Goal: Information Seeking & Learning: Learn about a topic

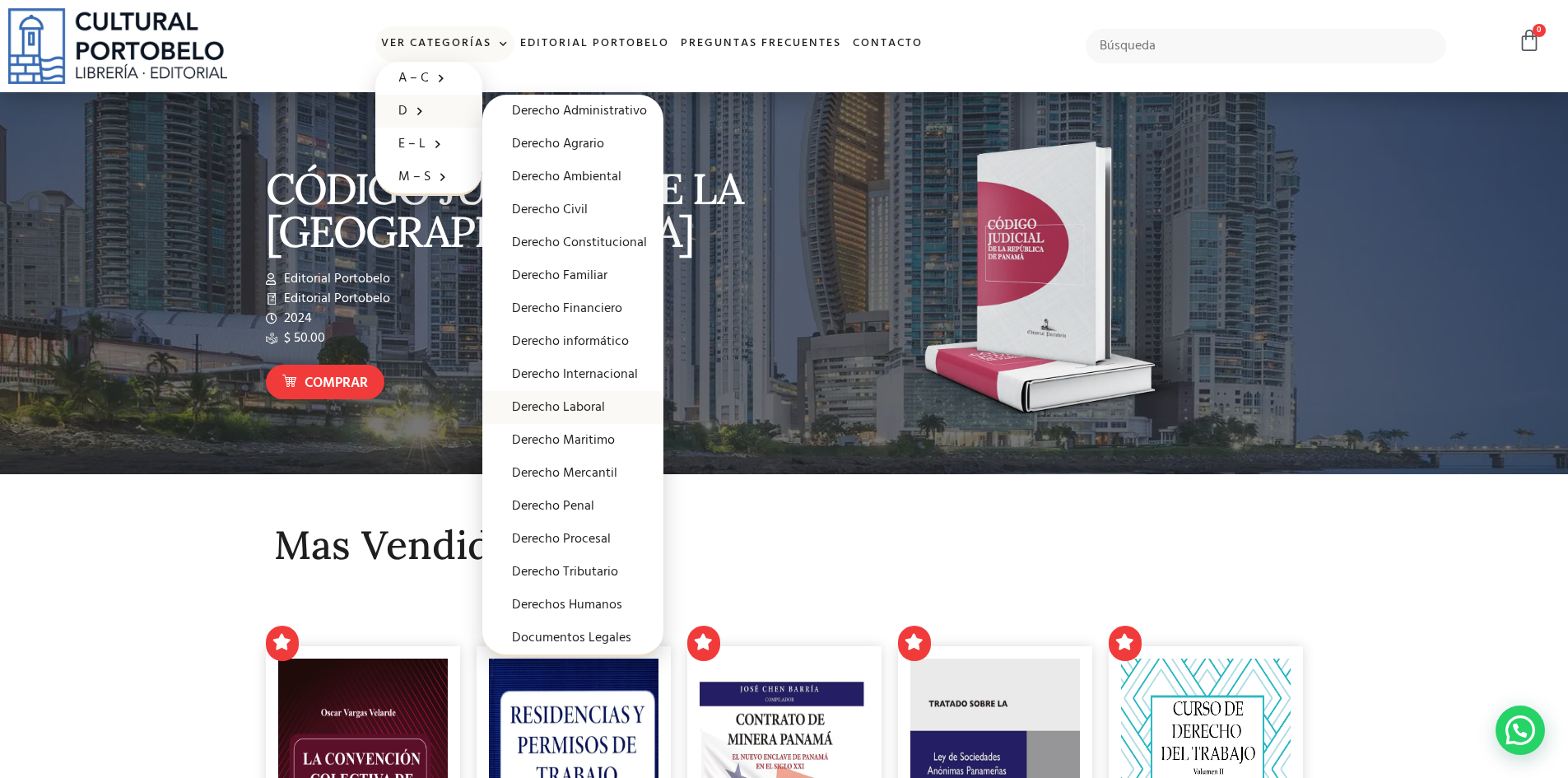
click at [574, 407] on link "Derecho Laboral" at bounding box center [573, 408] width 181 height 33
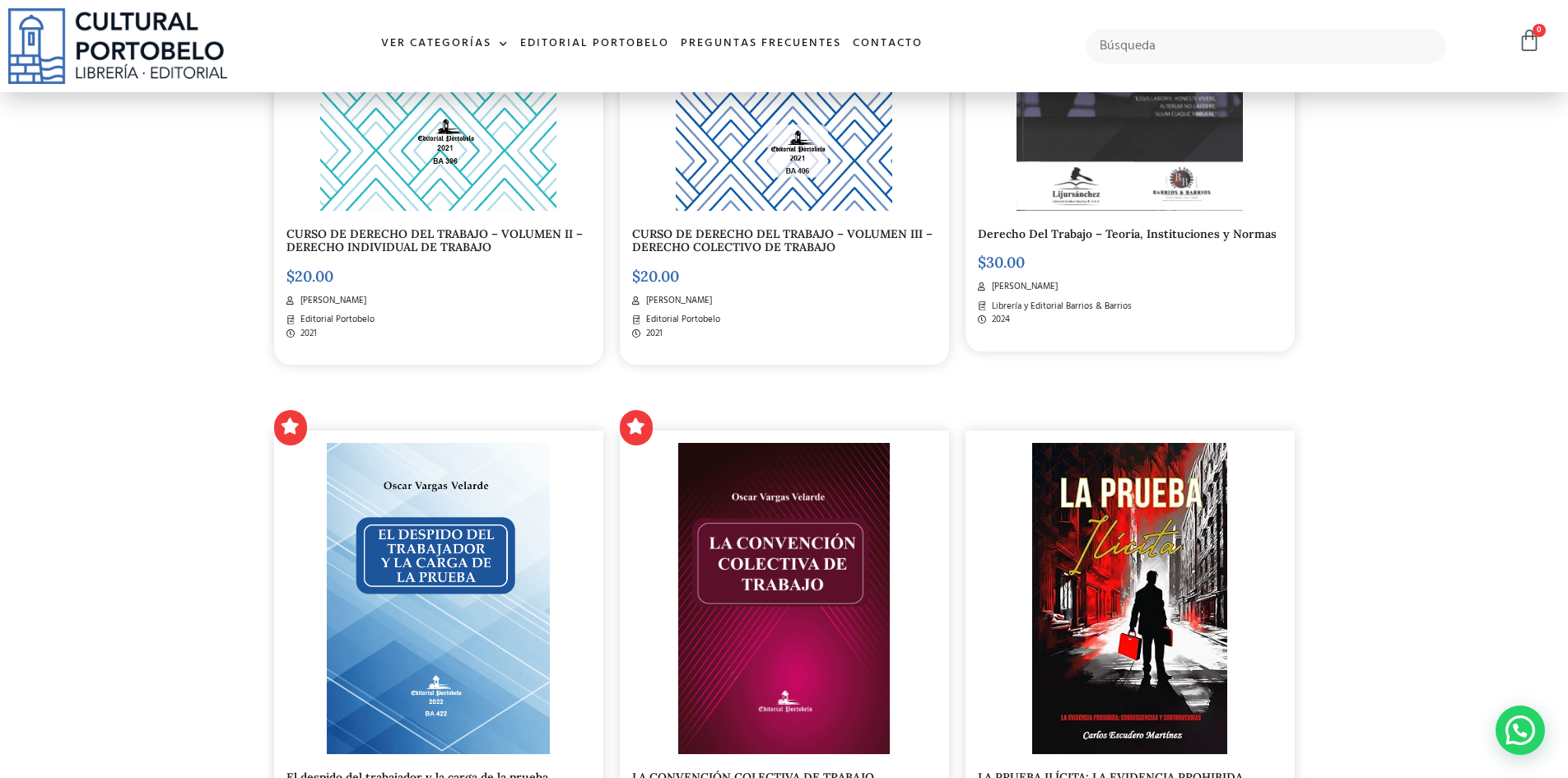
scroll to position [1317, 0]
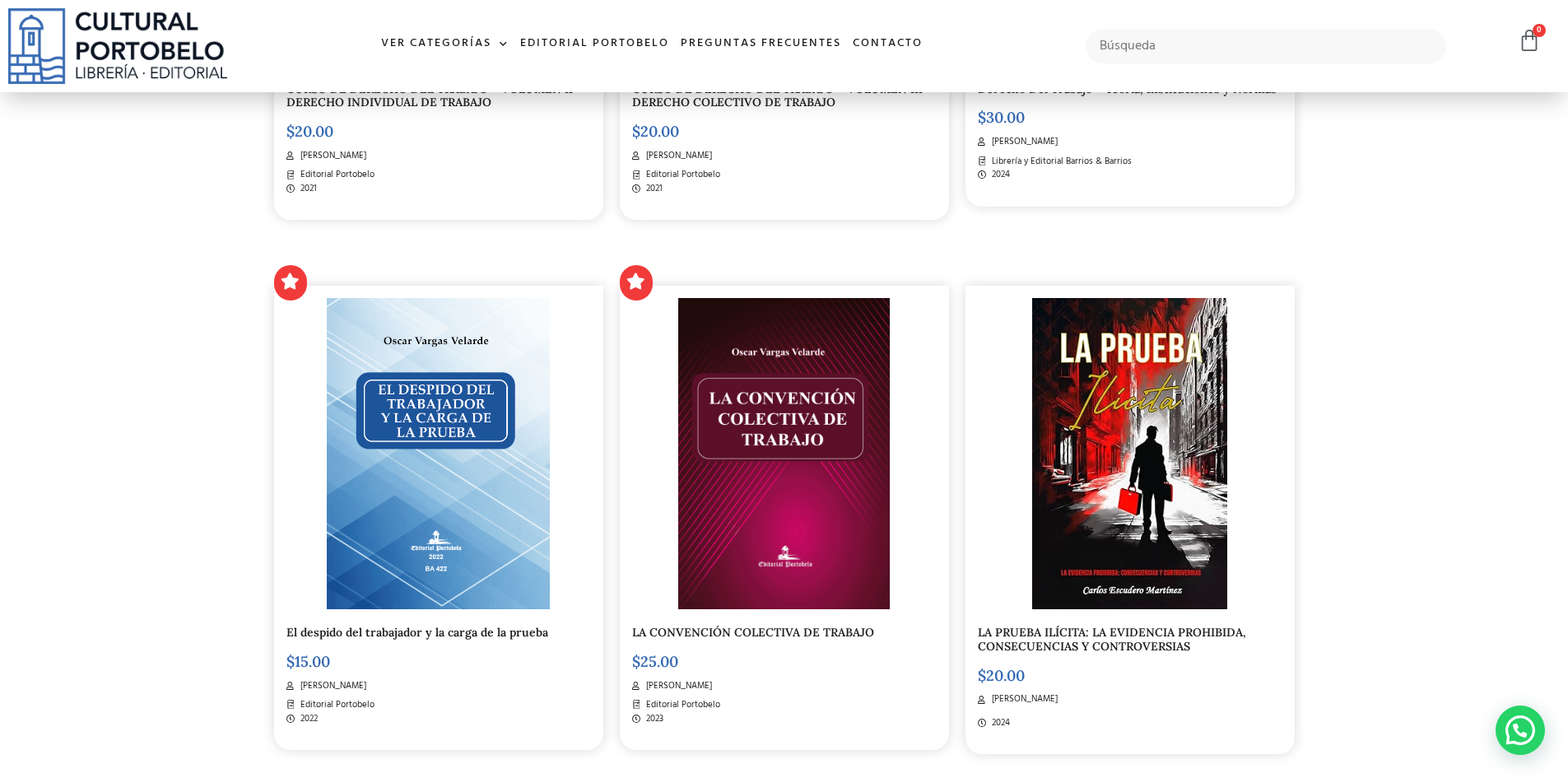
click at [450, 408] on img at bounding box center [438, 453] width 224 height 311
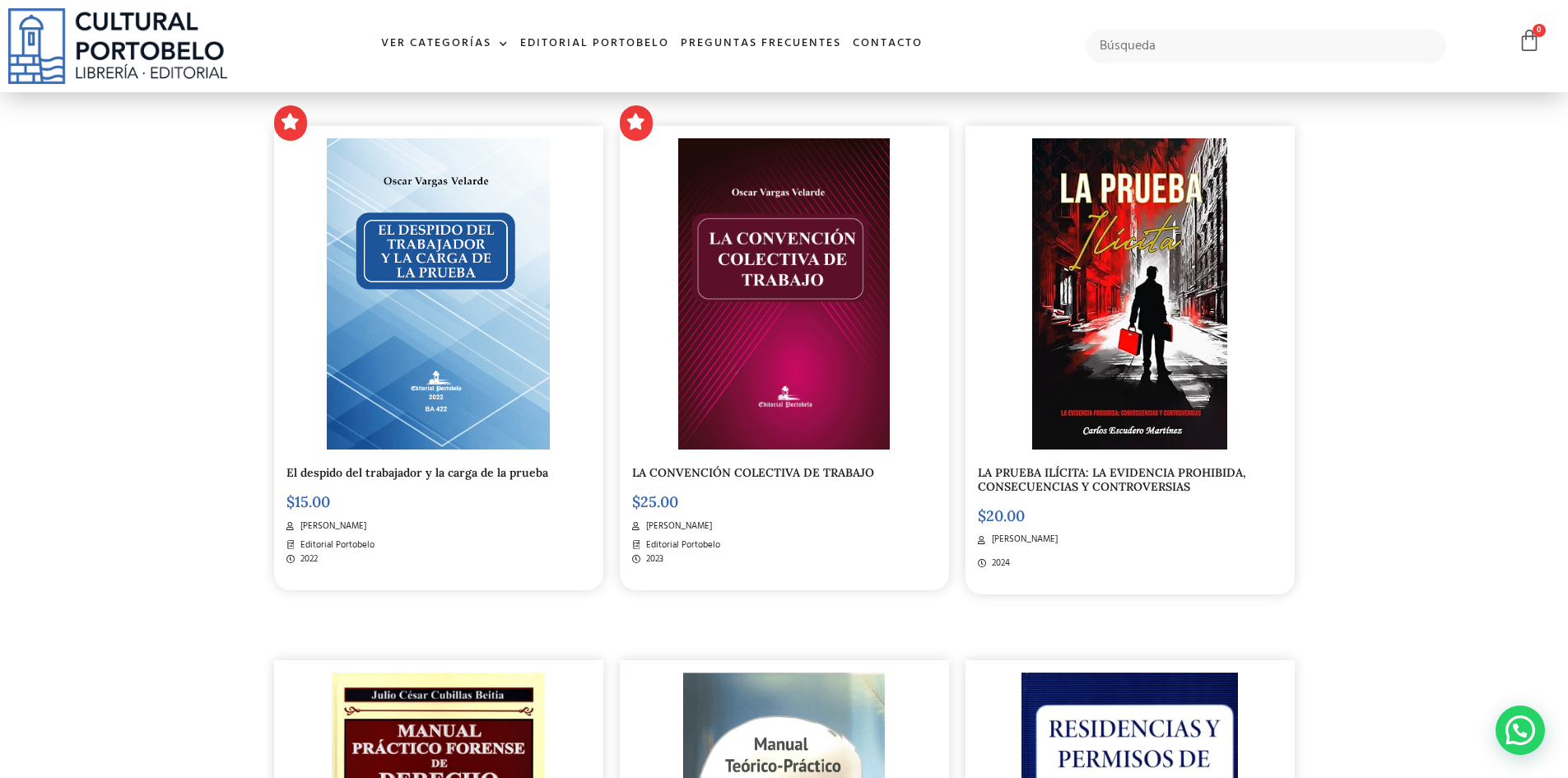
scroll to position [1482, 0]
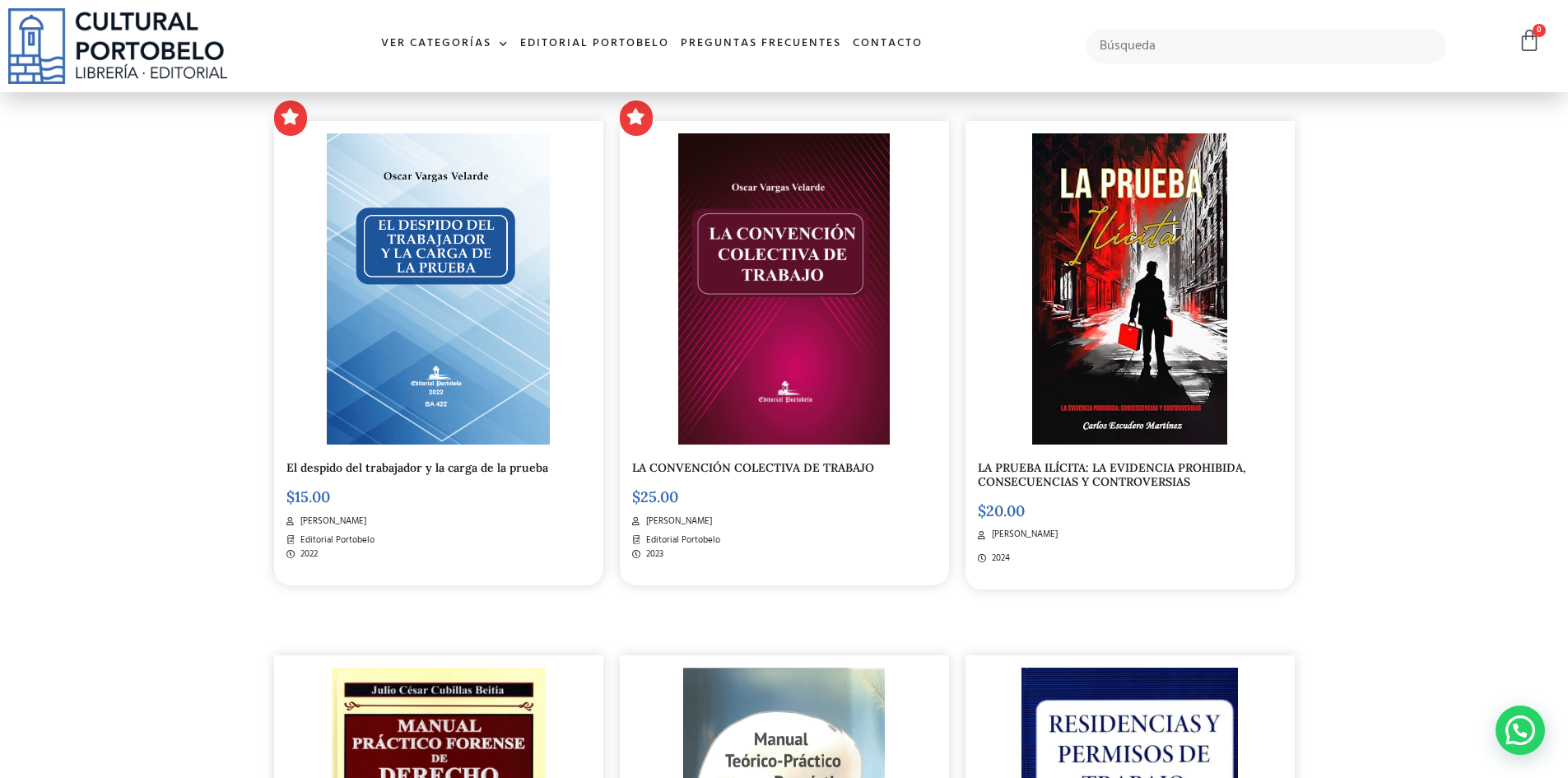
click at [782, 406] on img at bounding box center [785, 288] width 212 height 311
click at [1058, 534] on span "CARLOS ESCUDERO MARTINEZ" at bounding box center [1022, 535] width 70 height 14
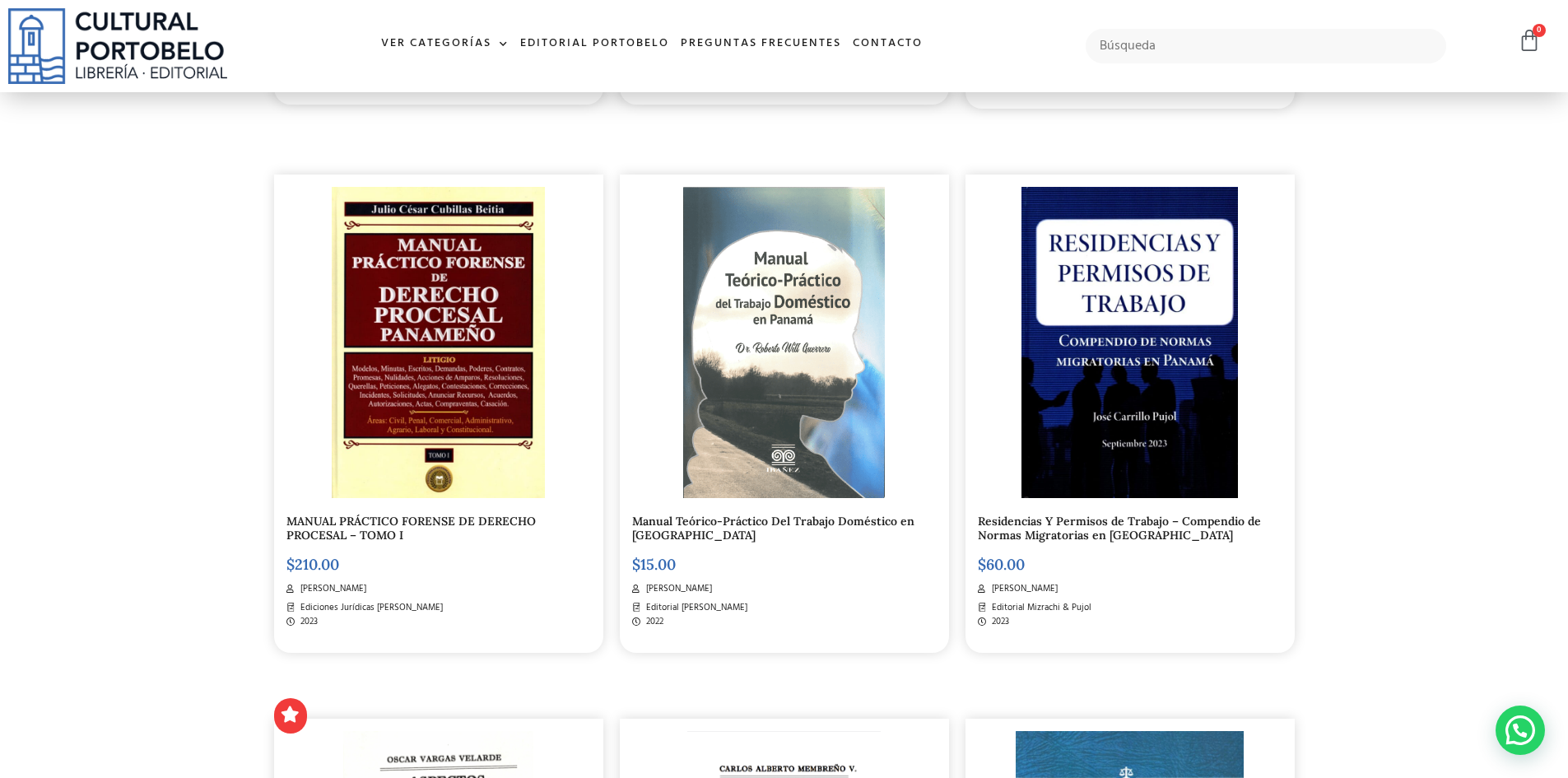
scroll to position [1974, 0]
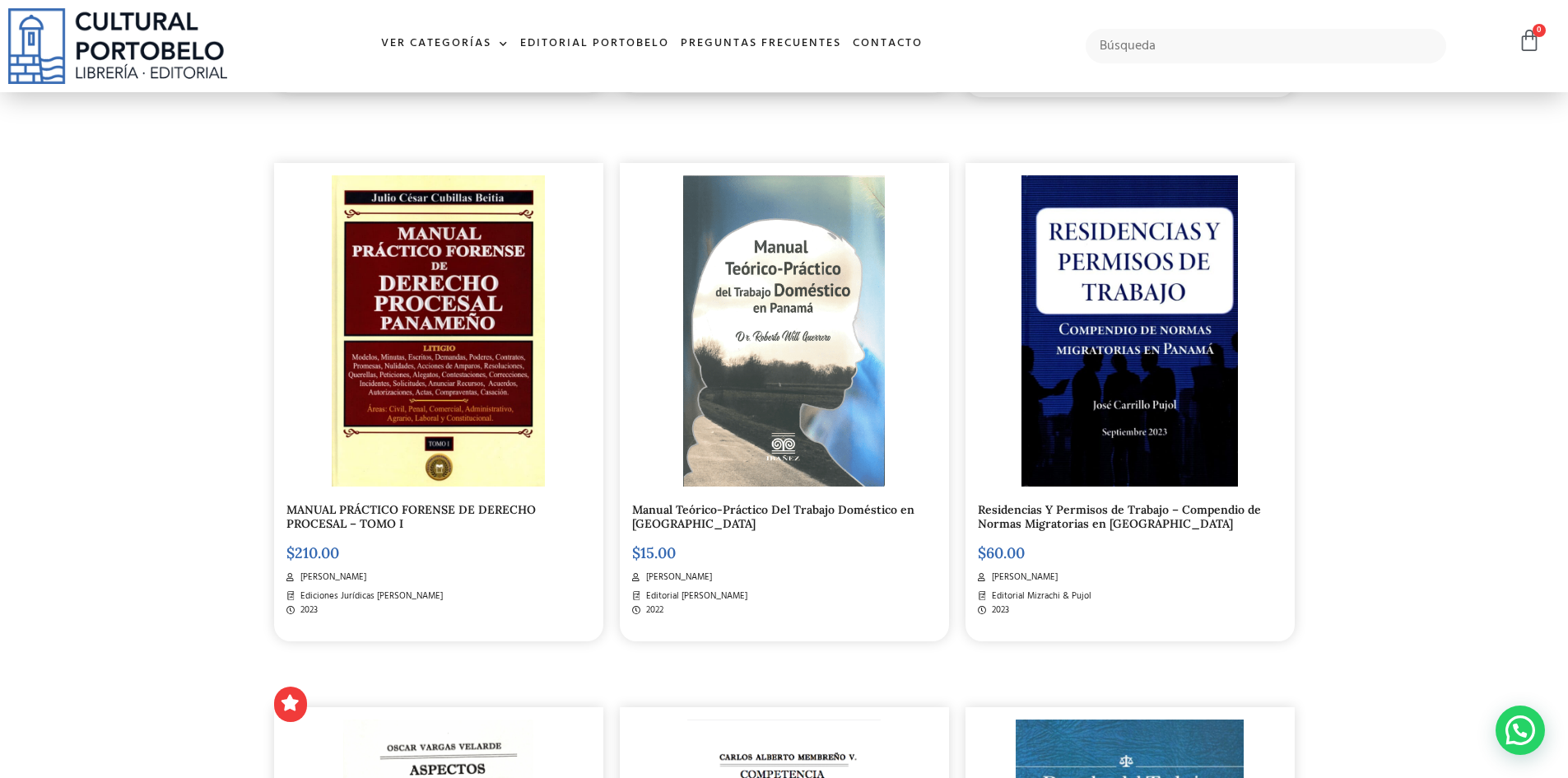
click at [744, 509] on link "Manual Teórico-Práctico Del Trabajo Doméstico en Panamá" at bounding box center [773, 516] width 282 height 28
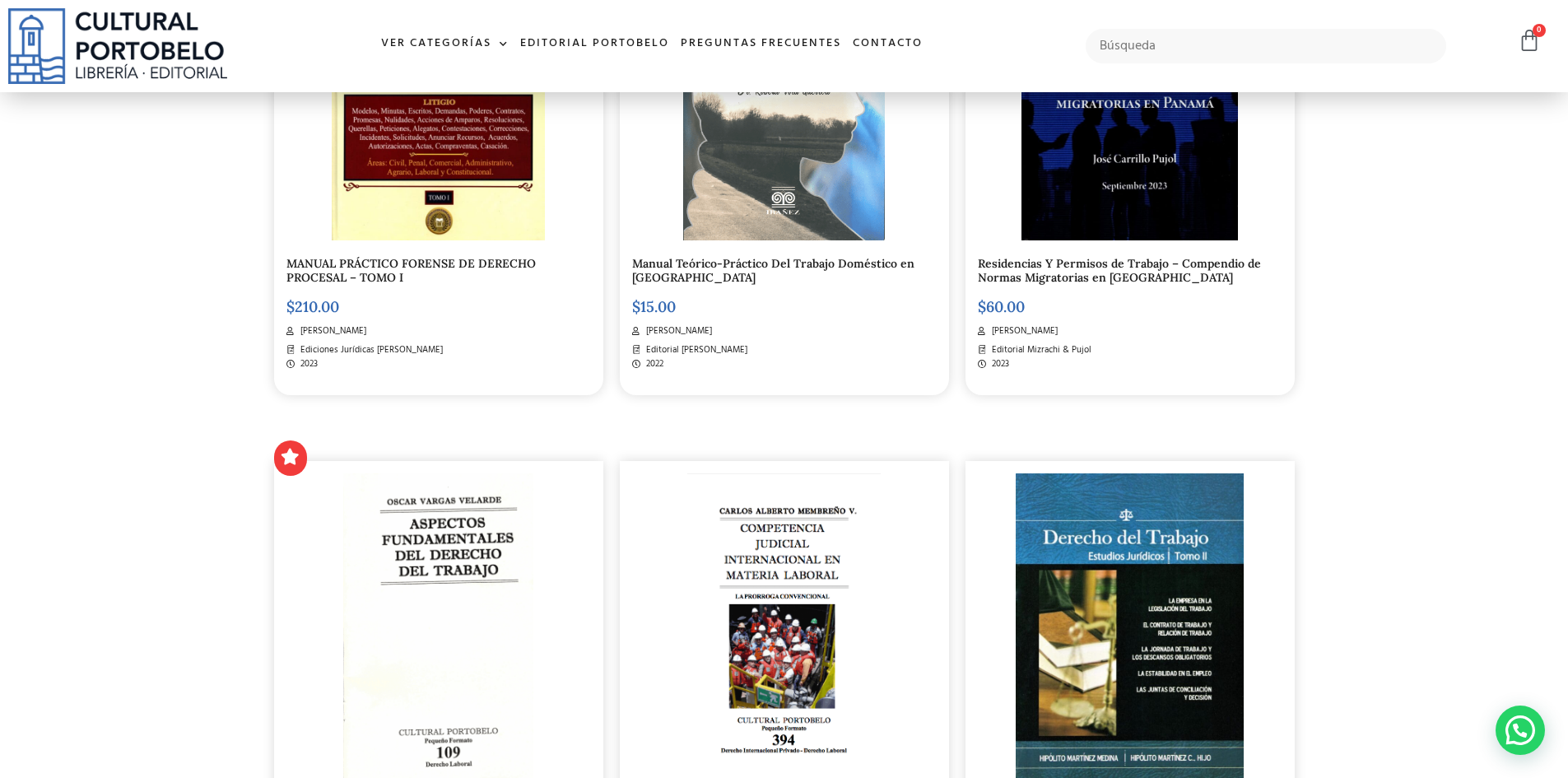
scroll to position [1973, 0]
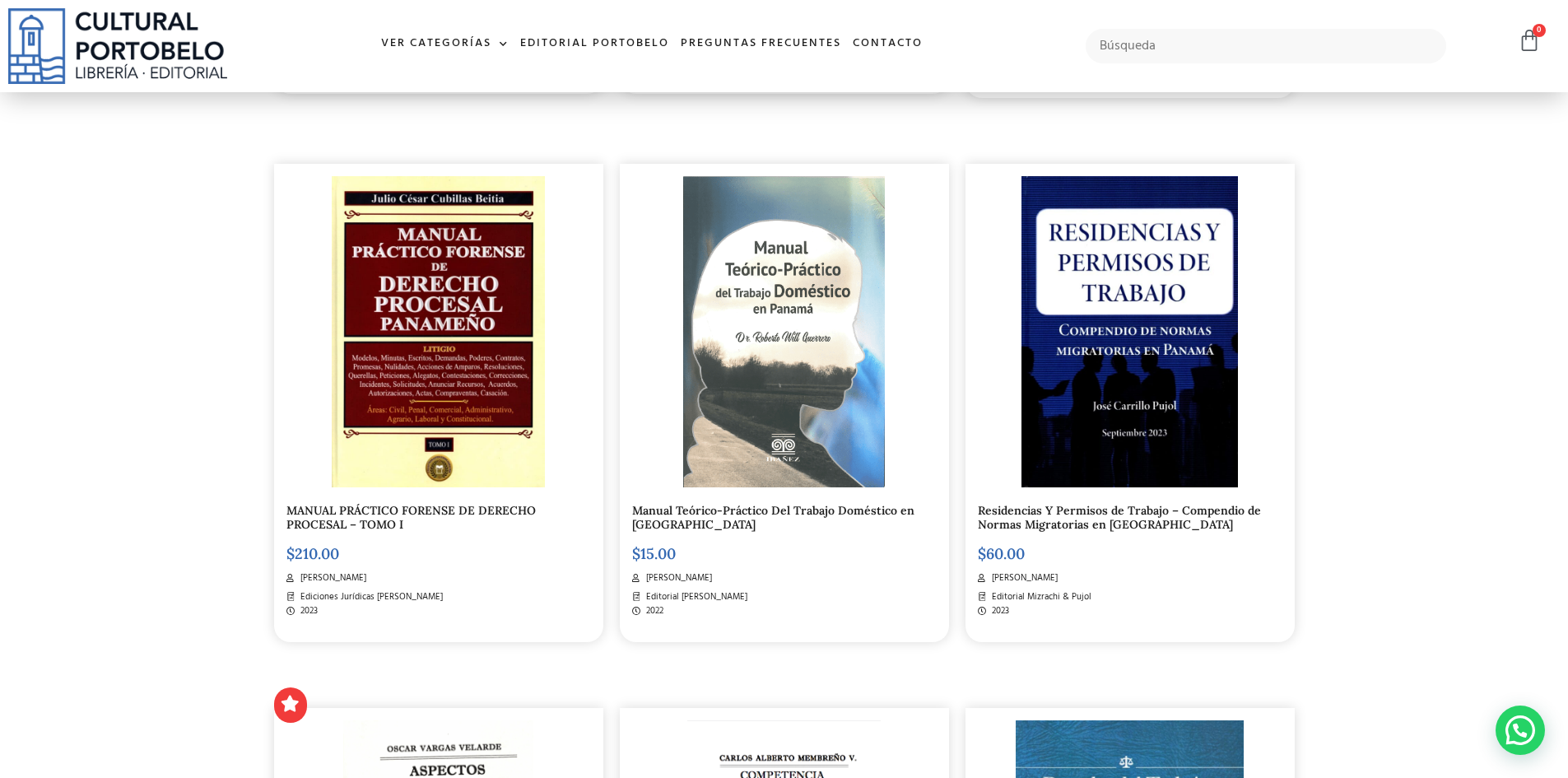
click at [1138, 338] on img at bounding box center [1129, 332] width 217 height 311
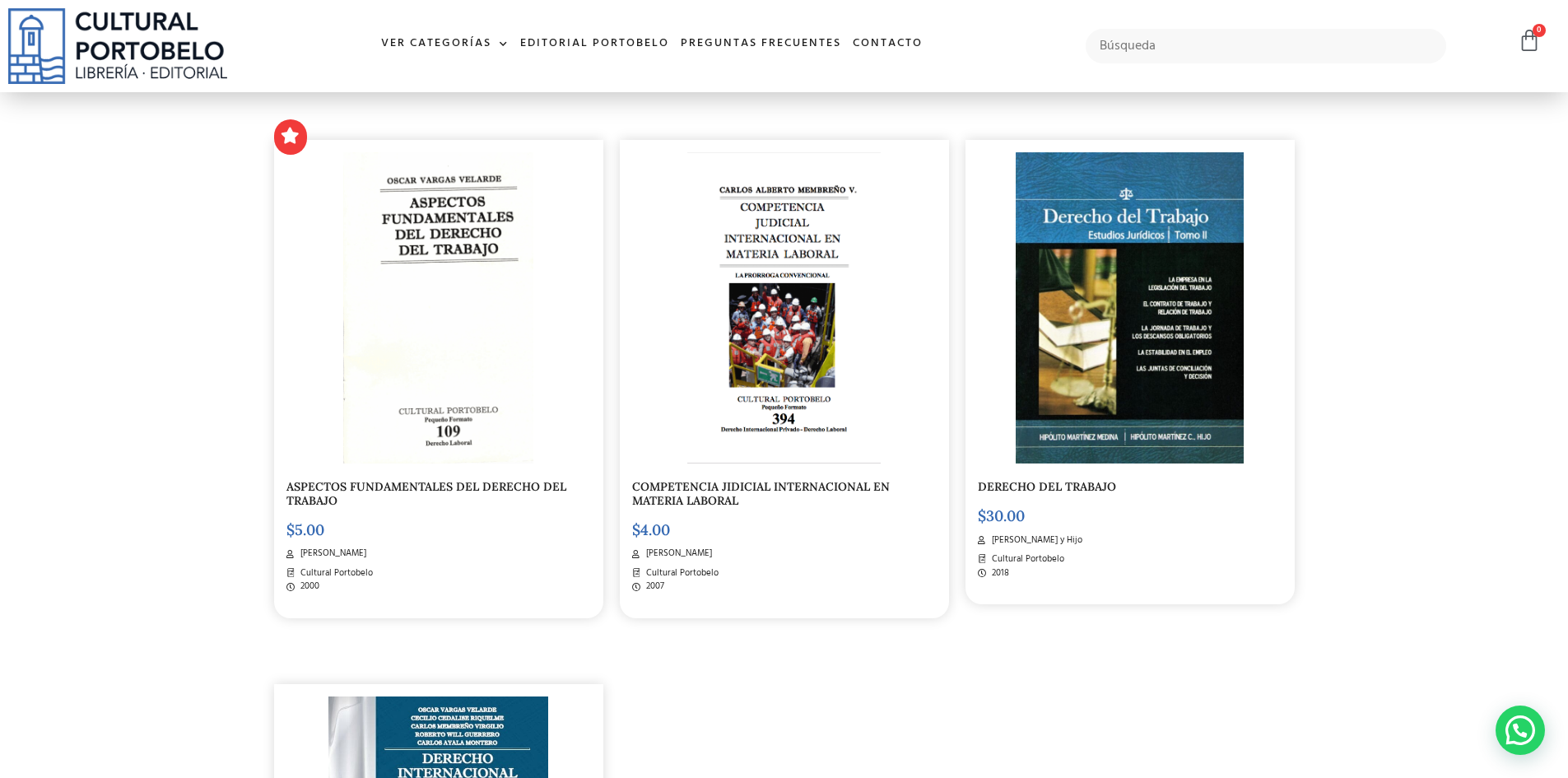
scroll to position [2548, 0]
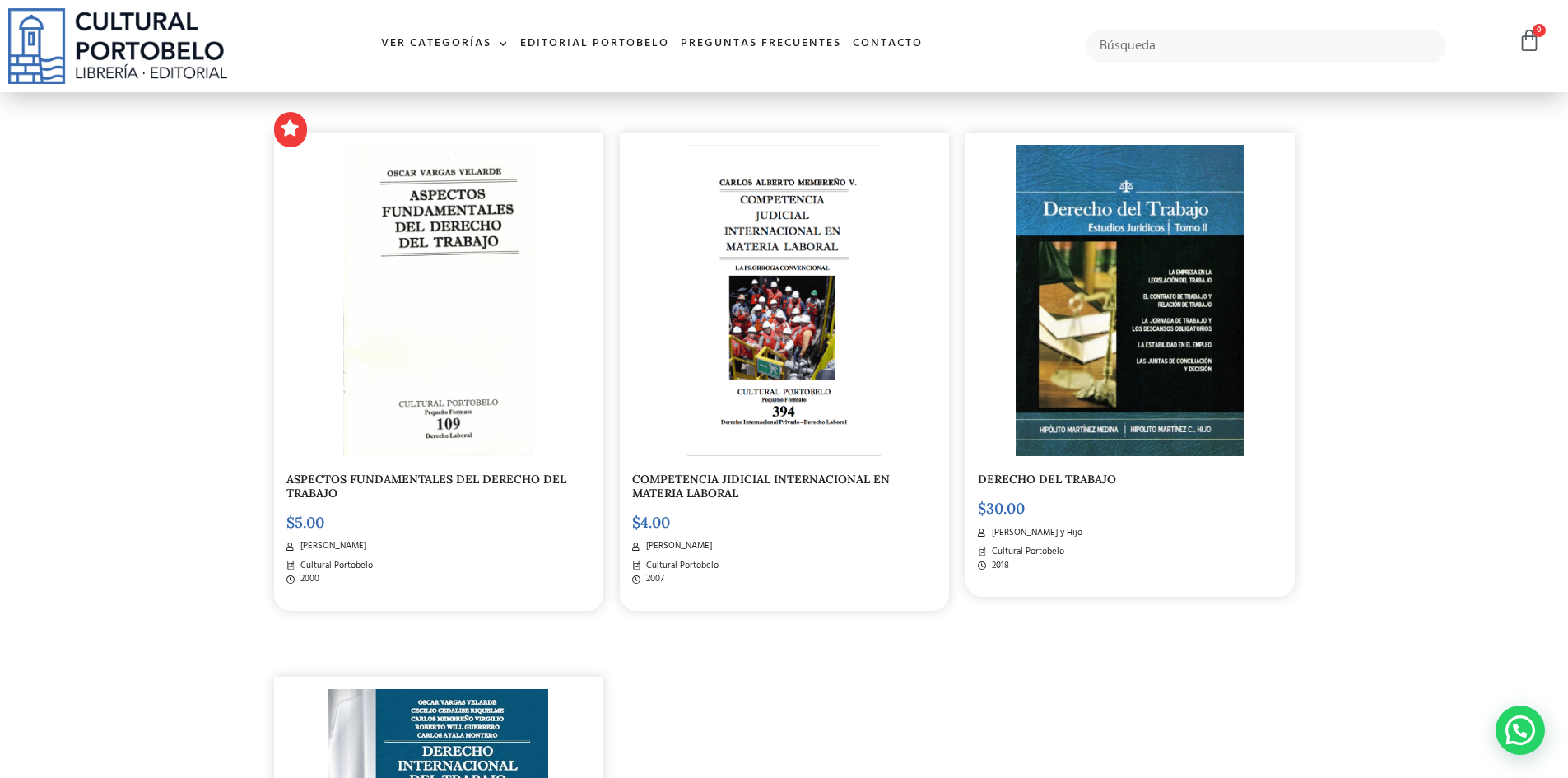
click at [509, 479] on link "ASPECTOS FUNDAMENTALES DEL DERECHO DEL TRABAJO" at bounding box center [427, 485] width 280 height 28
click at [710, 487] on link "COMPETENCIA JIDICIAL INTERNACIONAL EN MATERIA LABORAL" at bounding box center [761, 486] width 257 height 28
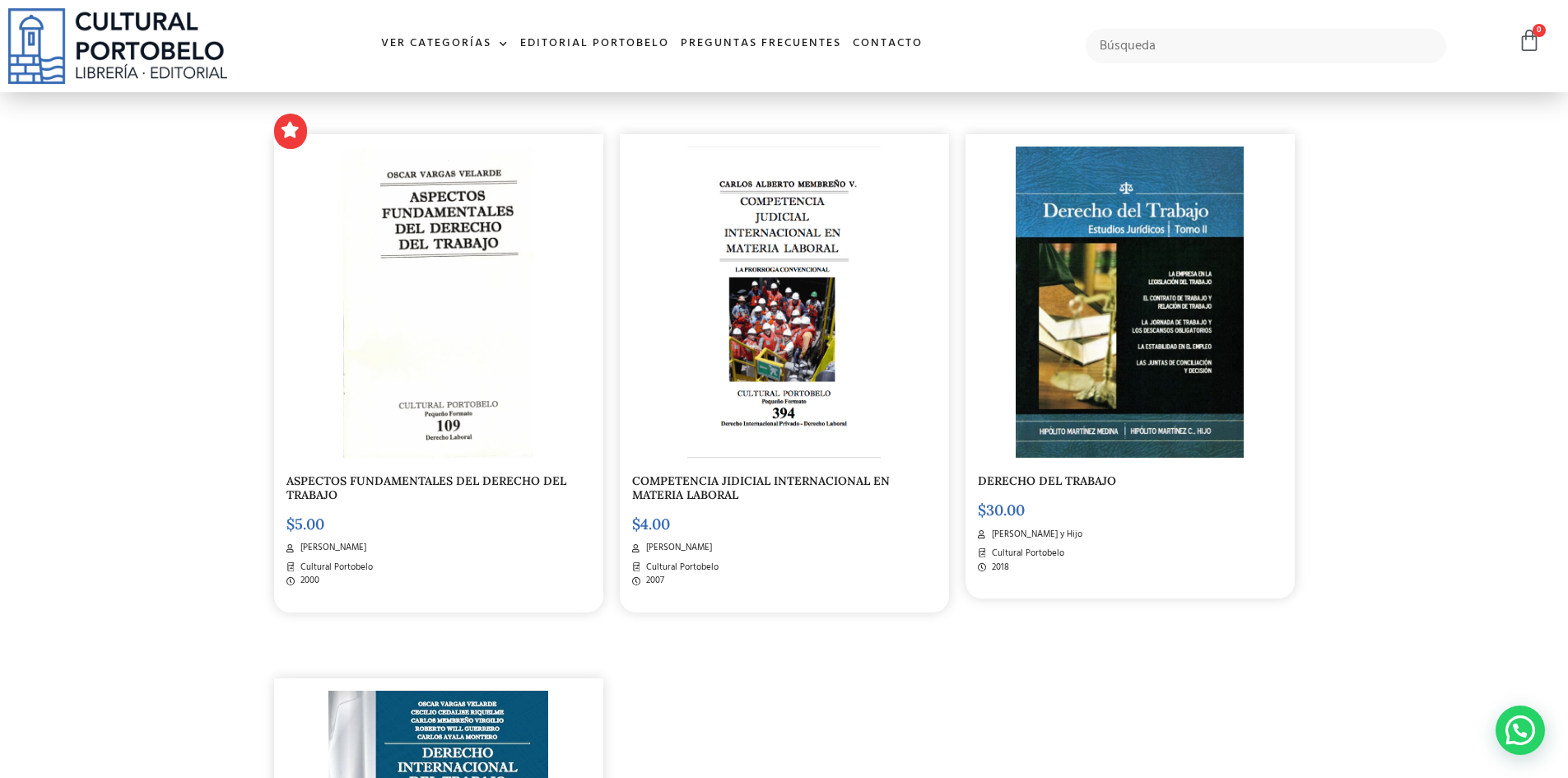
click at [1052, 478] on link "DERECHO DEL TRABAJO" at bounding box center [1047, 480] width 138 height 15
click at [1126, 421] on img at bounding box center [1129, 303] width 228 height 311
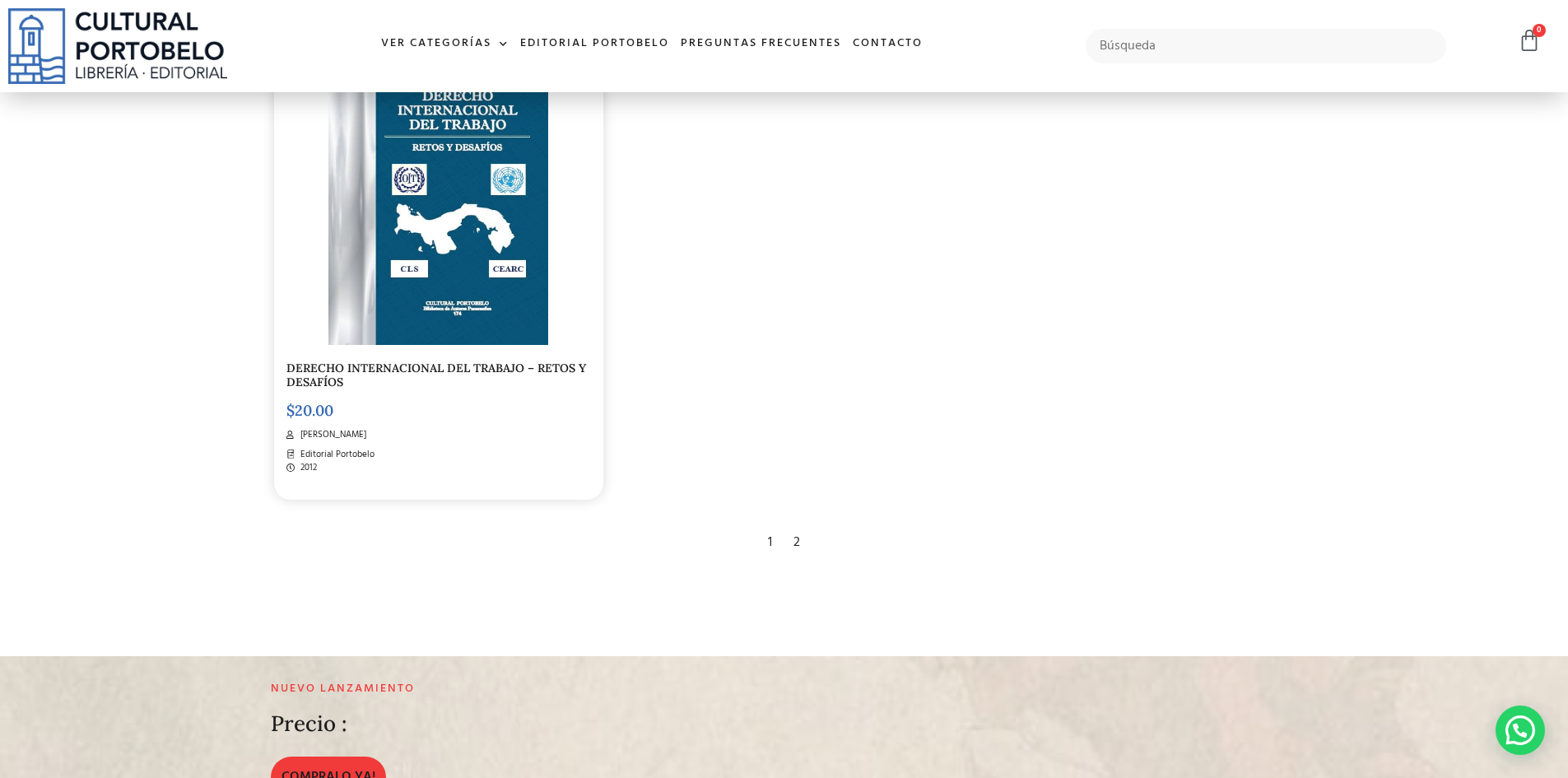
scroll to position [3039, 0]
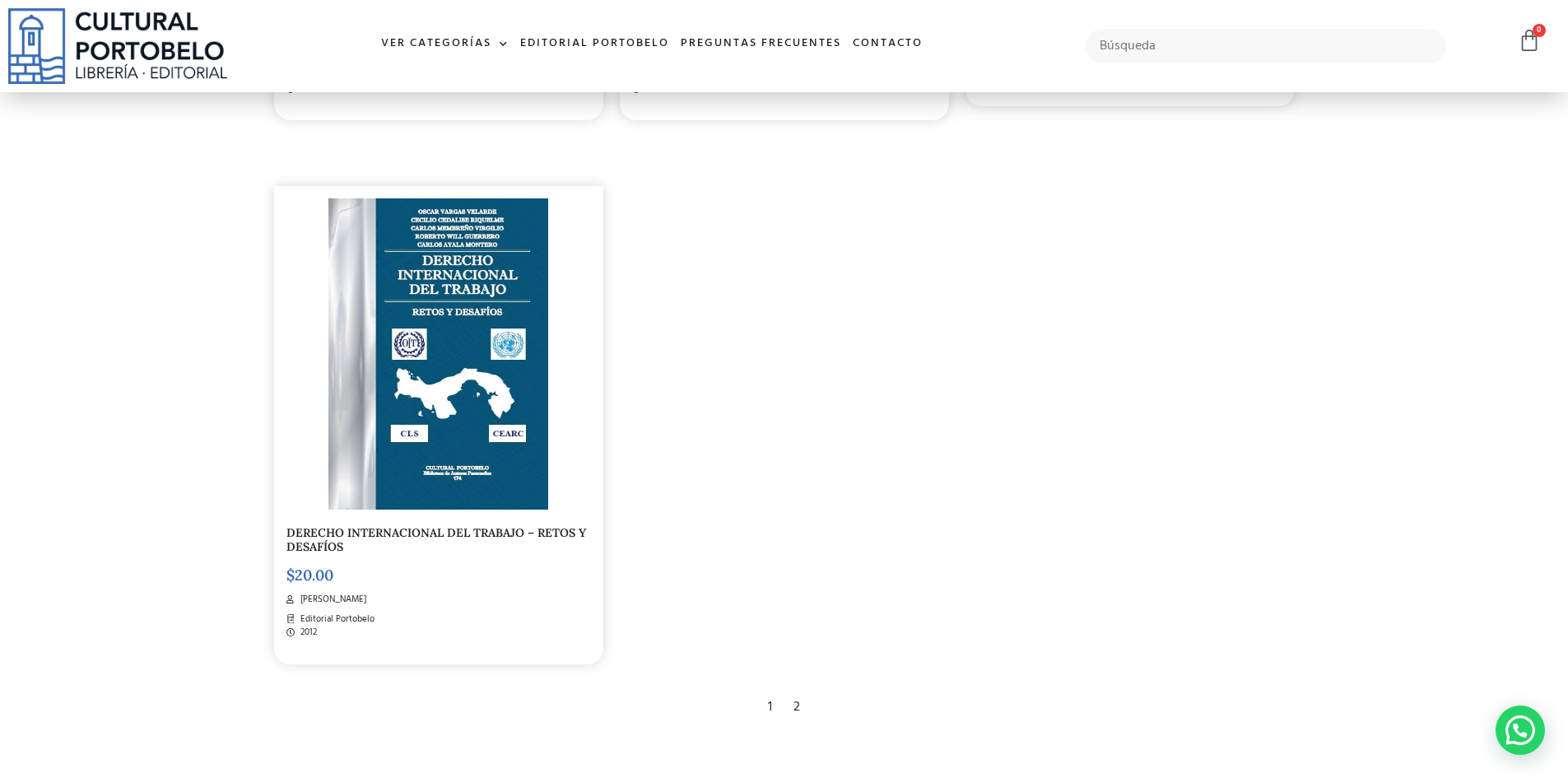
click at [414, 534] on link "DERECHO INTERNACIONAL DEL TRABAJO – RETOS Y DESAFÍOS" at bounding box center [436, 539] width 300 height 28
click at [795, 701] on div "2" at bounding box center [796, 708] width 23 height 36
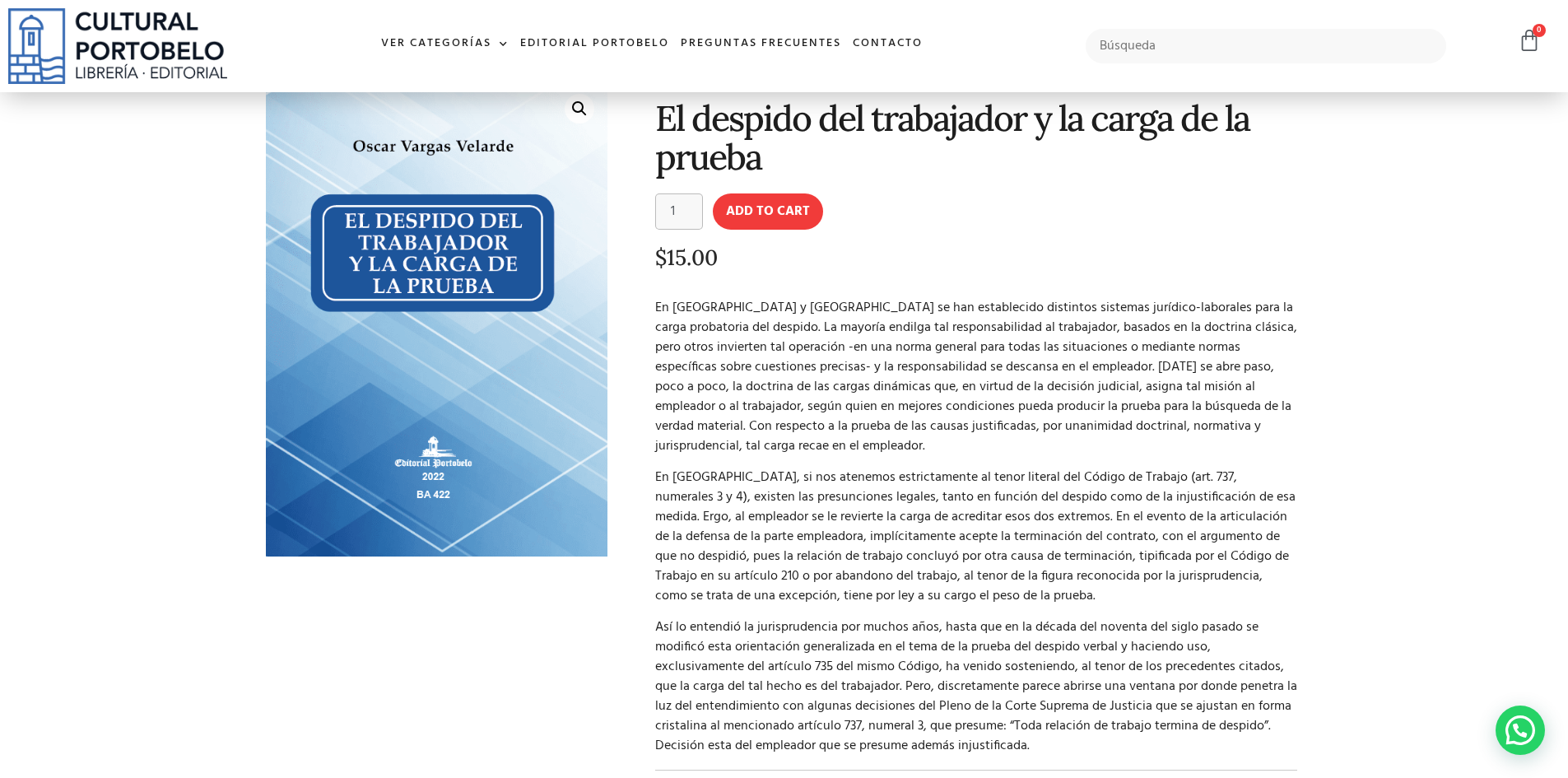
scroll to position [82, 0]
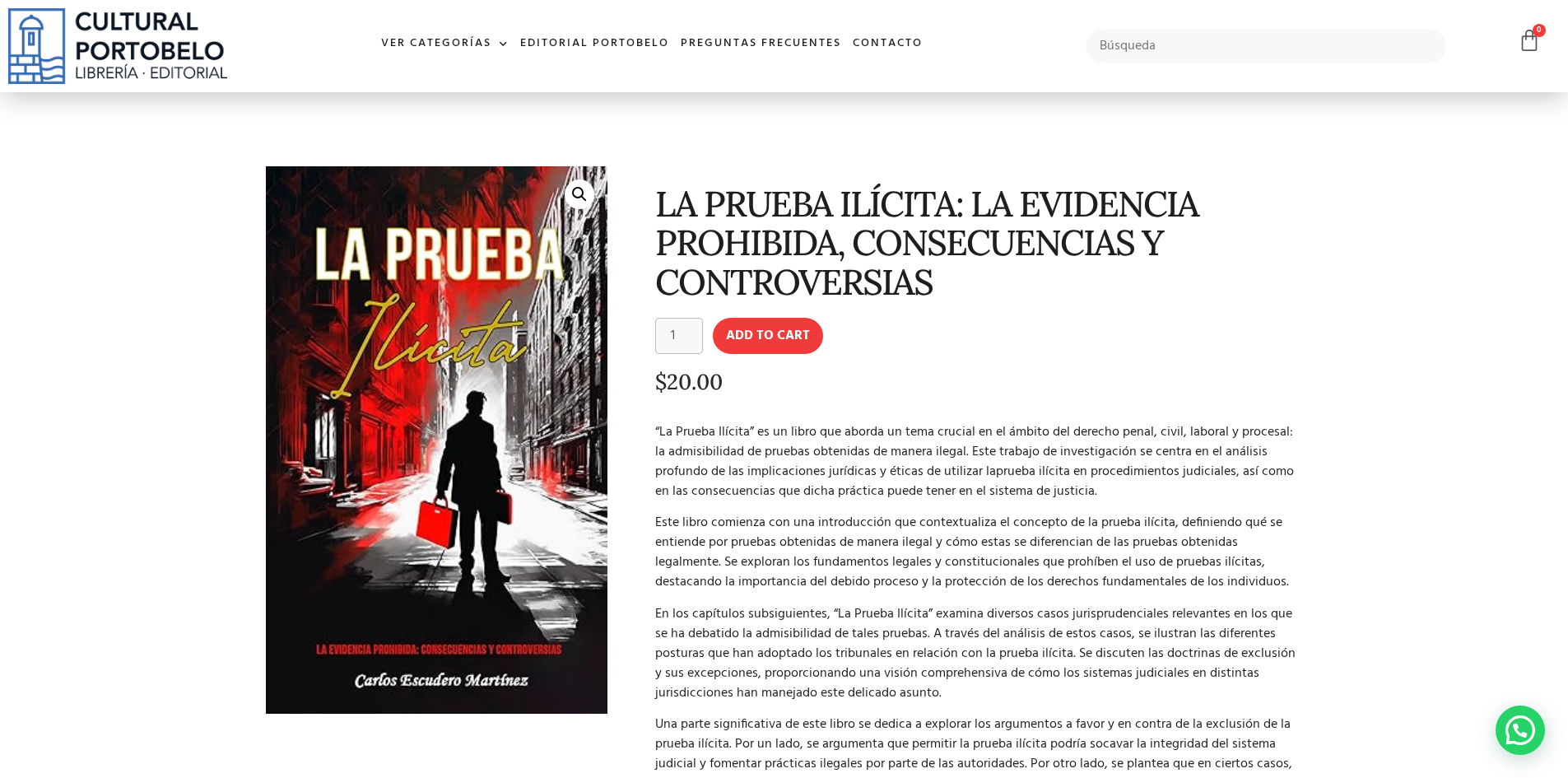
scroll to position [82, 0]
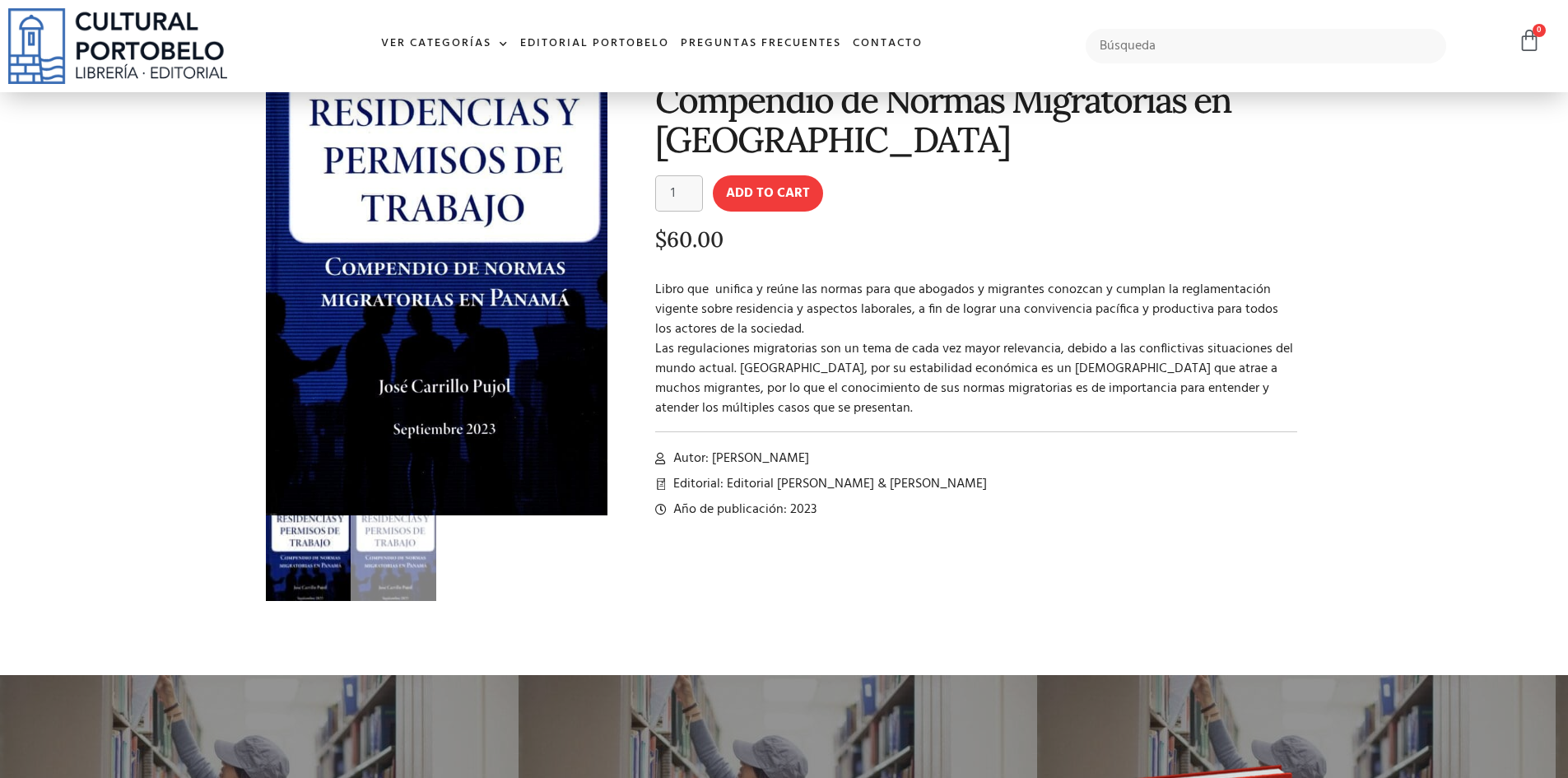
scroll to position [165, 0]
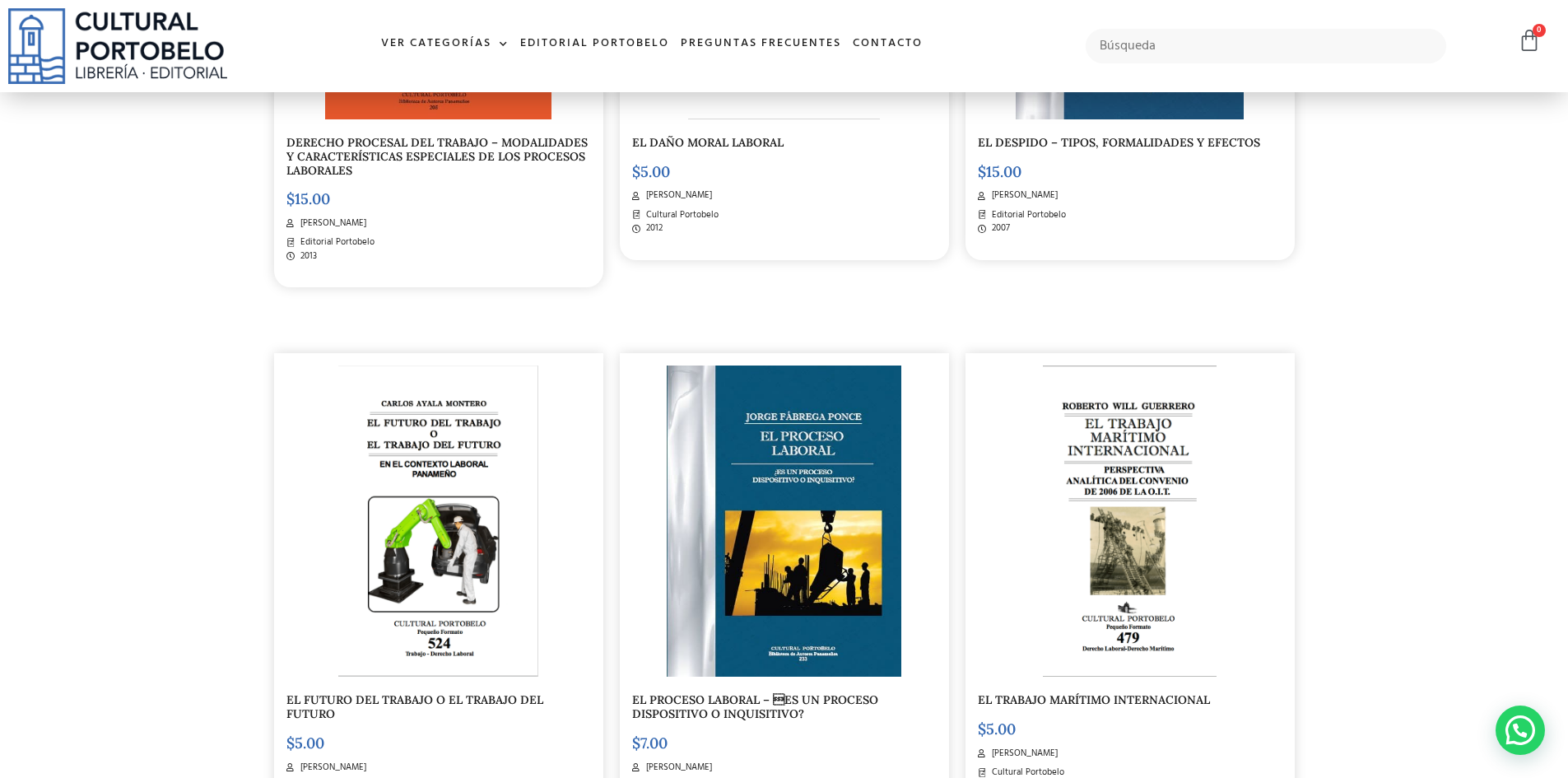
scroll to position [823, 0]
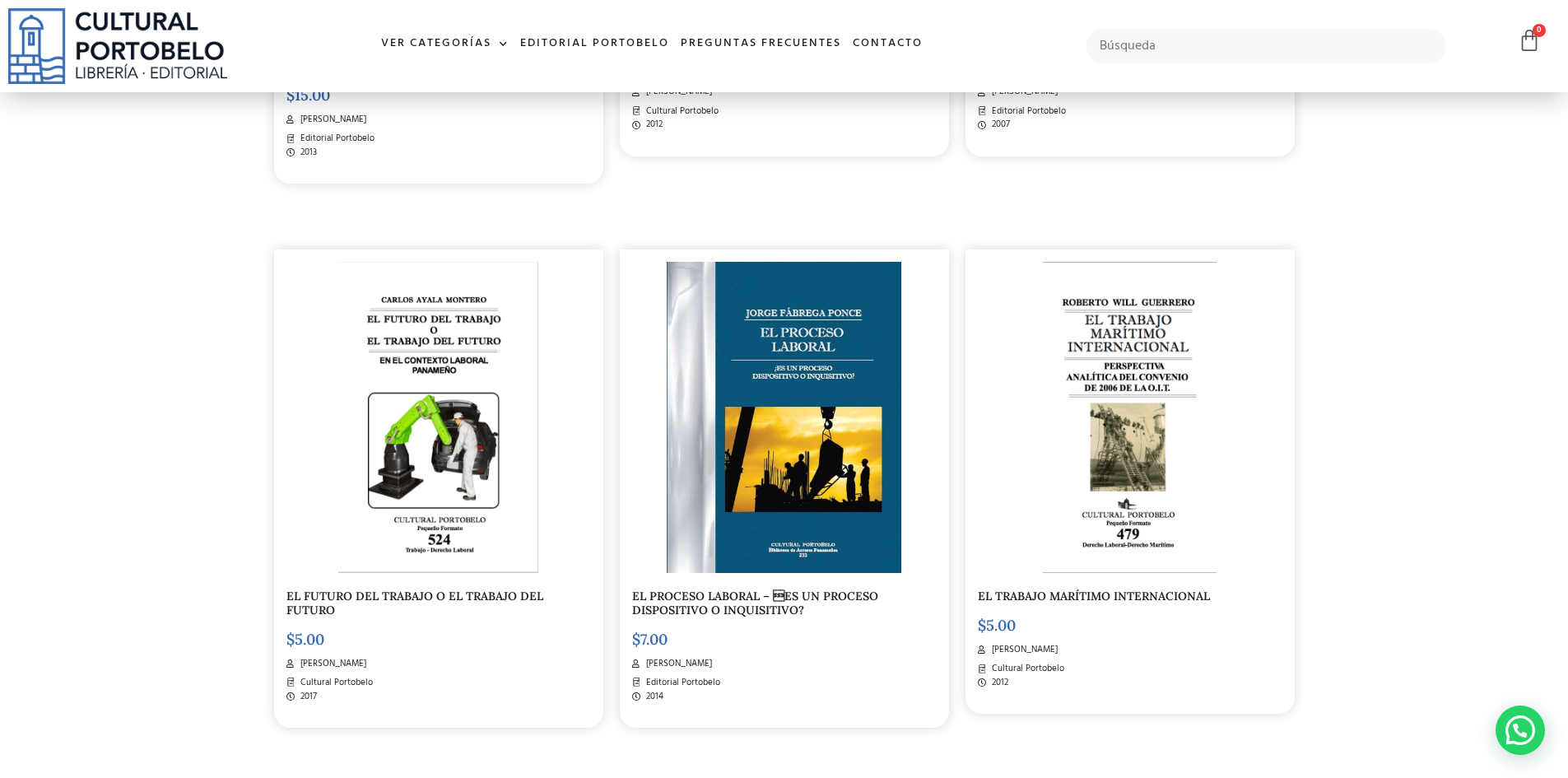
click at [413, 599] on link "EL FUTURO DEL TRABAJO O EL TRABAJO DEL FUTURO" at bounding box center [414, 603] width 256 height 28
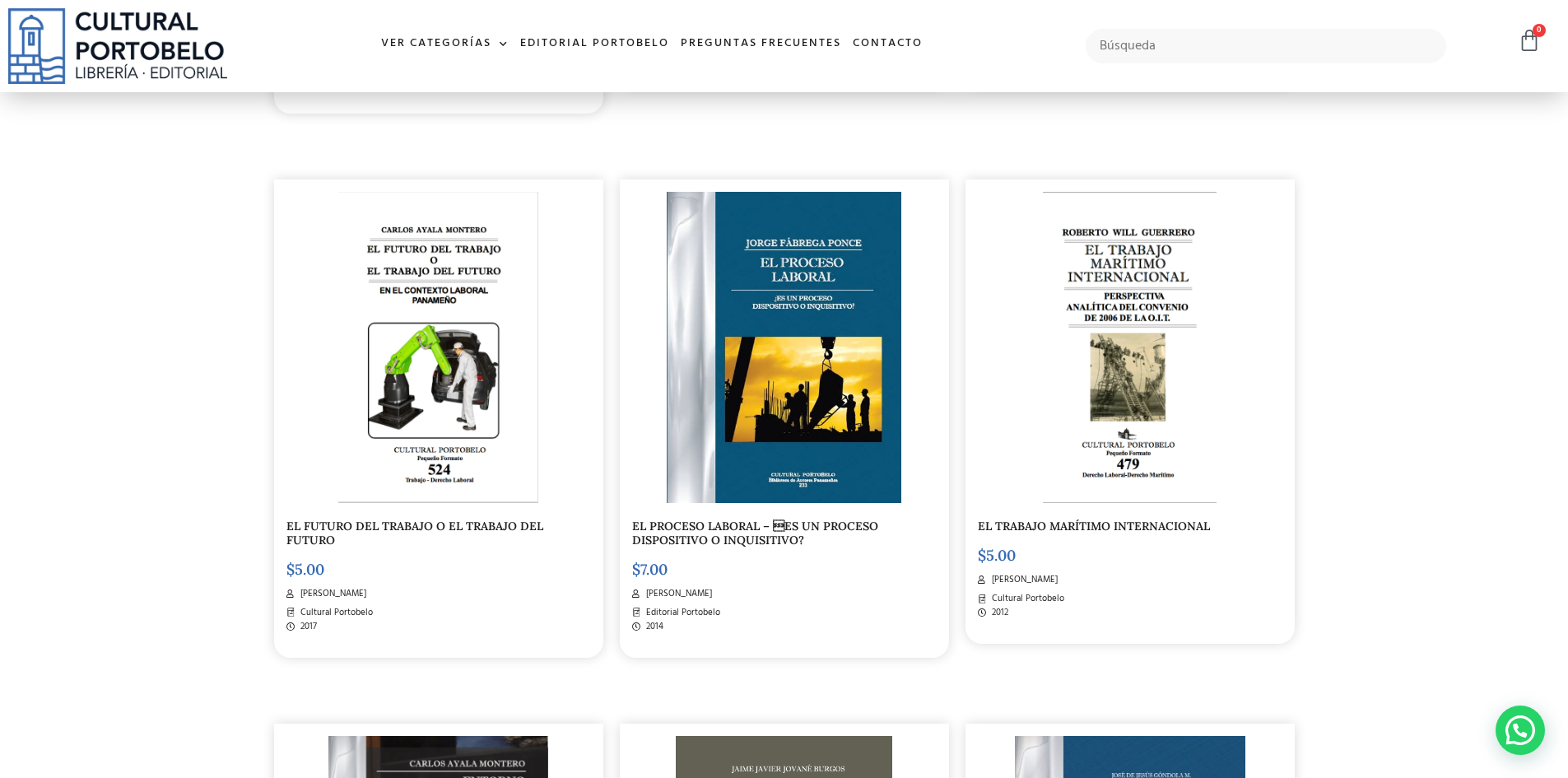
scroll to position [904, 0]
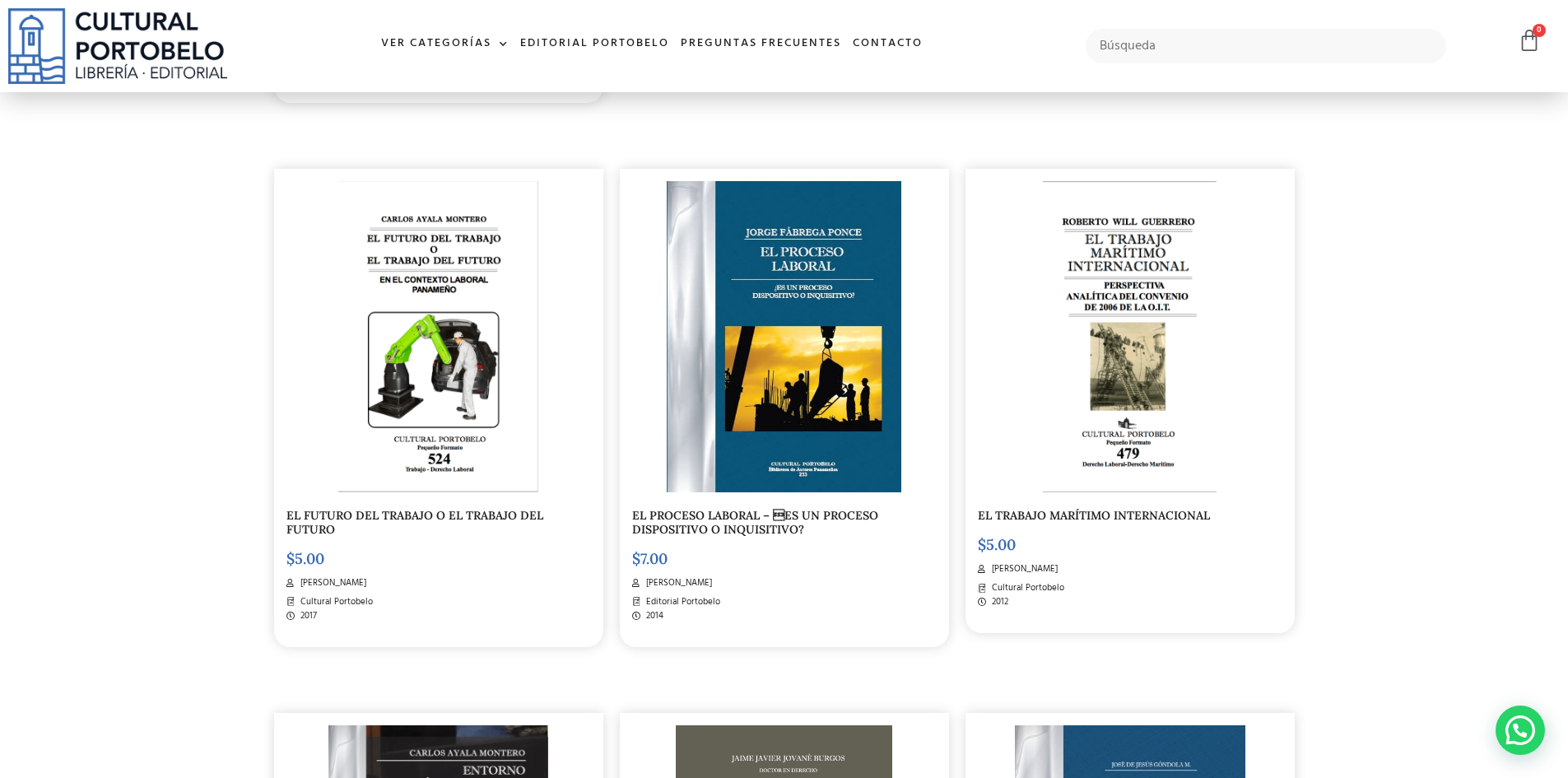
click at [716, 516] on link "EL PROCESO LABORAL – ES UN PROCESO DISPOSITIVO O INQUISITIVO?" at bounding box center [755, 522] width 246 height 28
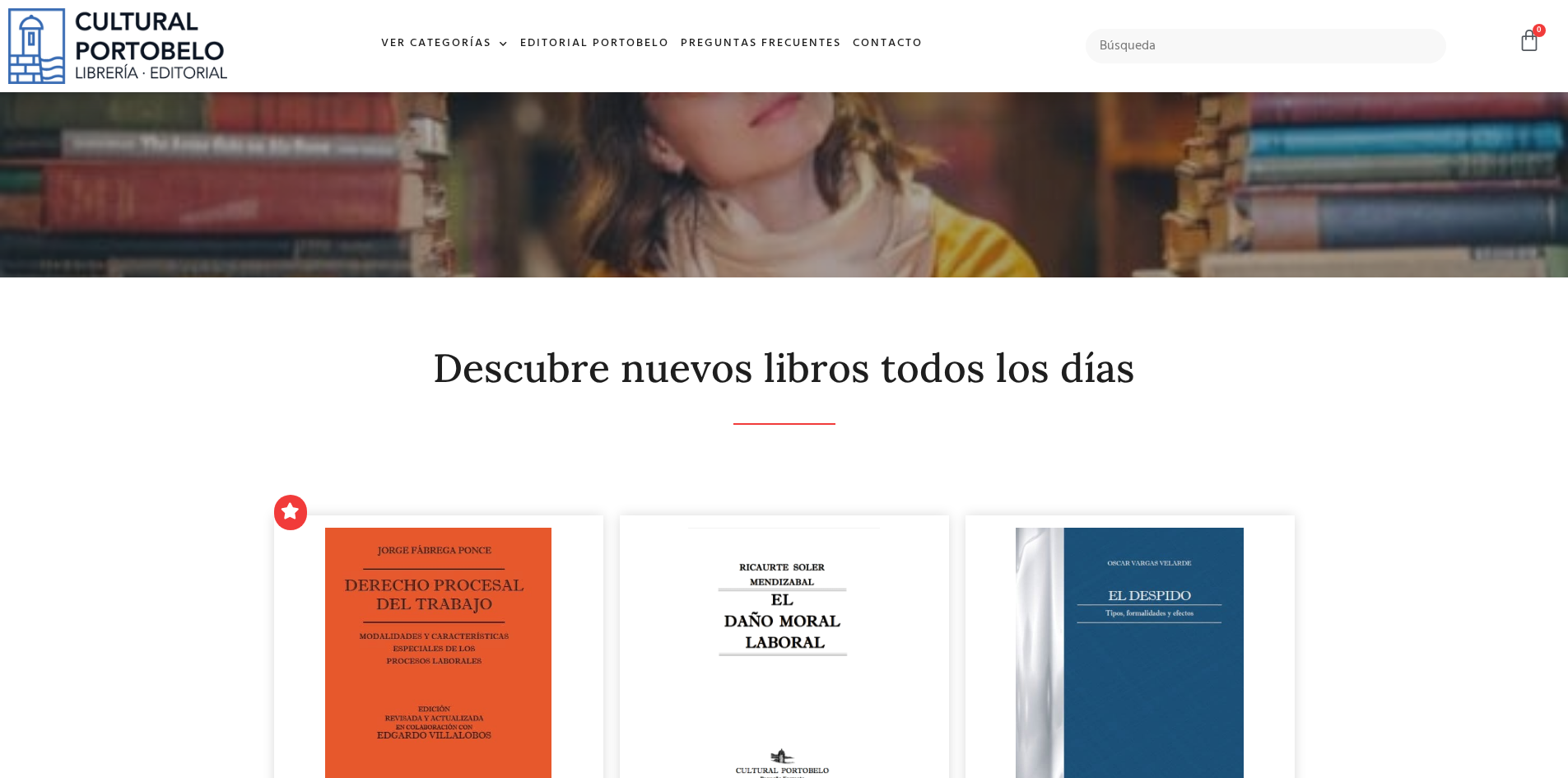
scroll to position [904, 0]
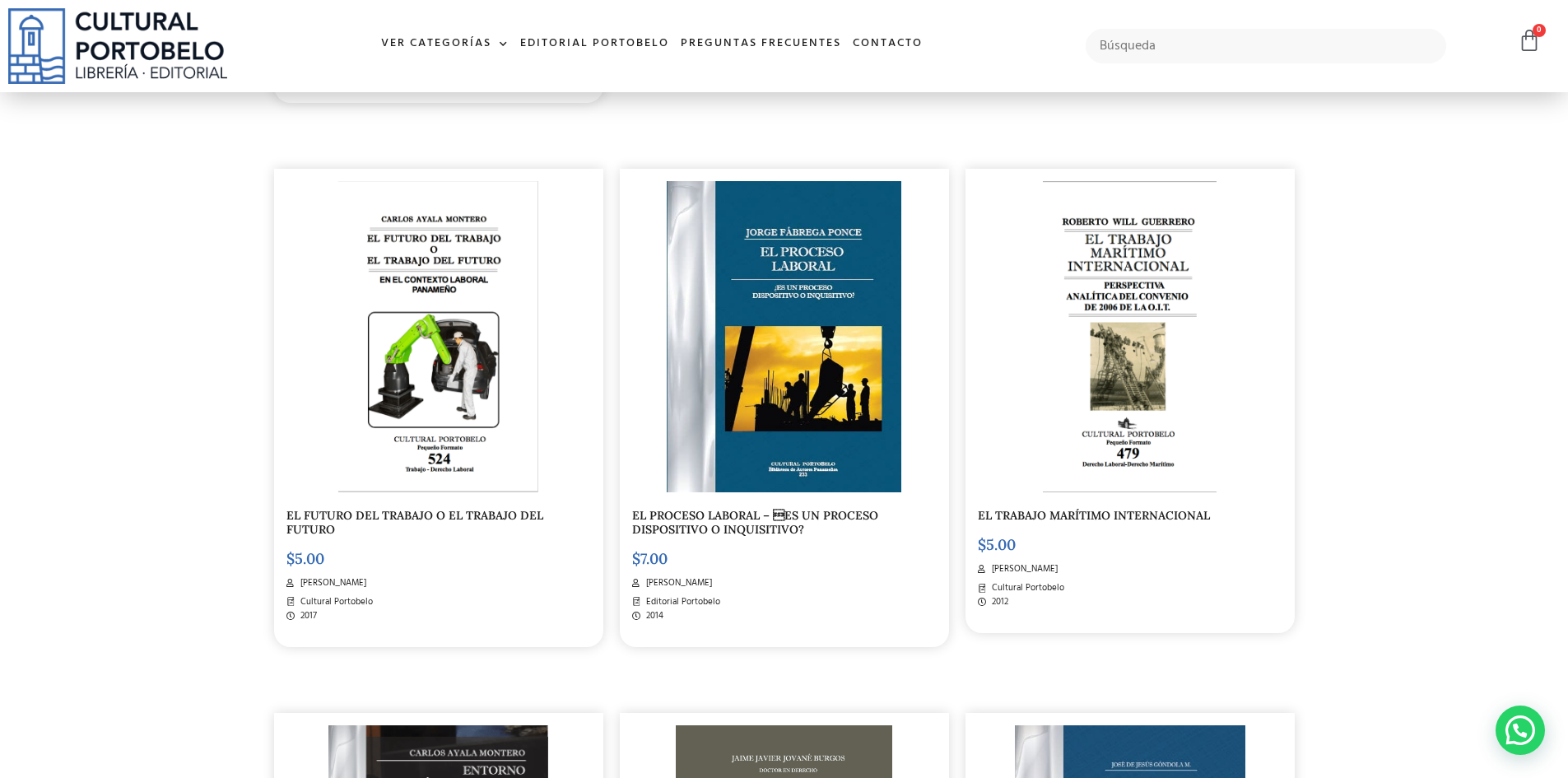
click at [1107, 511] on link "EL TRABAJO MARÍTIMO INTERNACIONAL" at bounding box center [1094, 515] width 232 height 15
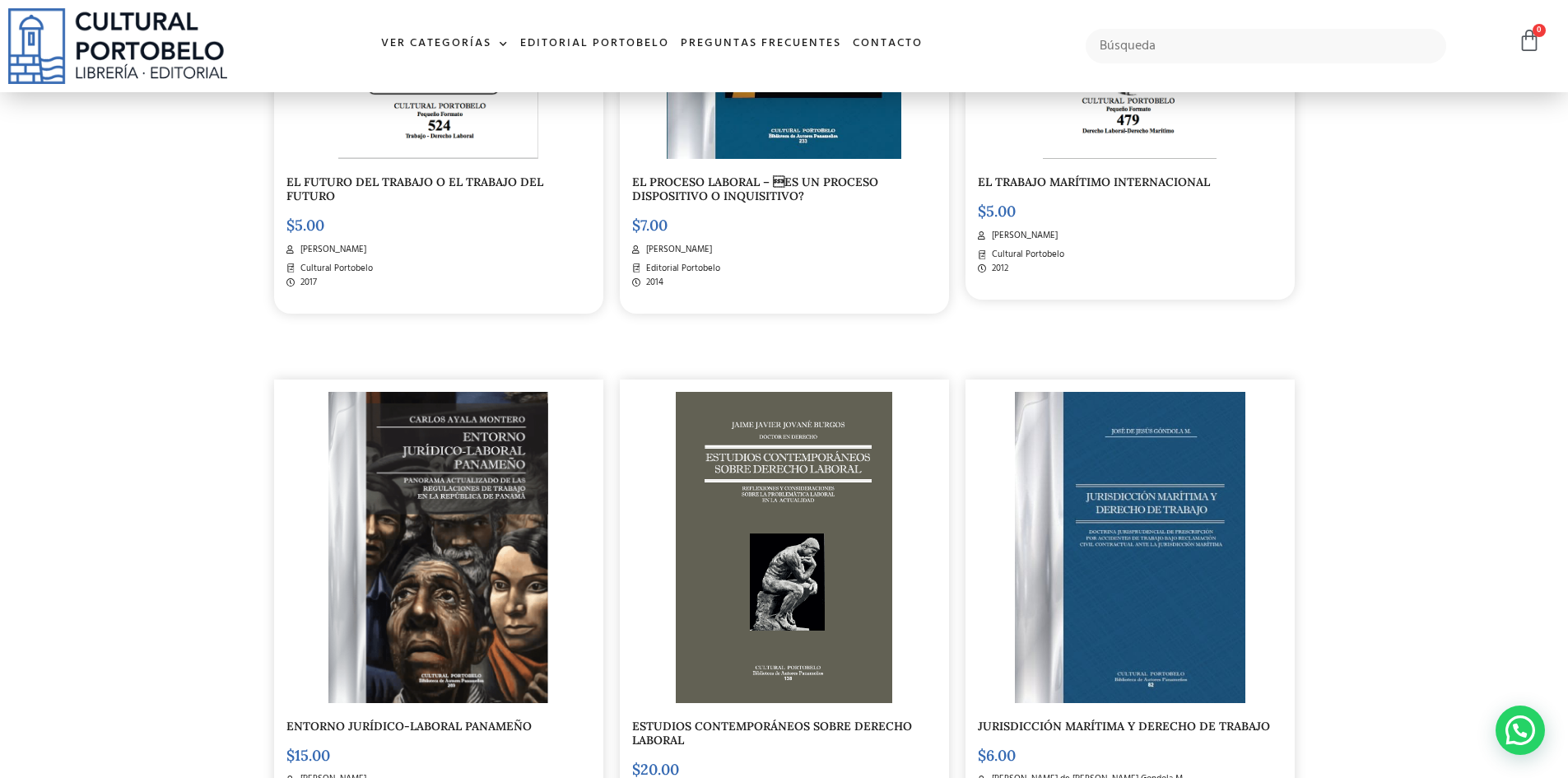
scroll to position [1315, 0]
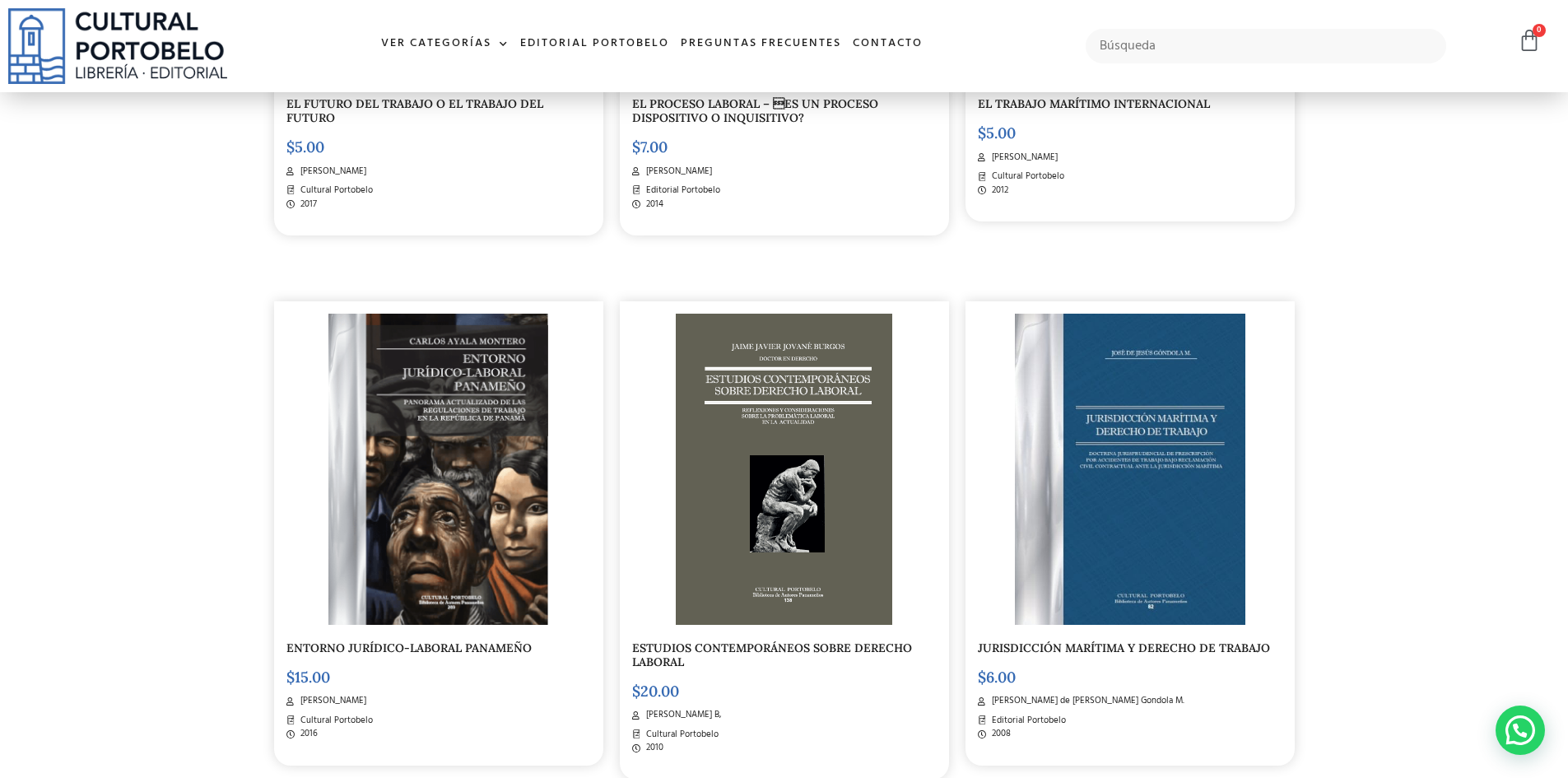
click at [488, 408] on img at bounding box center [438, 469] width 220 height 311
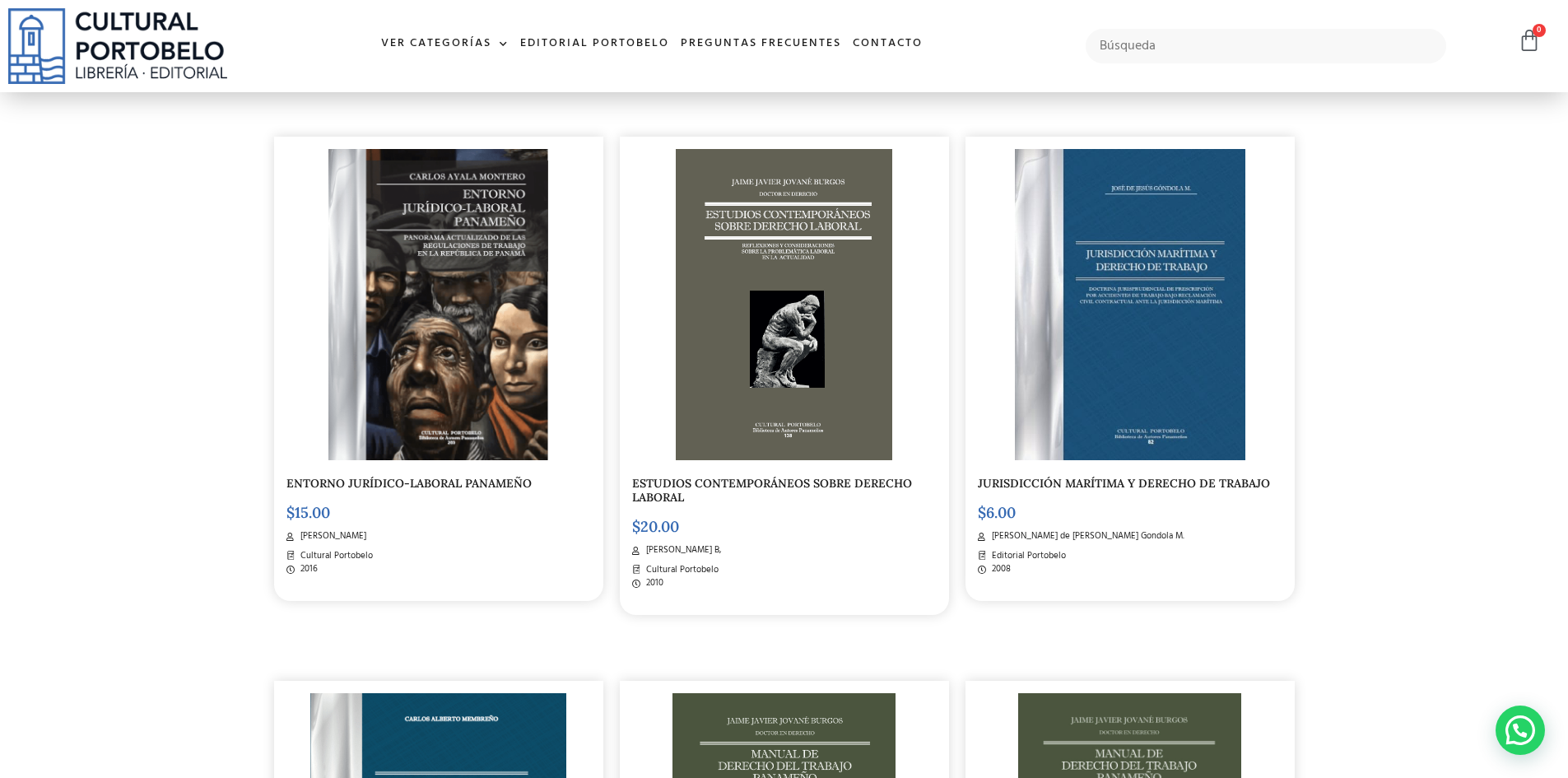
click at [775, 478] on link "ESTUDIOS CONTEMPORÁNEOS SOBRE DERECHO LABORAL" at bounding box center [772, 490] width 280 height 28
click at [1145, 480] on link "JURISDICCIÓN MARÍTIMA Y DERECHO DE TRABAJO" at bounding box center [1124, 483] width 292 height 15
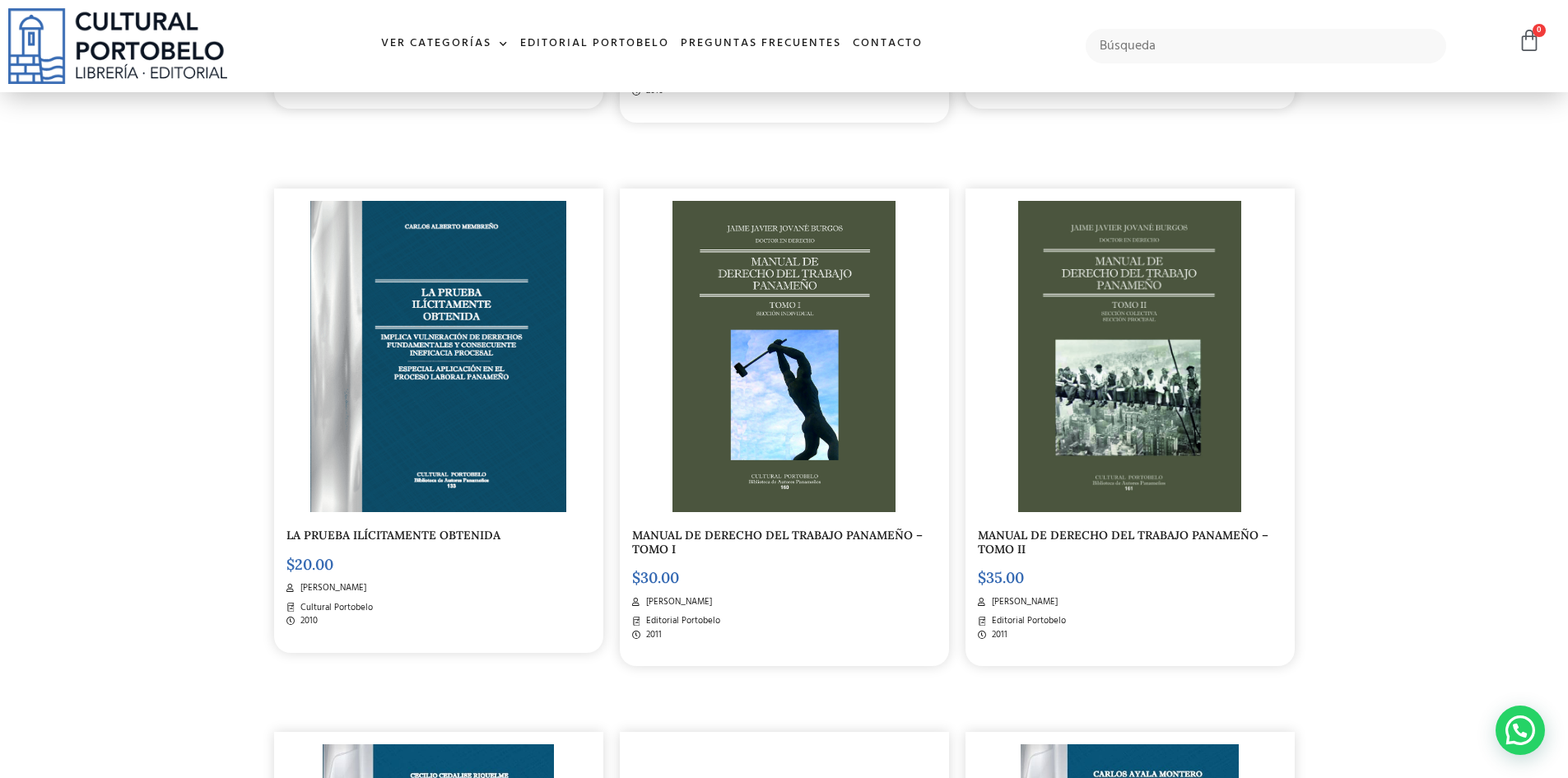
scroll to position [1974, 0]
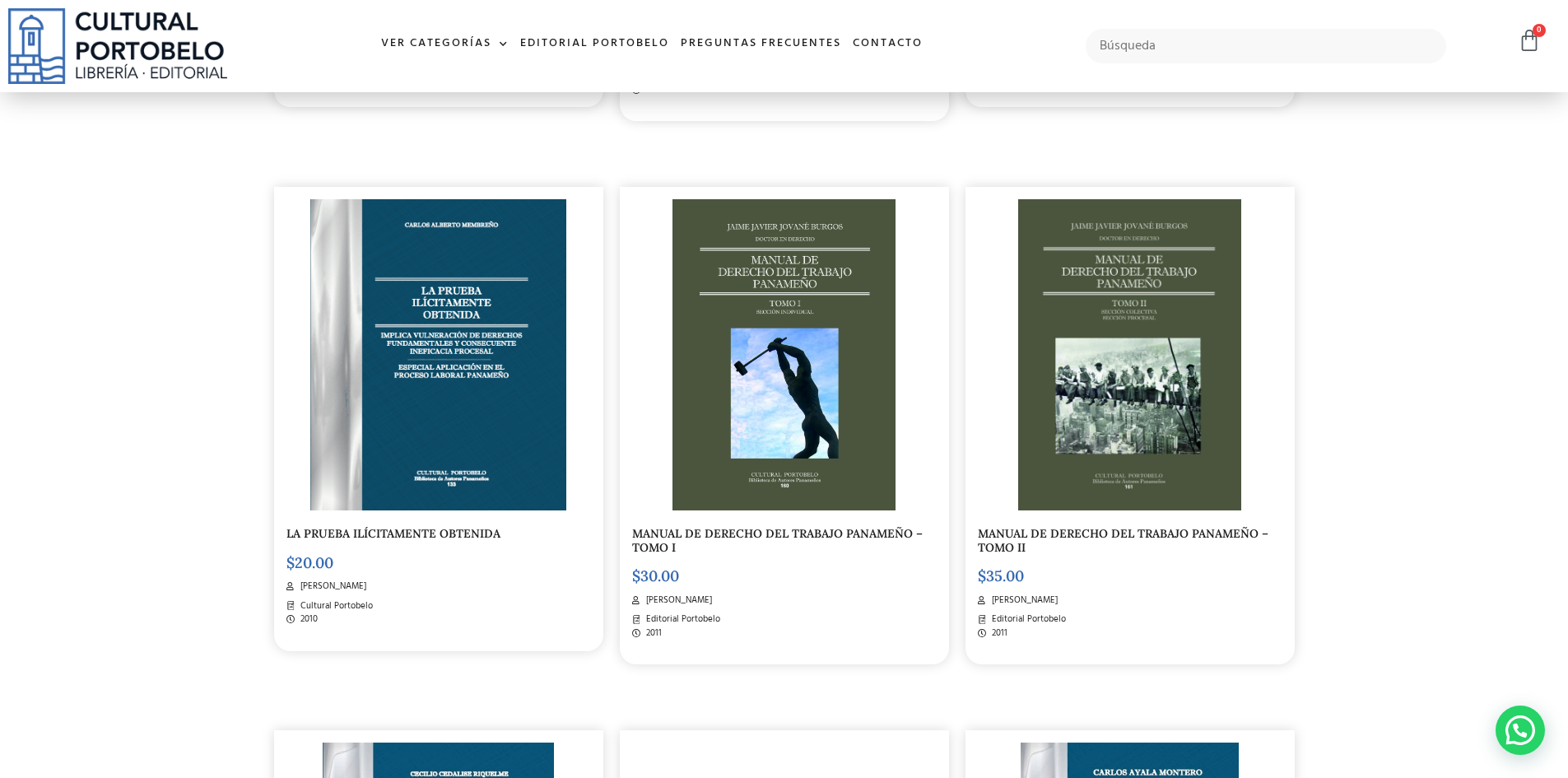
click at [425, 469] on img at bounding box center [438, 355] width 256 height 311
click at [710, 402] on img at bounding box center [784, 355] width 224 height 311
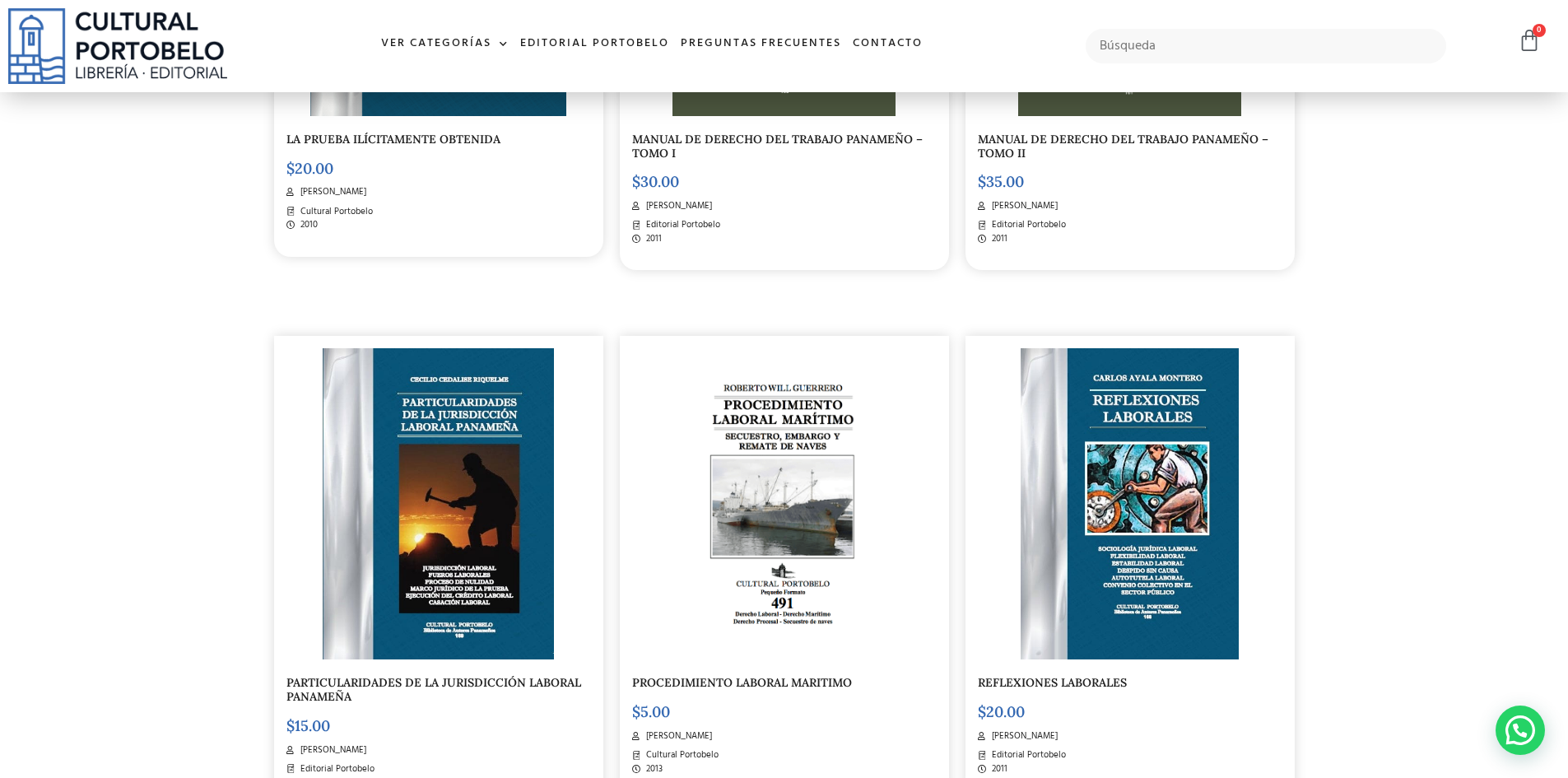
scroll to position [2468, 0]
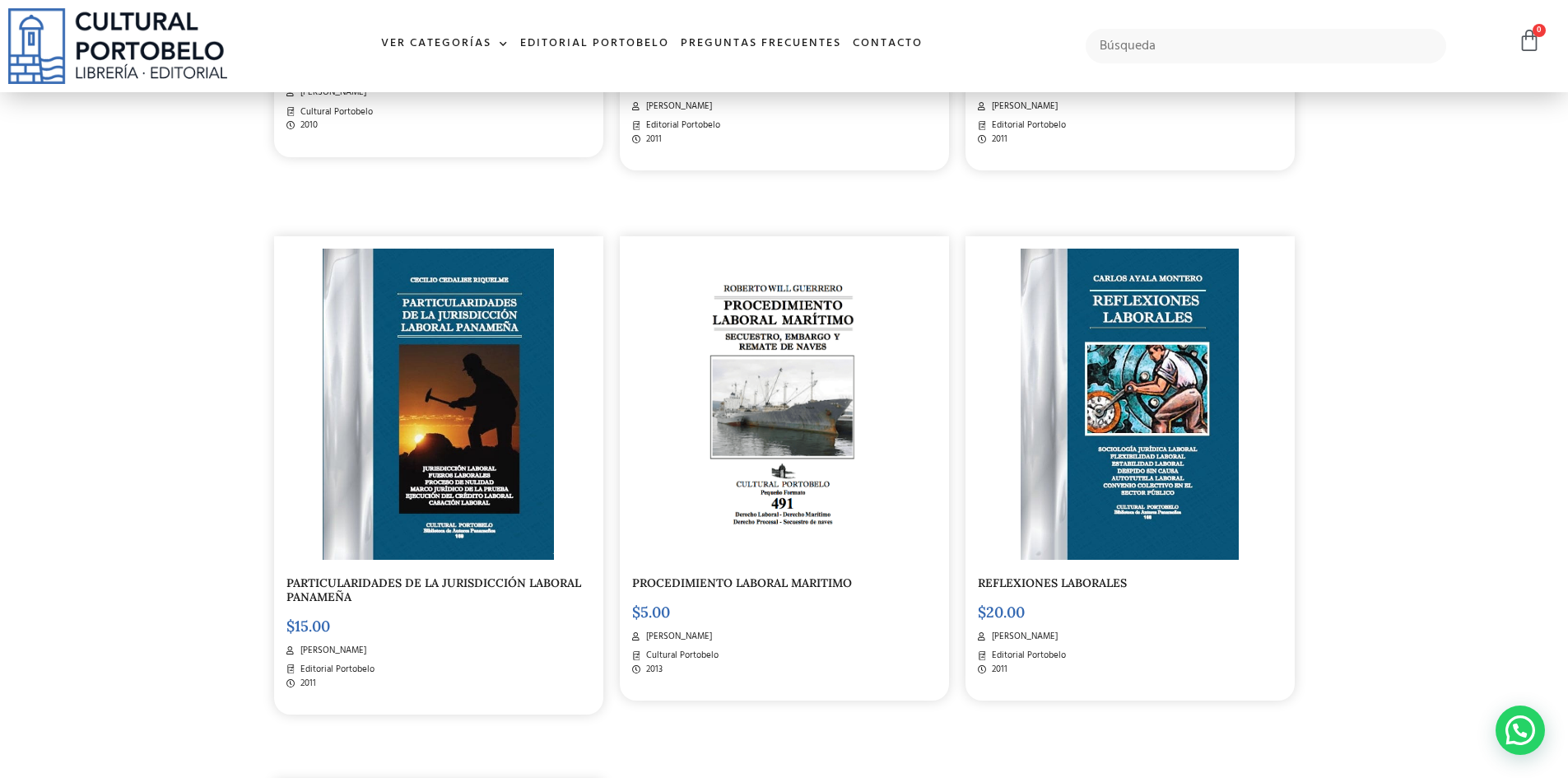
click at [461, 439] on img at bounding box center [439, 404] width 231 height 311
click at [771, 589] on link "PROCEDIMIENTO LABORAL MARITIMO" at bounding box center [742, 582] width 220 height 15
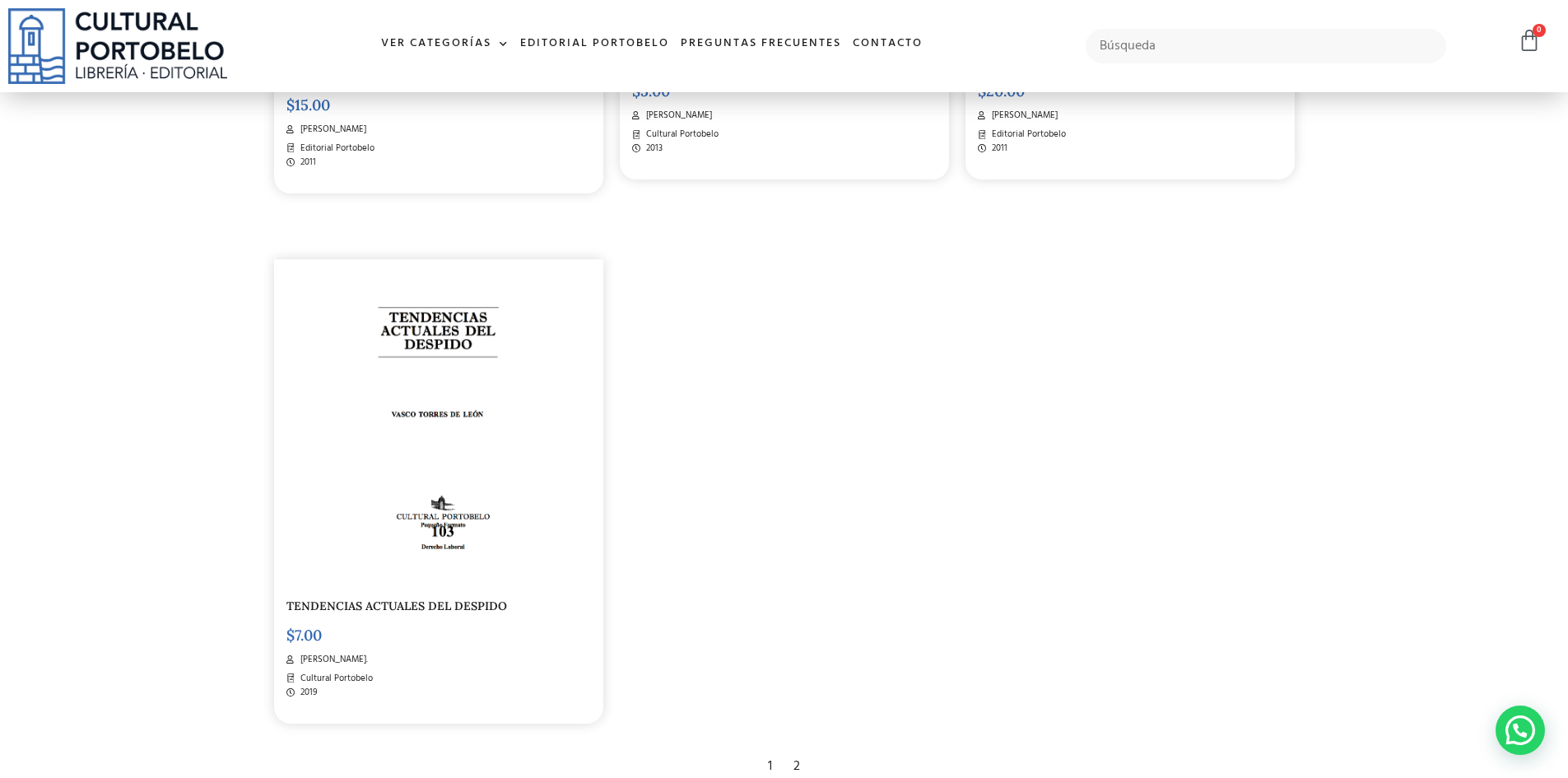
scroll to position [3127, 0]
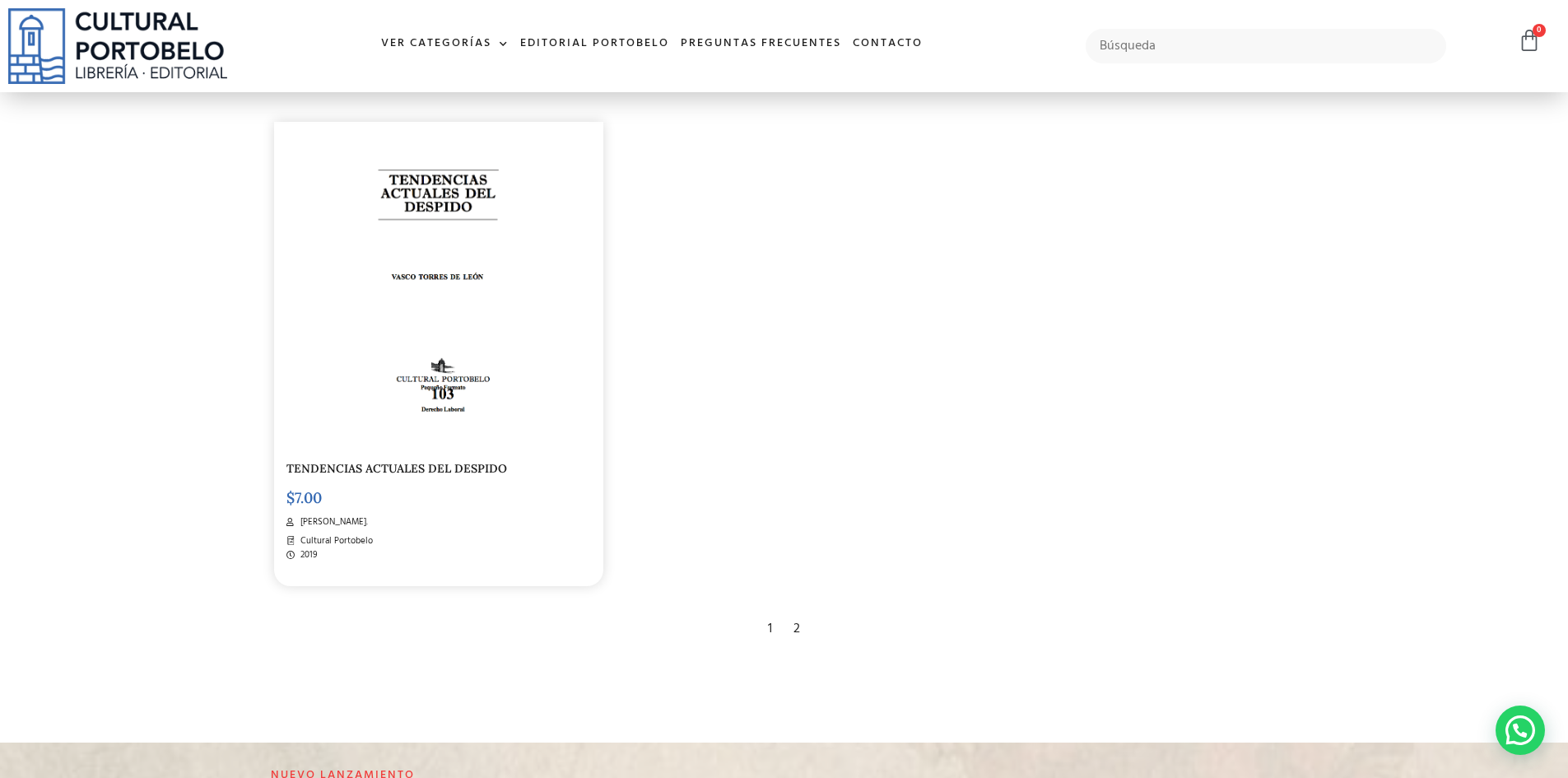
click at [796, 629] on div "2" at bounding box center [796, 629] width 23 height 36
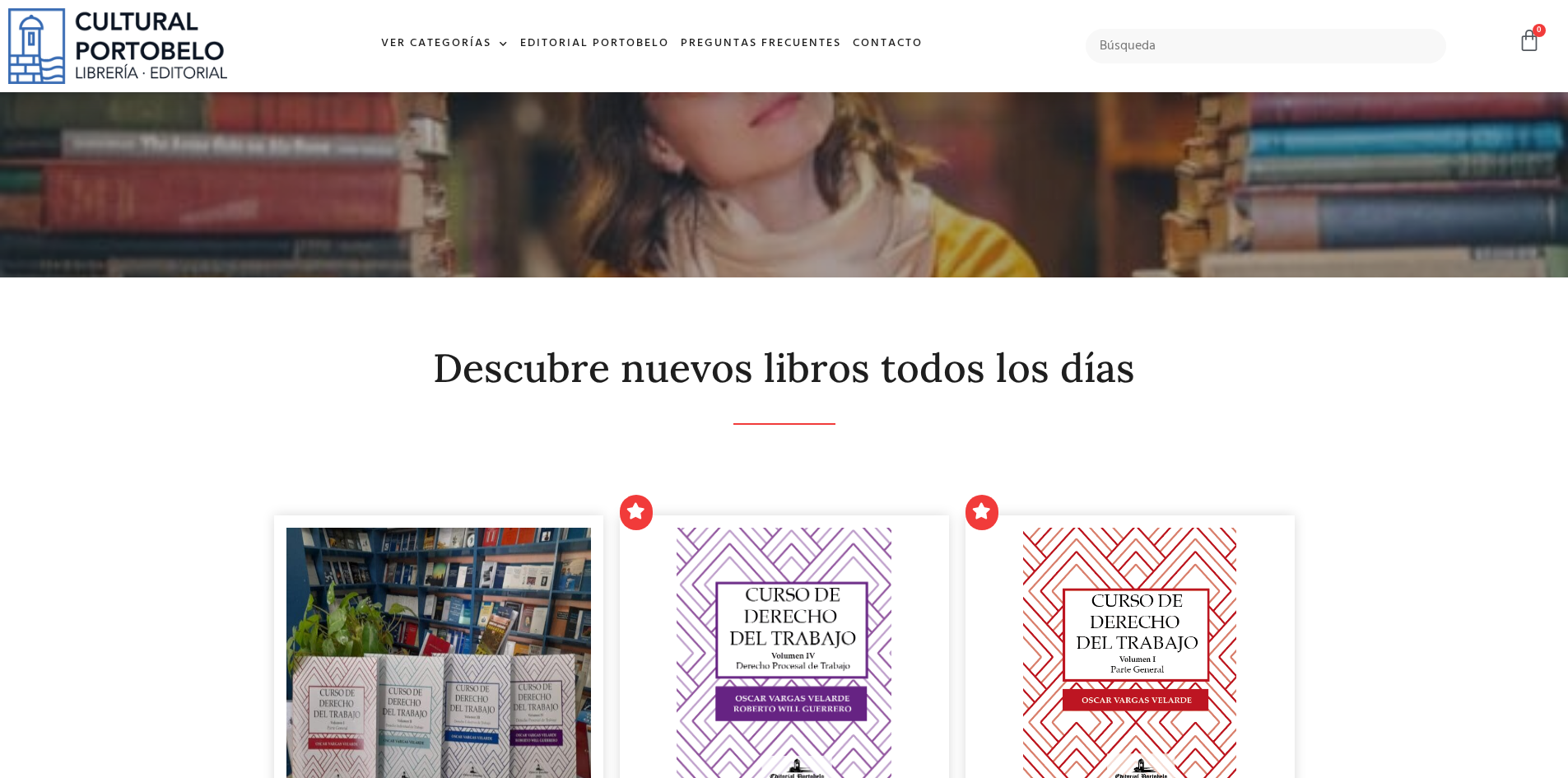
scroll to position [3039, 0]
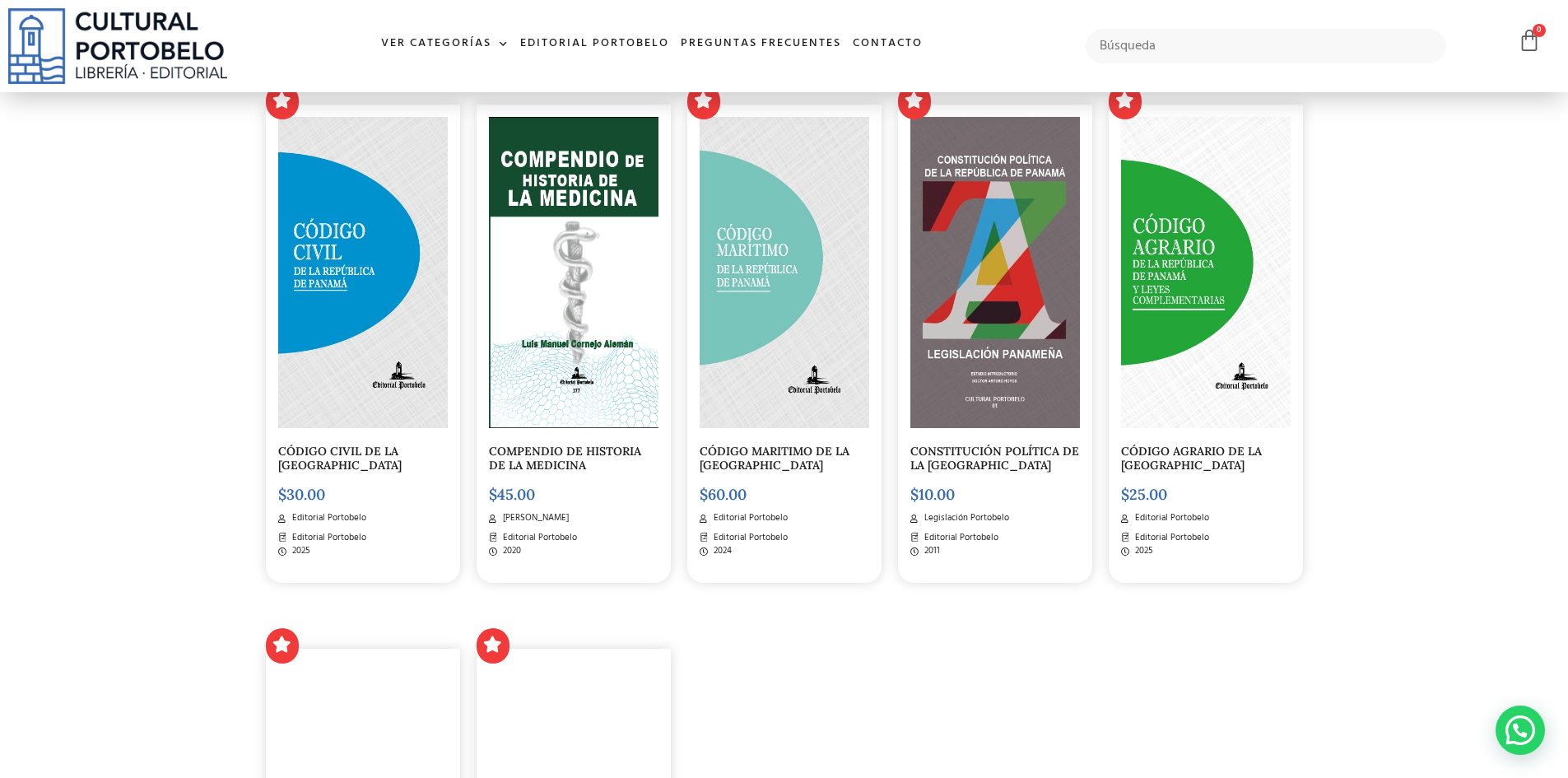
scroll to position [2305, 0]
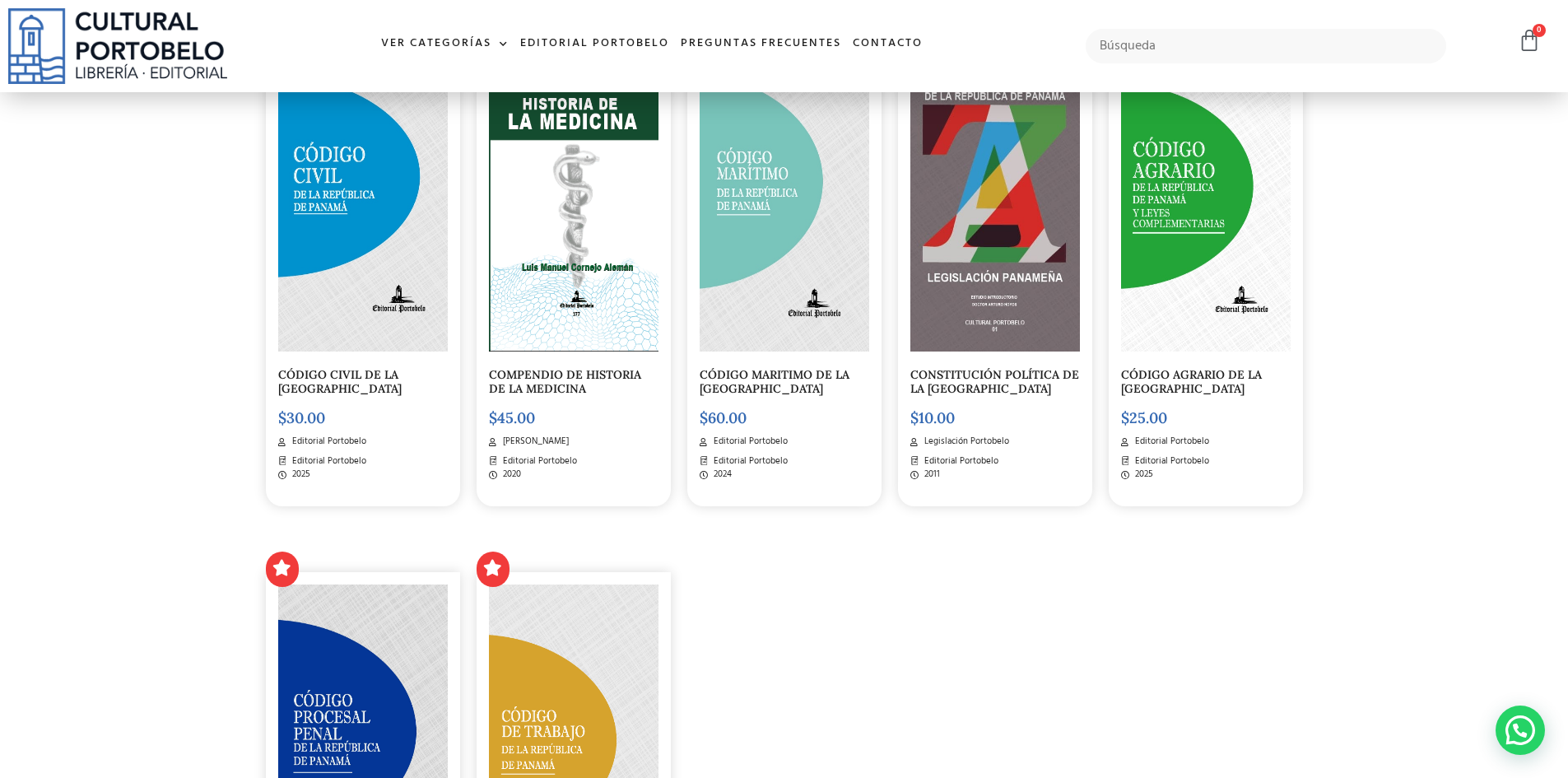
click at [597, 376] on link "COMPENDIO DE HISTORIA DE LA MEDICINA" at bounding box center [565, 381] width 152 height 28
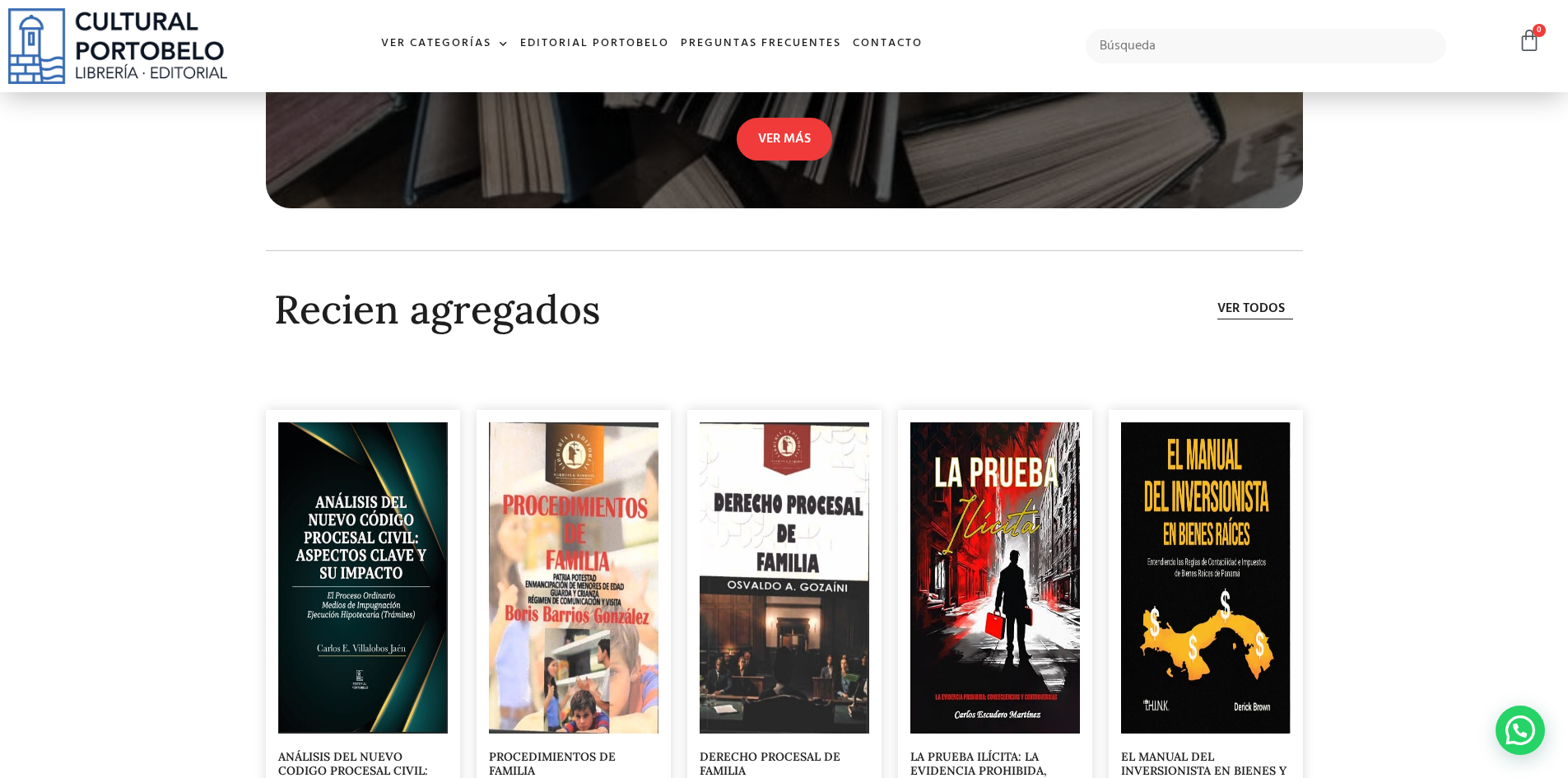
scroll to position [5268, 0]
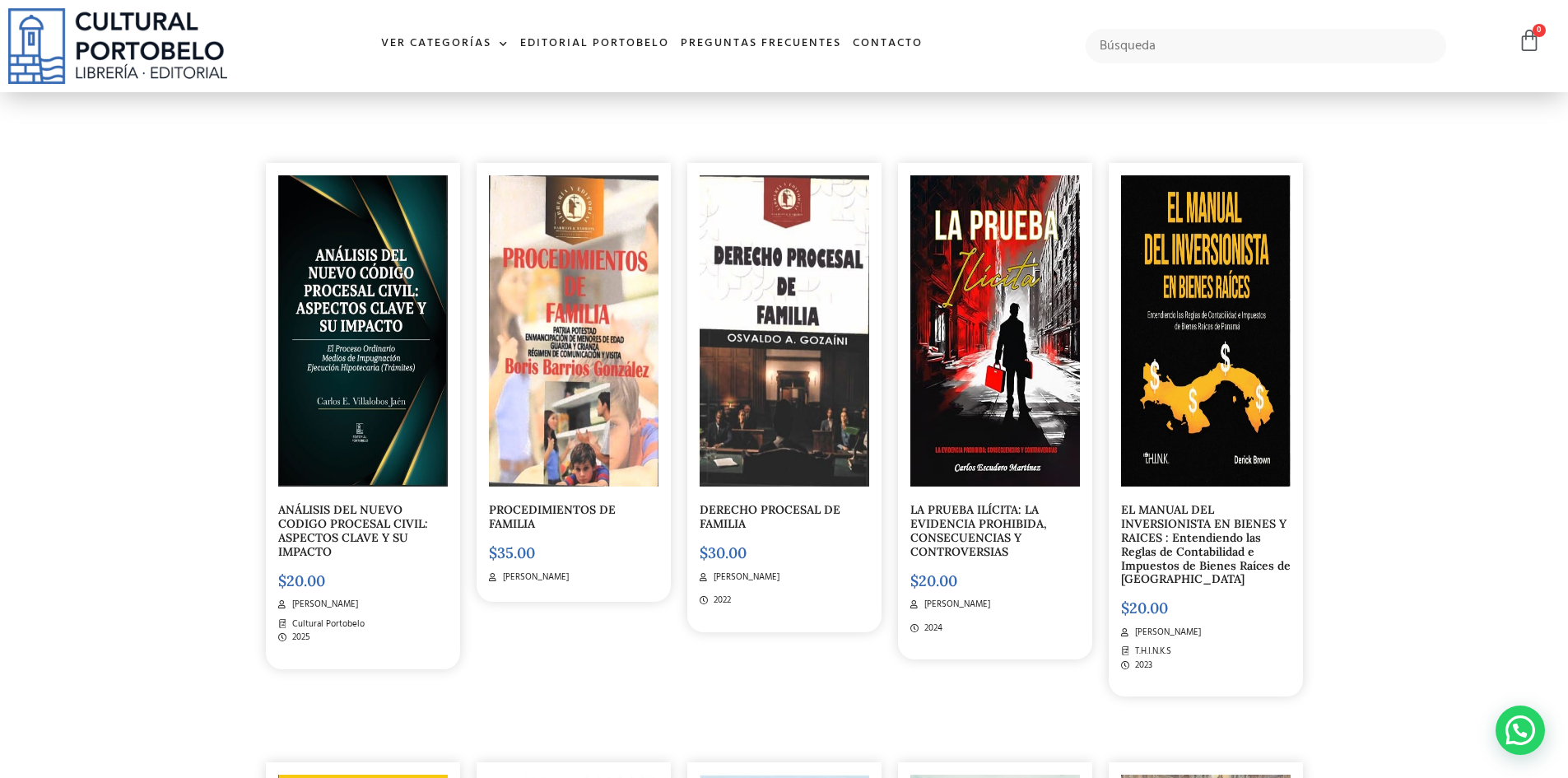
click at [363, 351] on img at bounding box center [363, 331] width 169 height 311
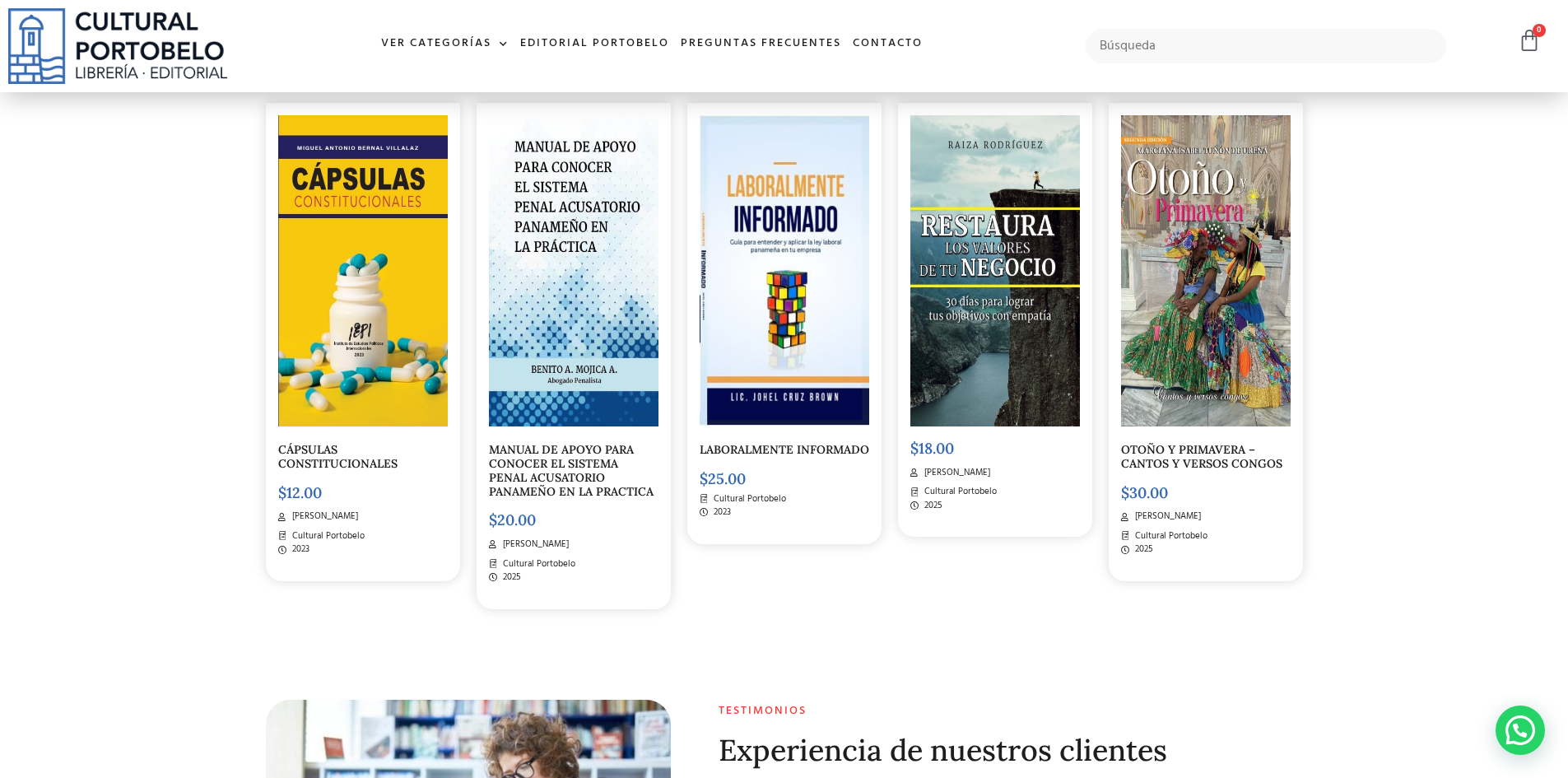
scroll to position [5927, 0]
click at [793, 296] on img at bounding box center [784, 271] width 169 height 311
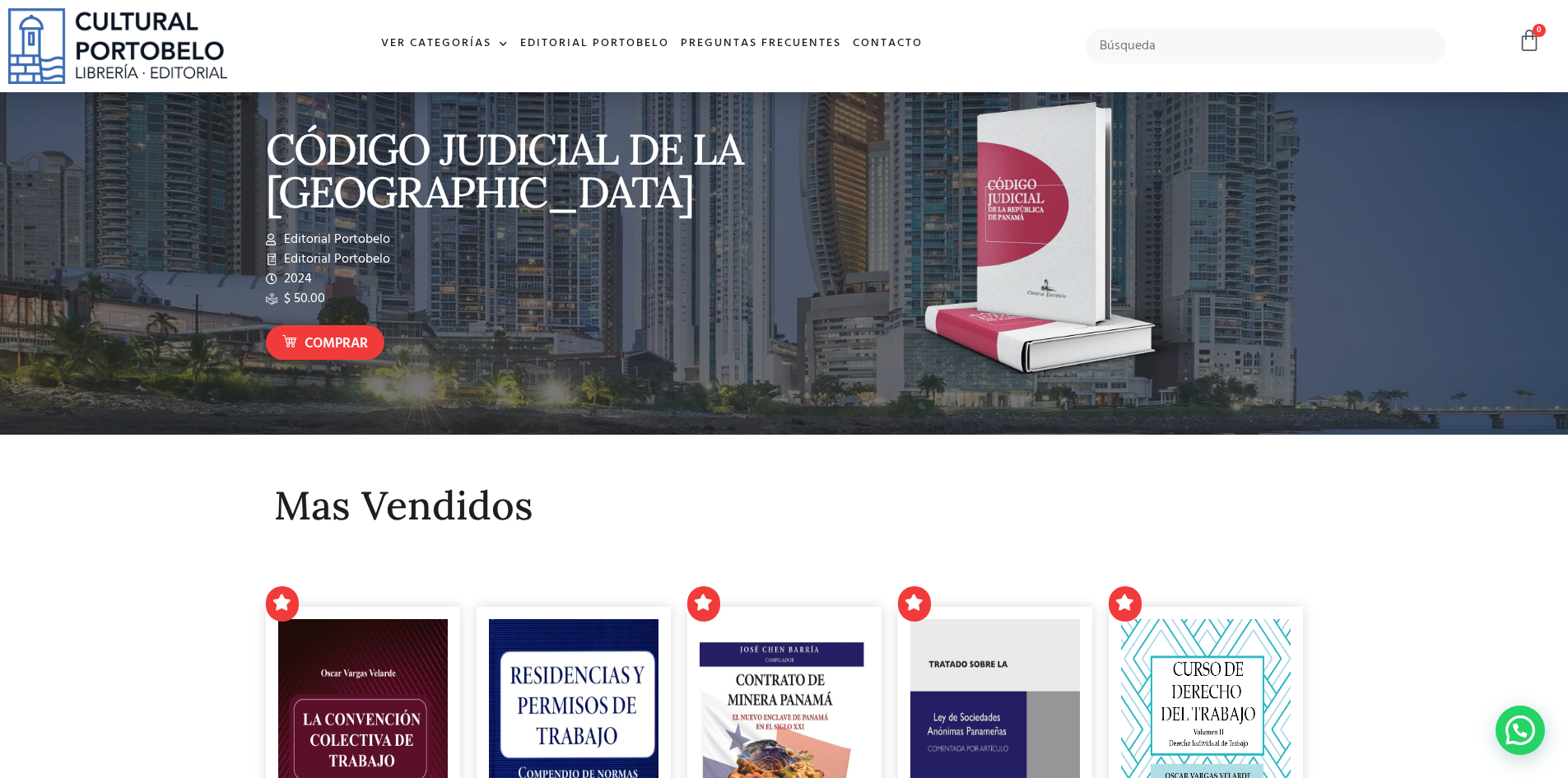
scroll to position [0, 0]
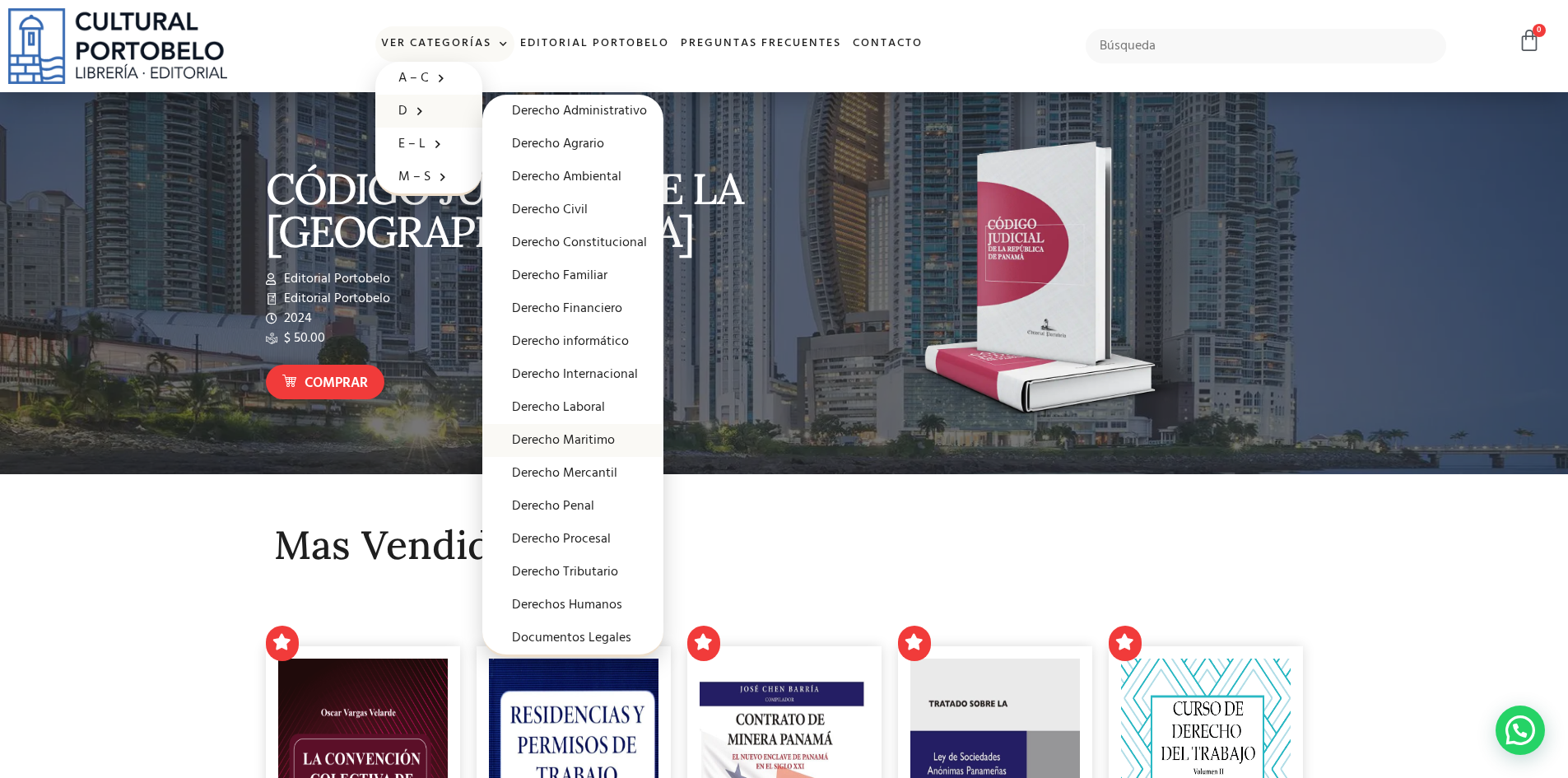
click at [584, 435] on link "Derecho Maritimo" at bounding box center [573, 440] width 181 height 33
click at [567, 211] on link "Derecho Civil" at bounding box center [573, 210] width 181 height 33
click at [592, 308] on link "Derecho Financiero" at bounding box center [573, 308] width 181 height 33
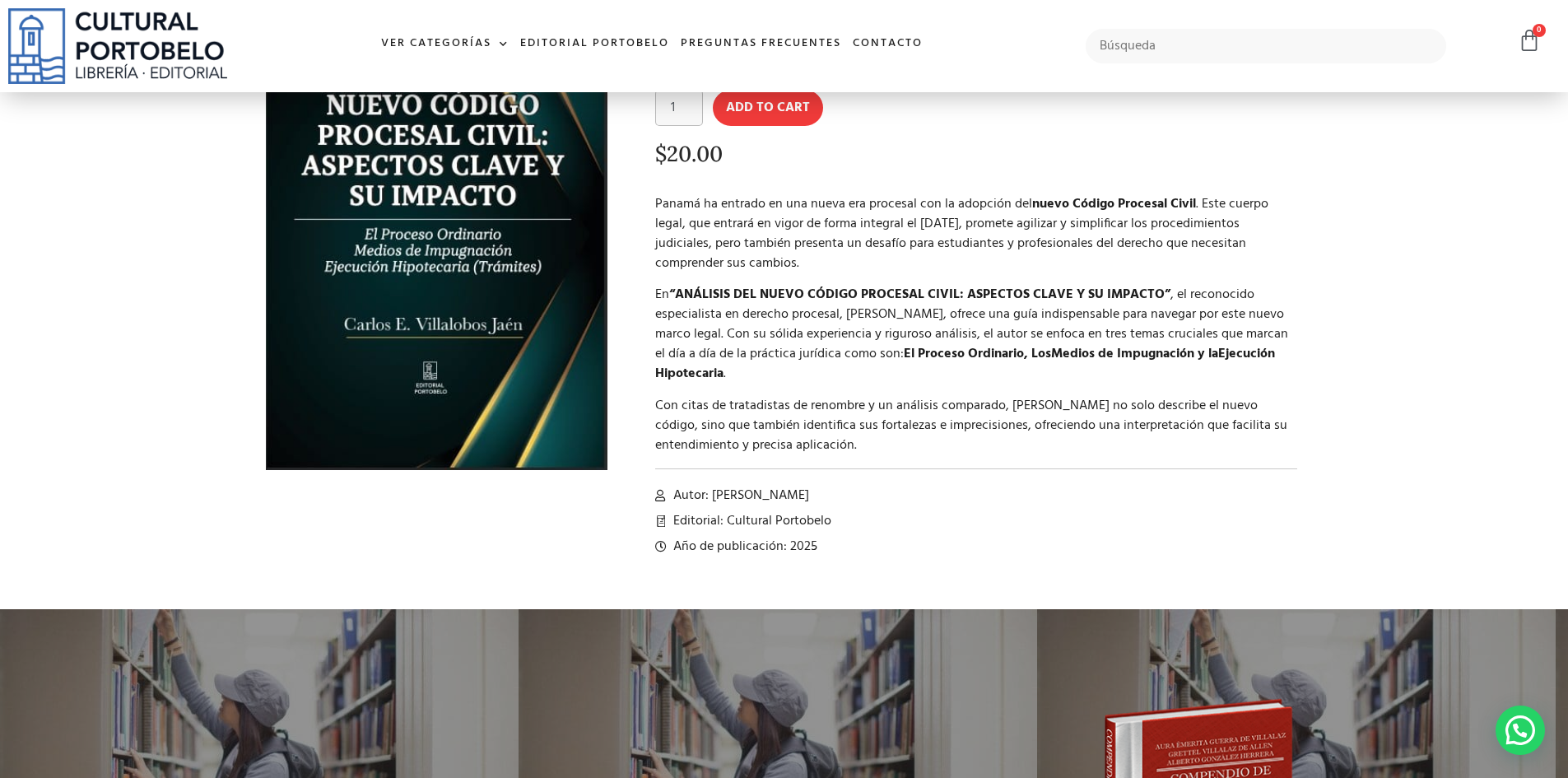
scroll to position [247, 0]
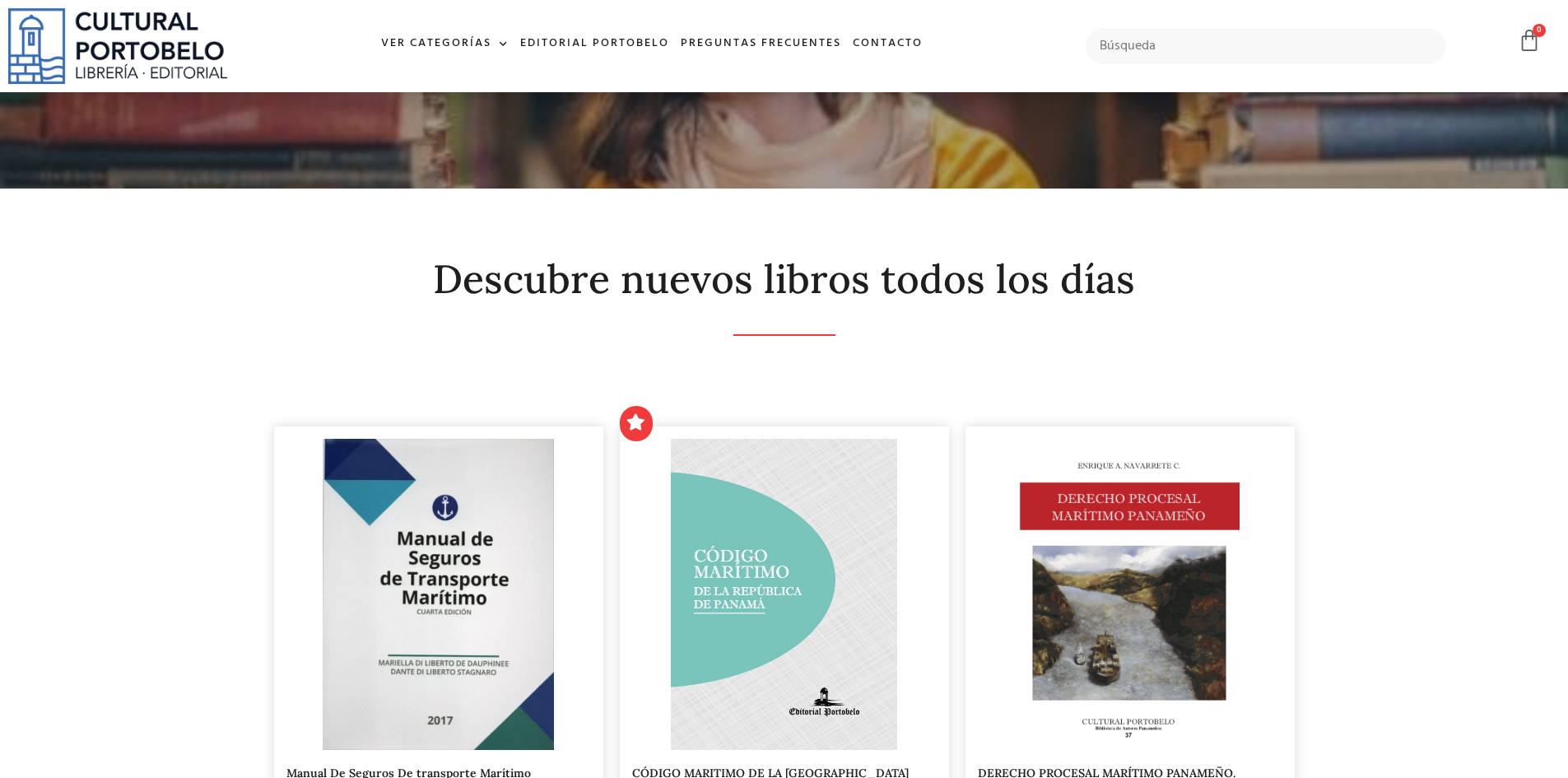
scroll to position [247, 0]
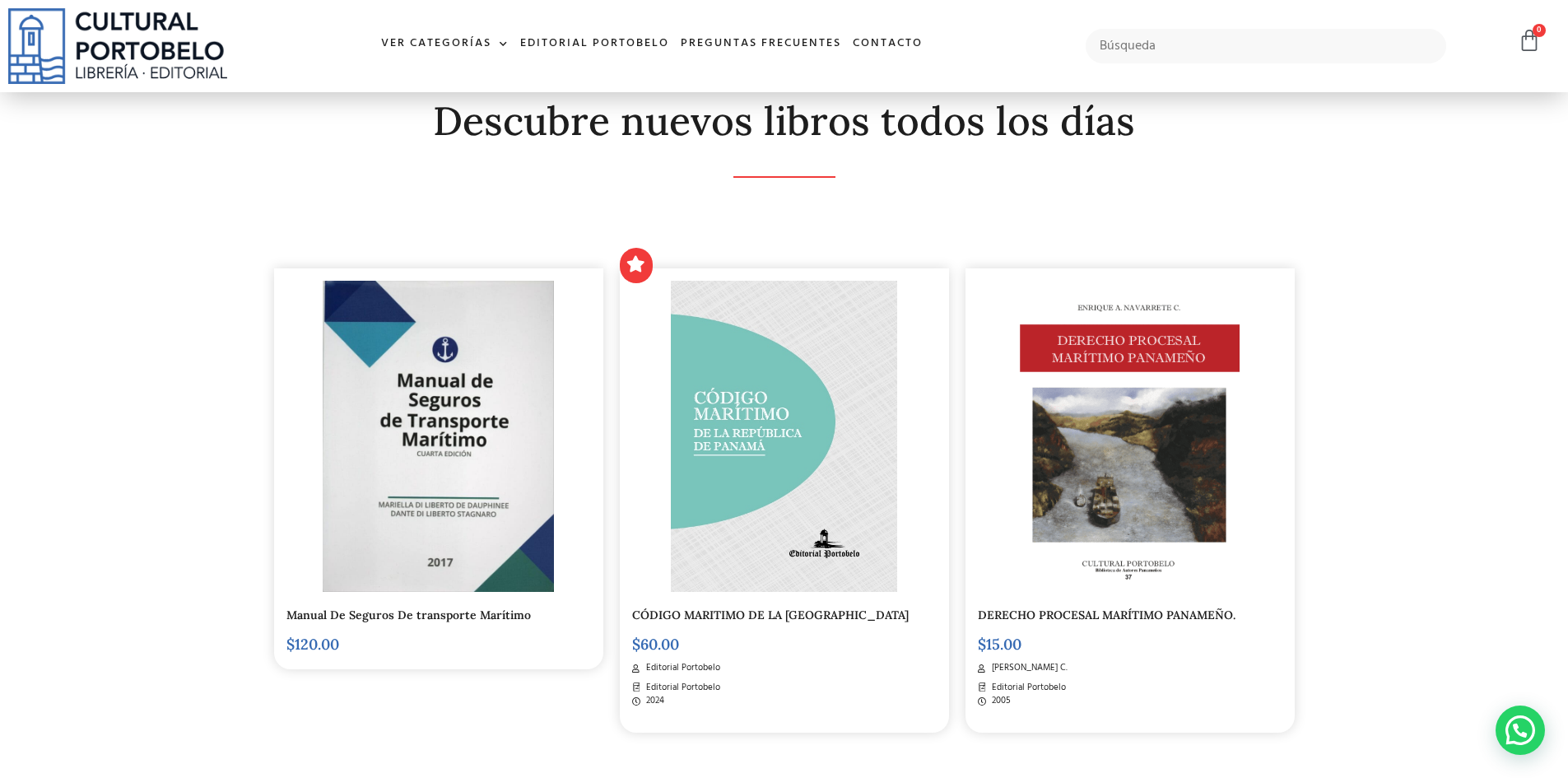
click at [445, 452] on img at bounding box center [439, 436] width 231 height 311
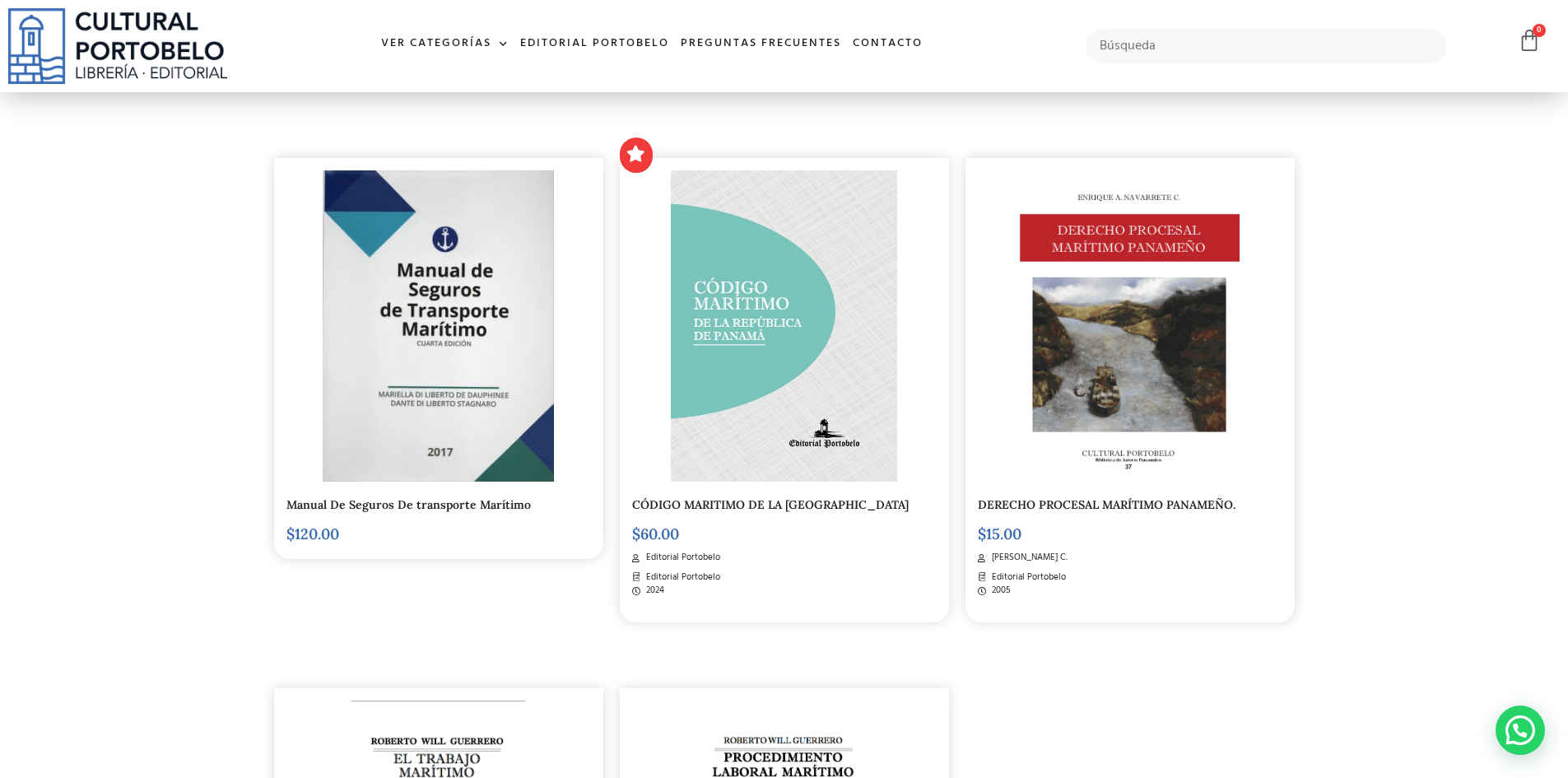
scroll to position [328, 0]
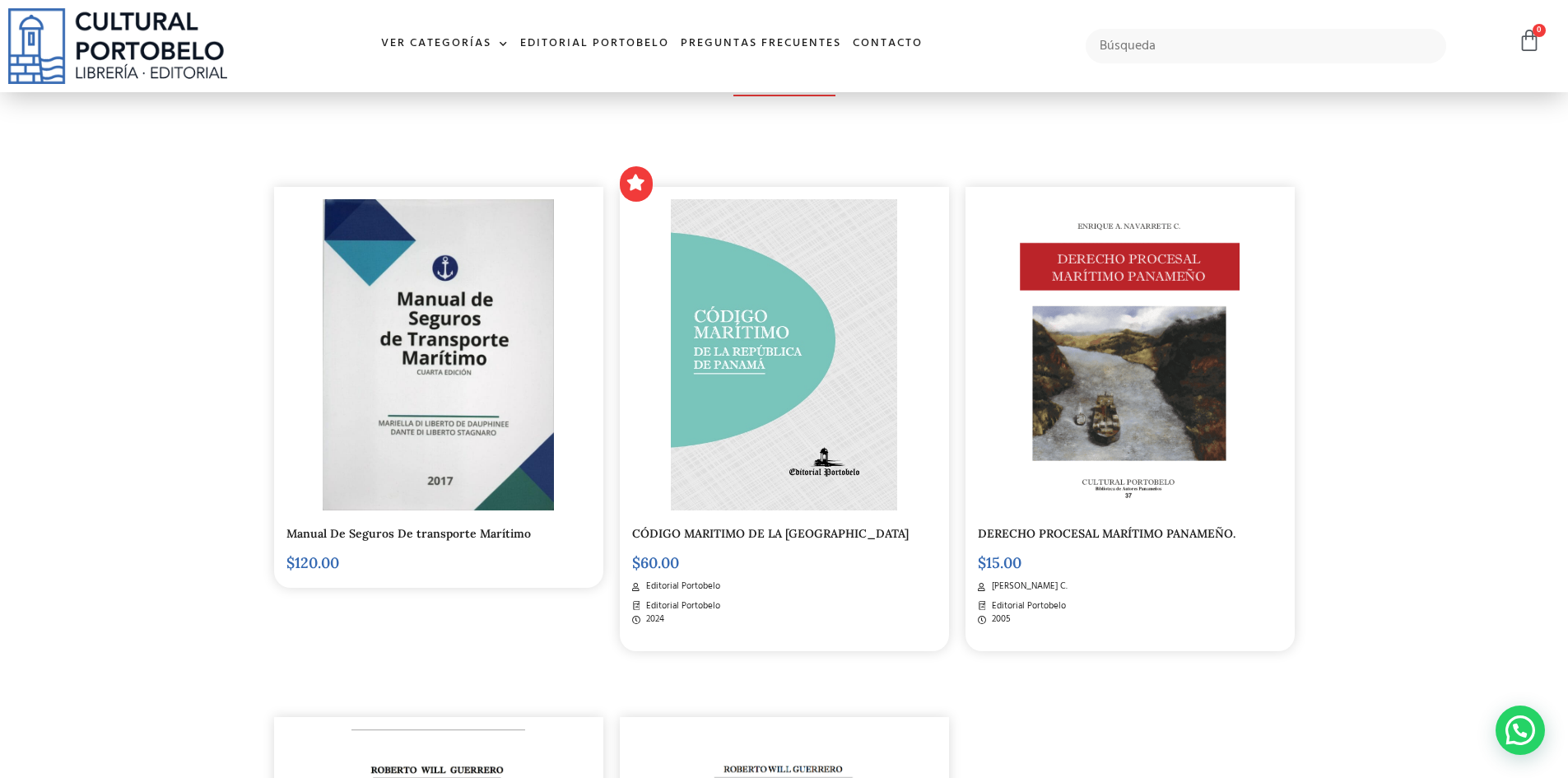
click at [782, 452] on img at bounding box center [784, 355] width 227 height 311
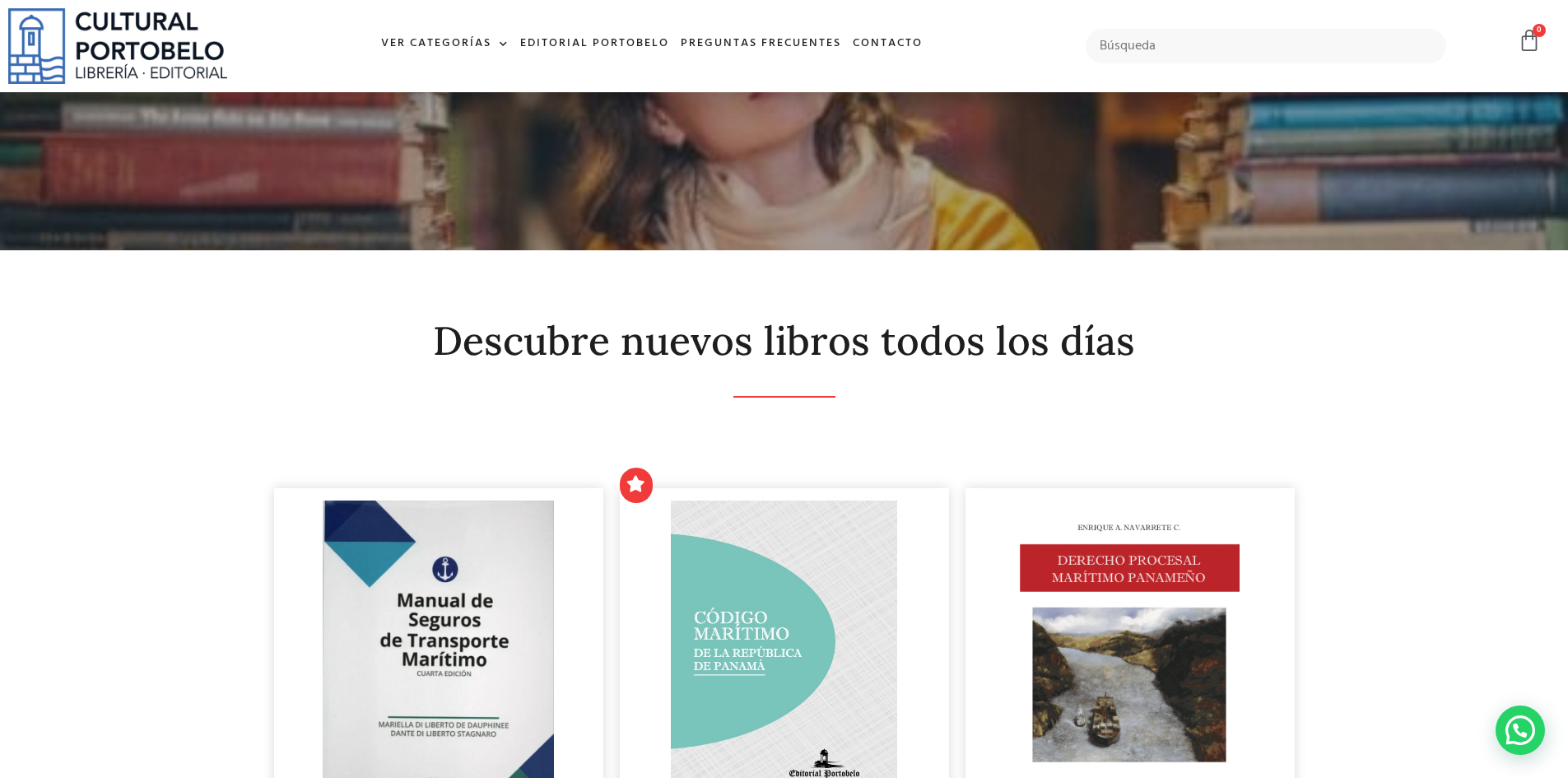
scroll to position [0, 0]
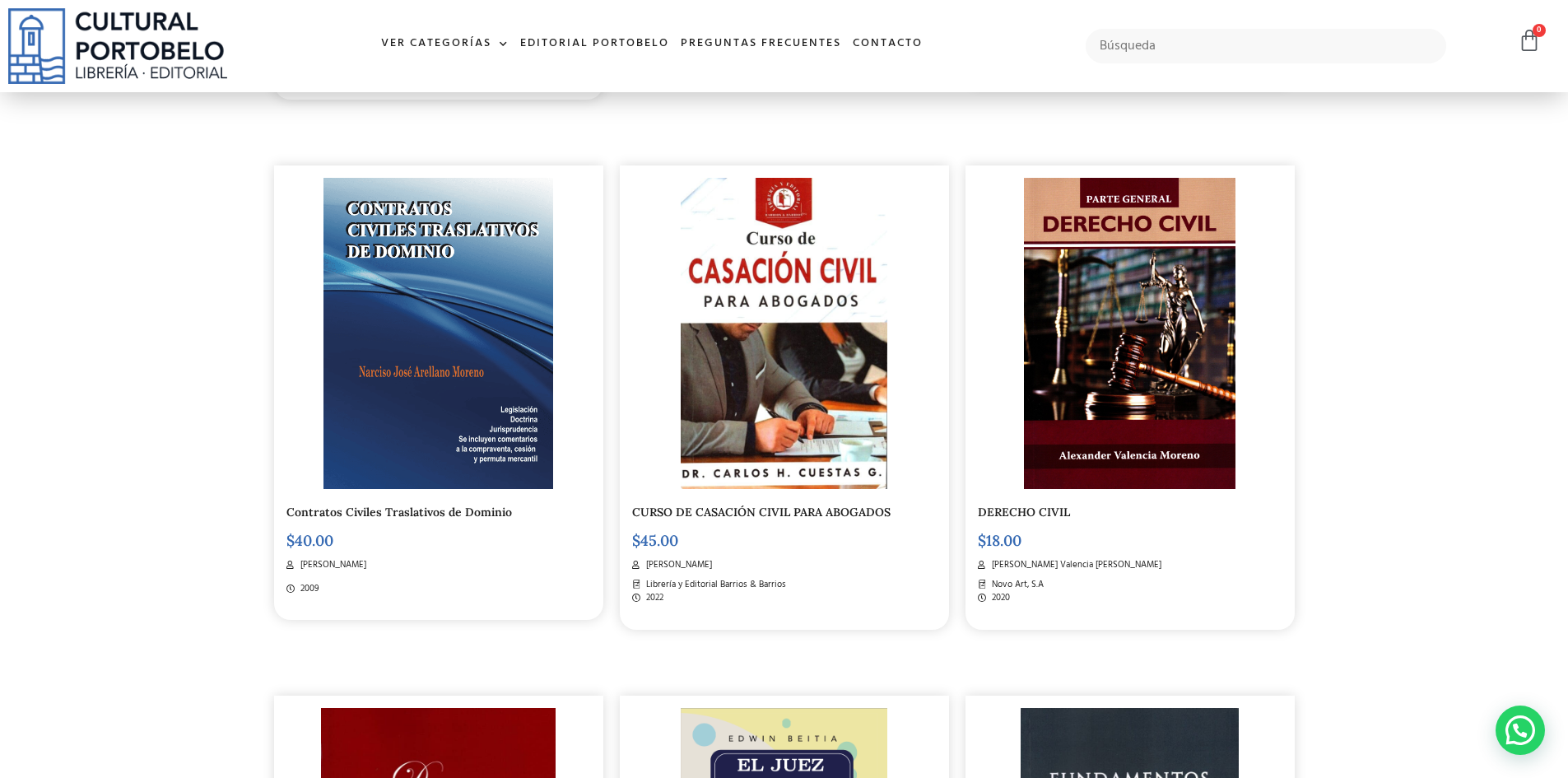
scroll to position [905, 0]
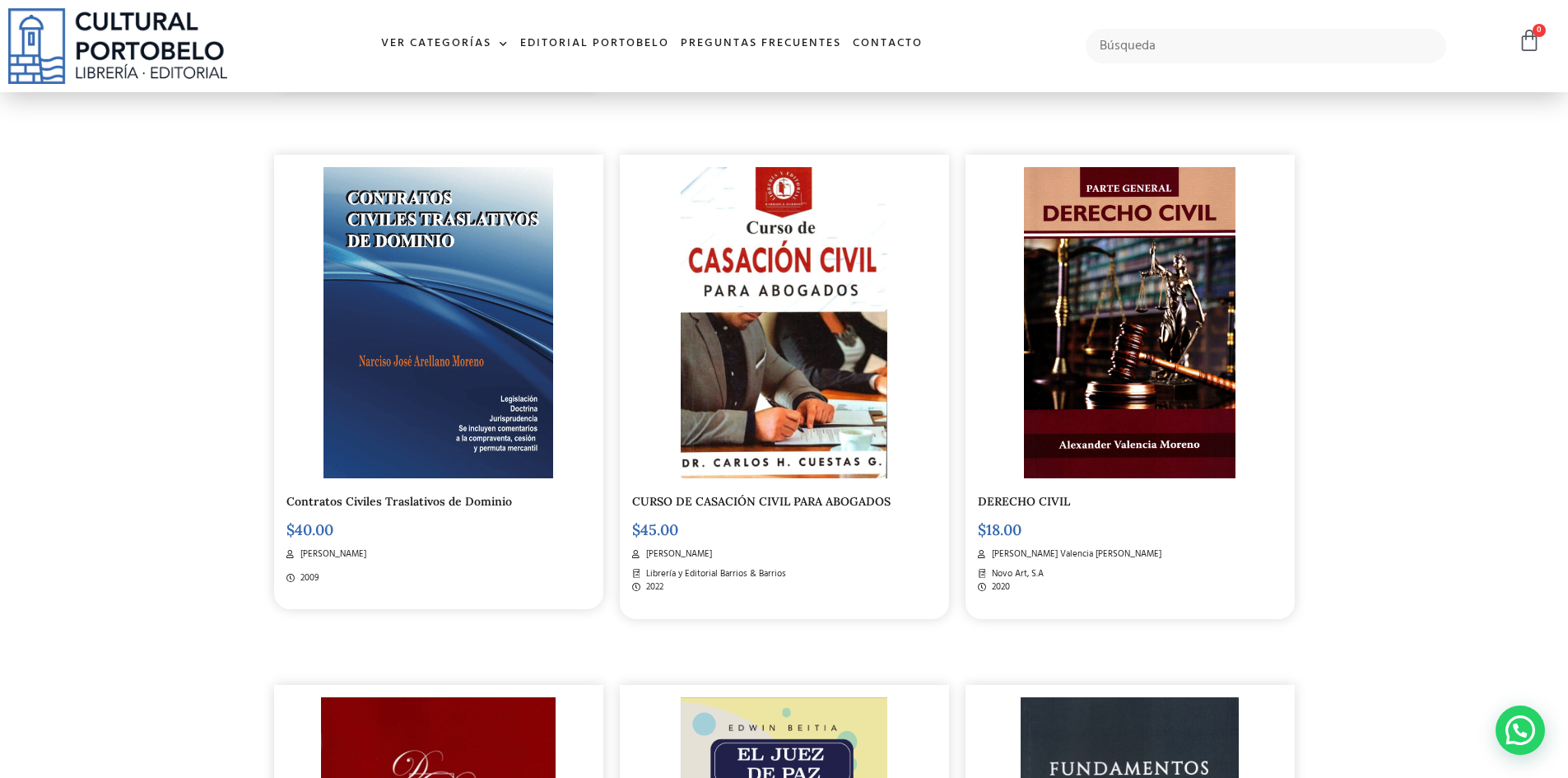
click at [764, 498] on link "CURSO DE CASACIÓN CIVIL PARA ABOGADOS" at bounding box center [761, 501] width 258 height 15
click at [442, 506] on link "Contratos Civiles Traslativos de Dominio" at bounding box center [399, 501] width 225 height 15
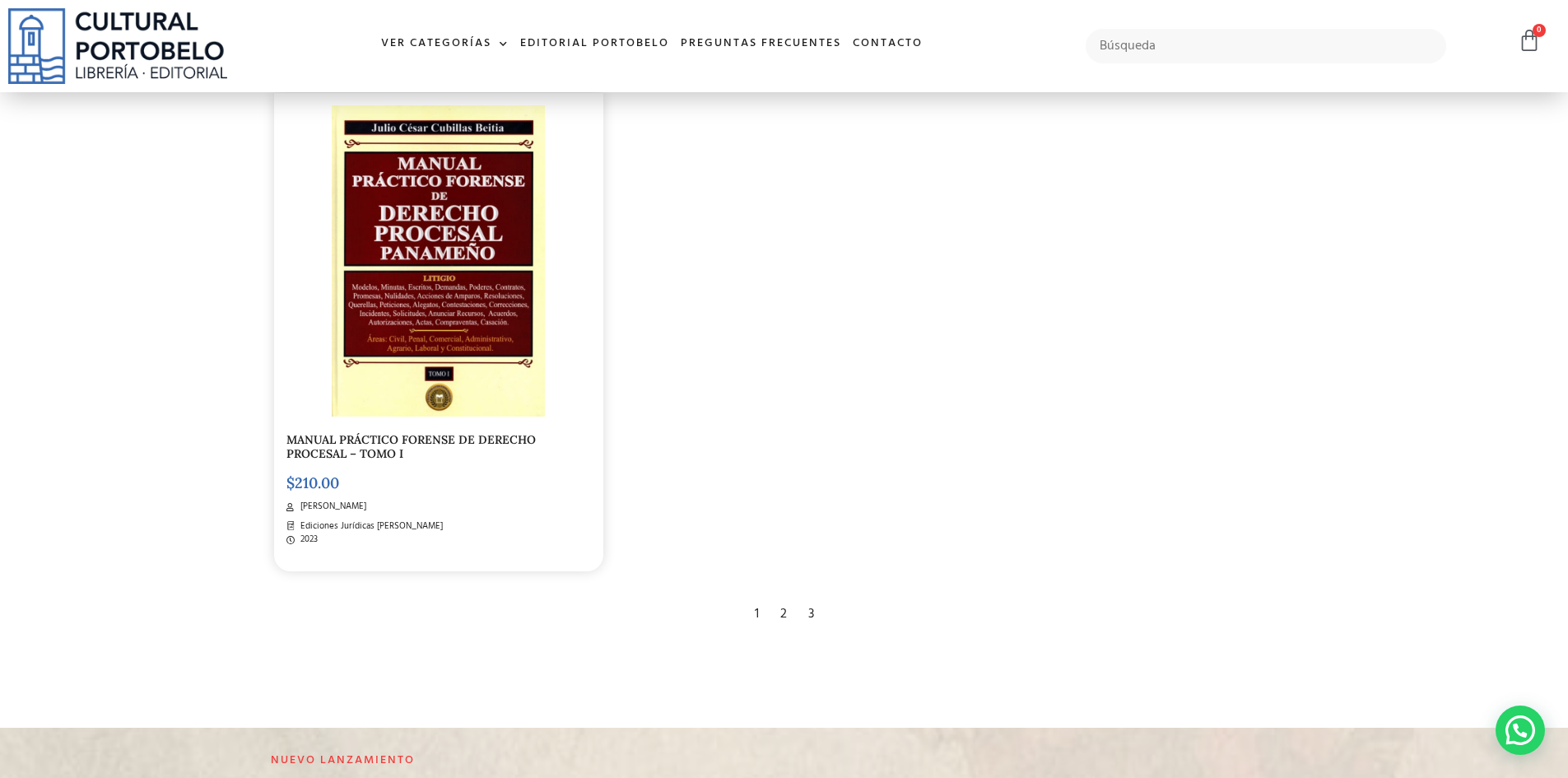
scroll to position [3128, 0]
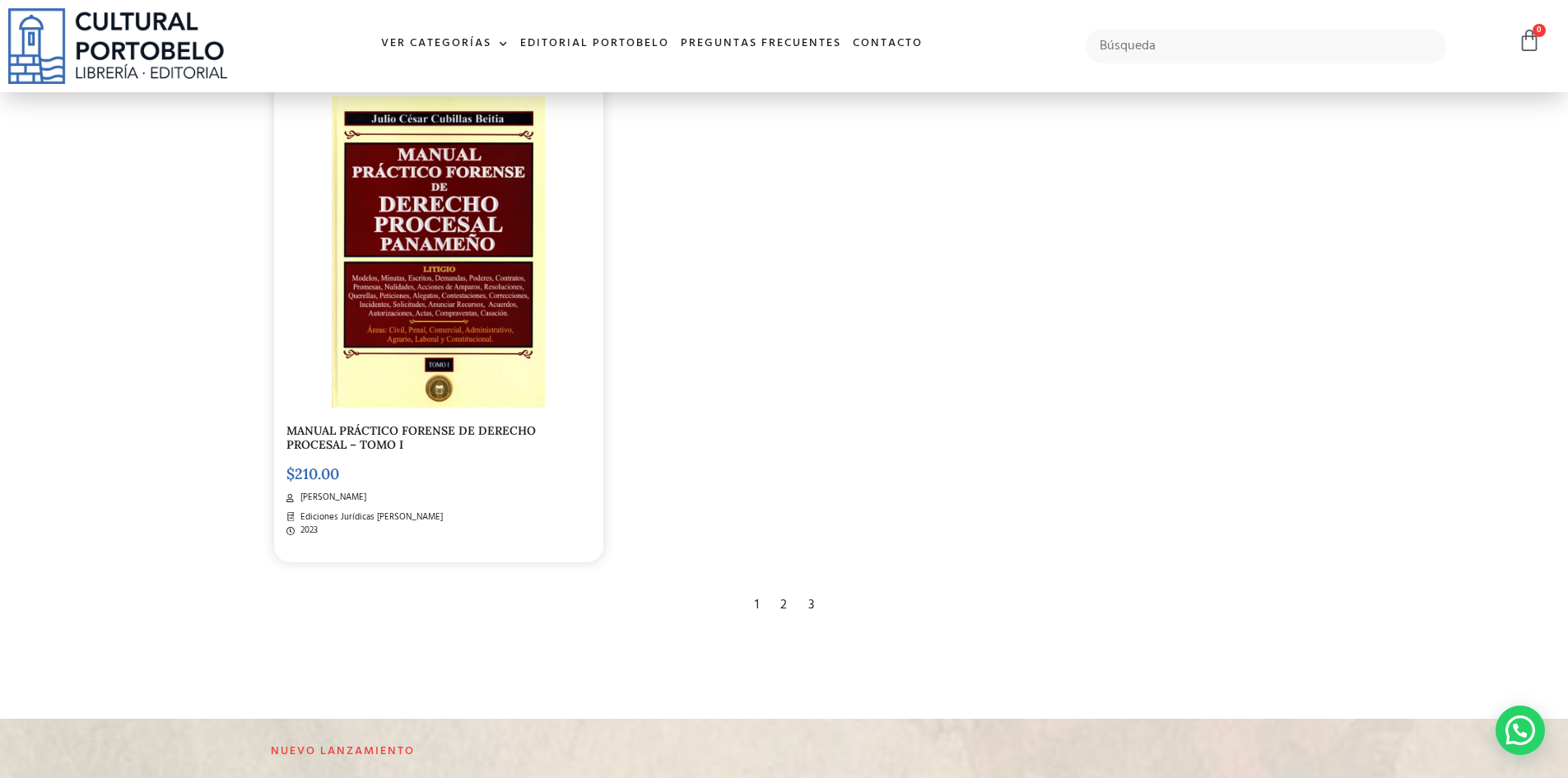
click at [782, 605] on div "2" at bounding box center [783, 605] width 23 height 36
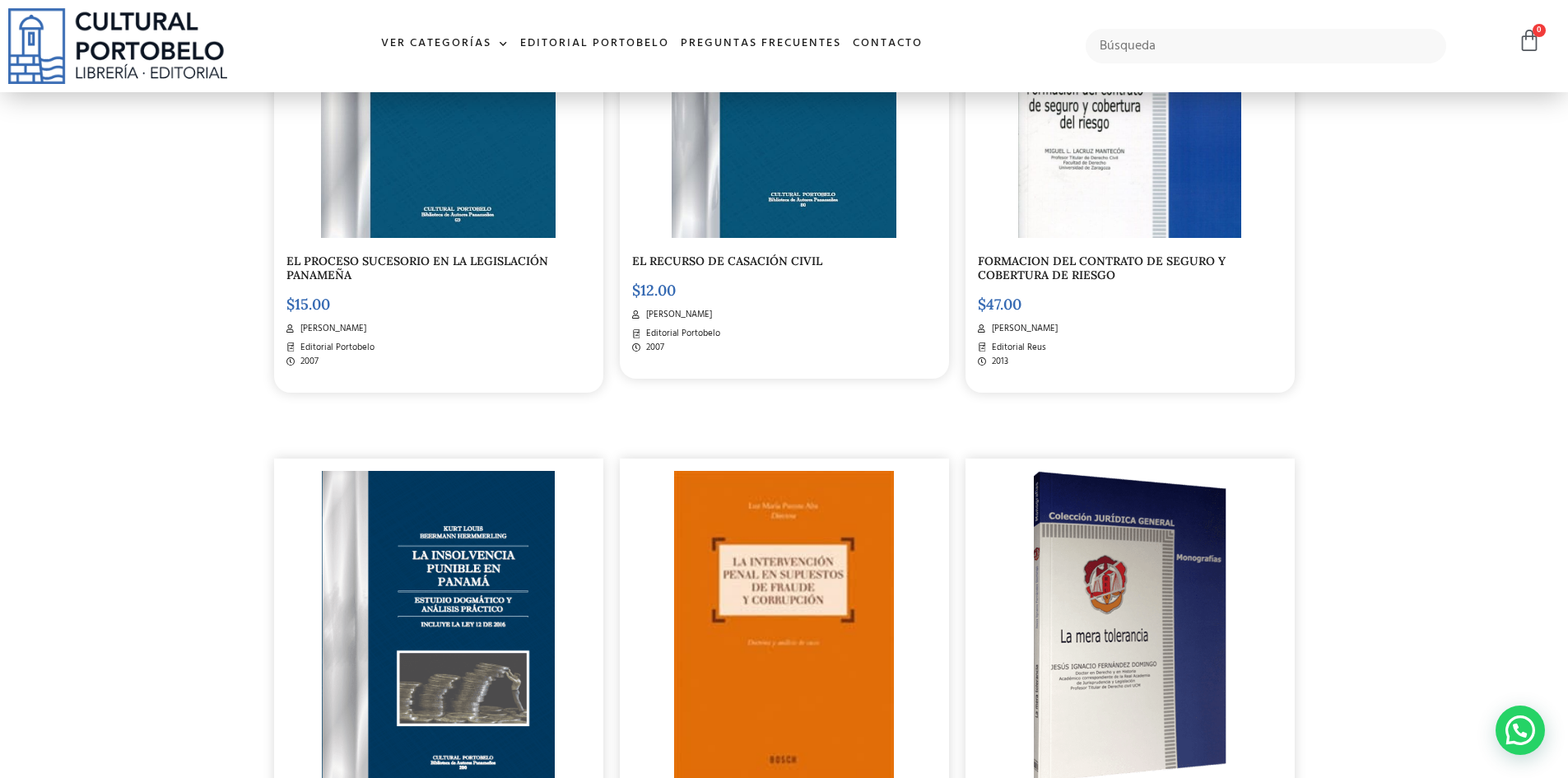
scroll to position [2470, 0]
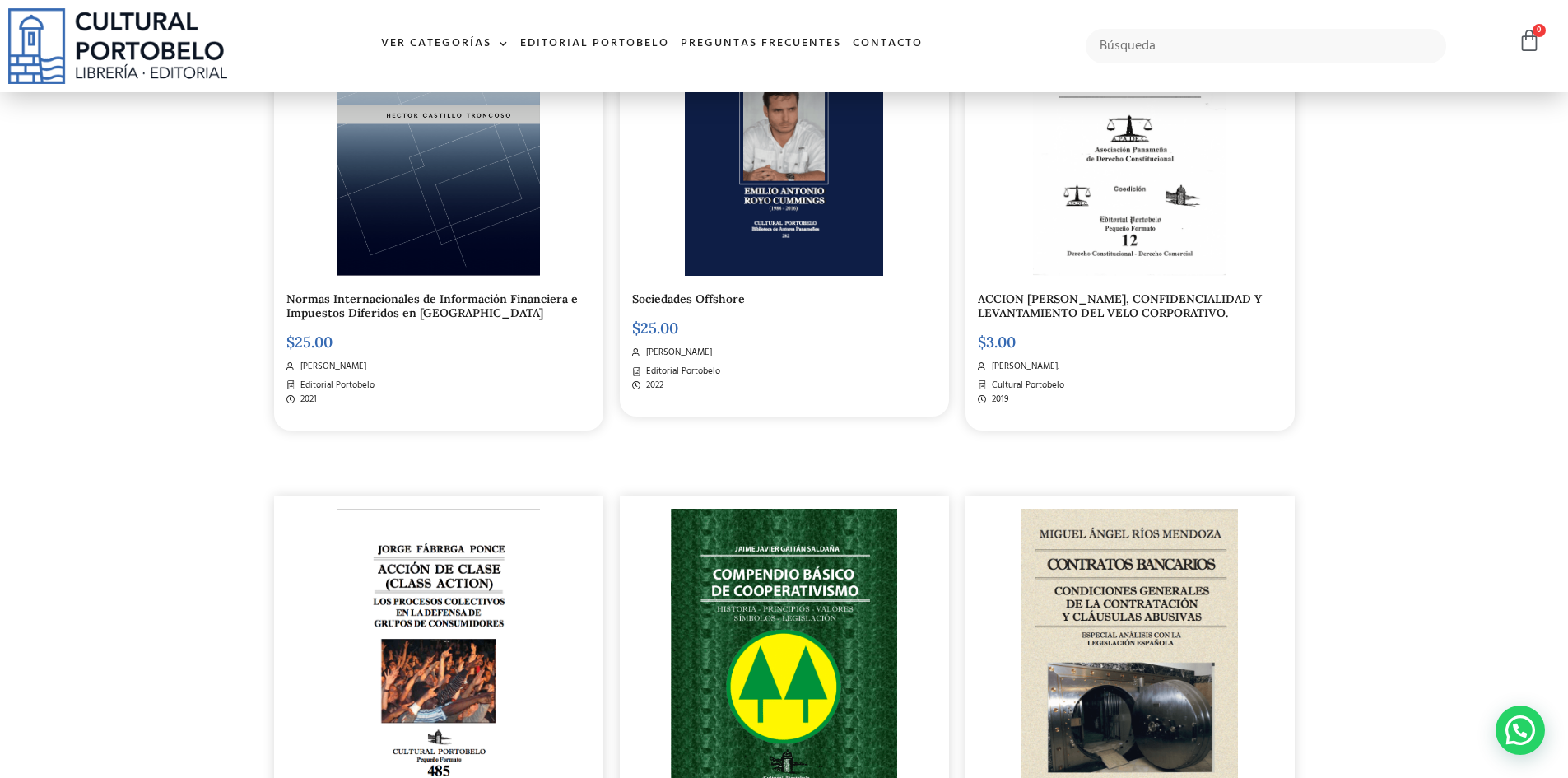
scroll to position [1317, 0]
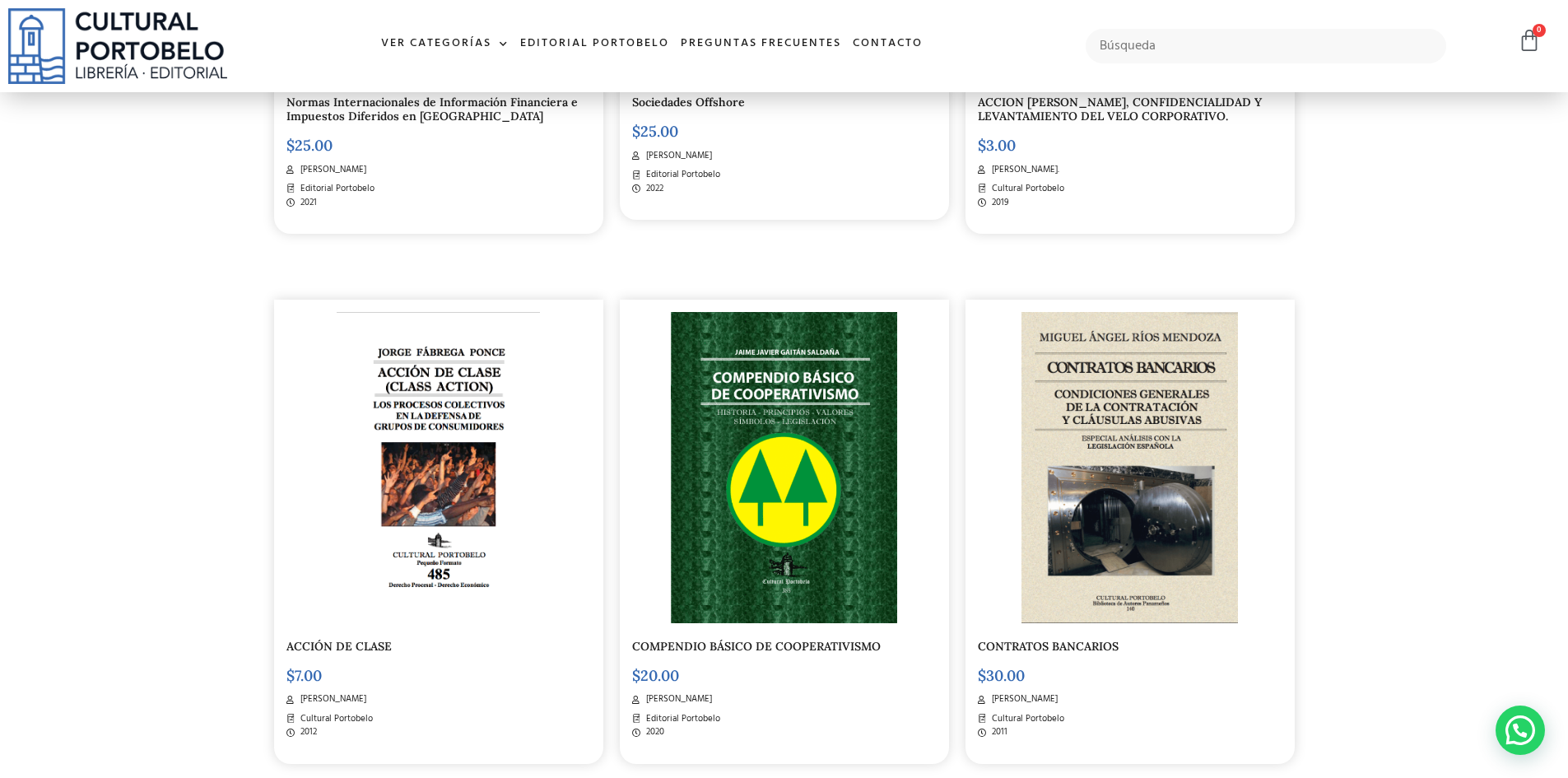
click at [1104, 439] on img at bounding box center [1130, 467] width 218 height 311
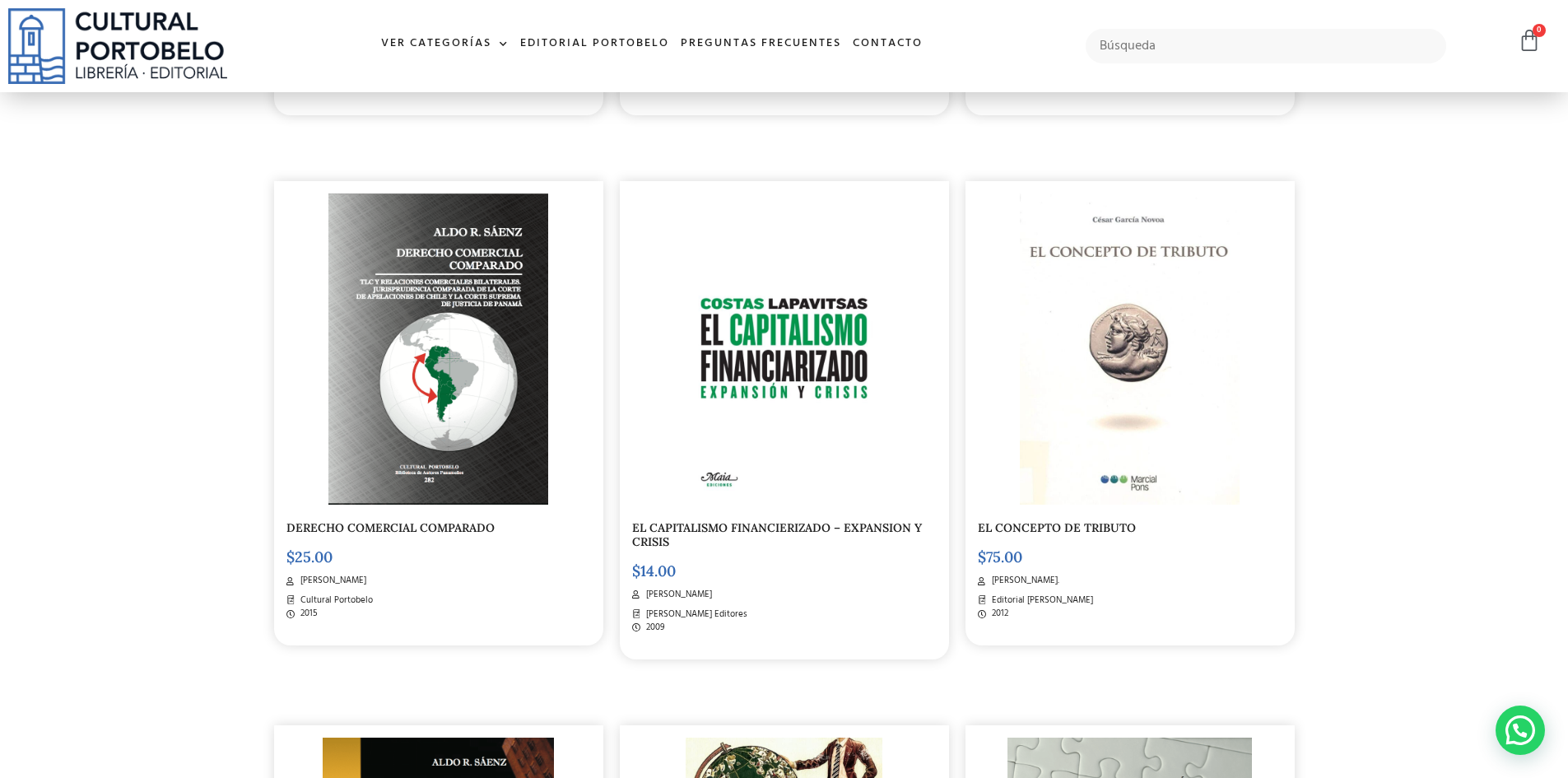
scroll to position [1975, 0]
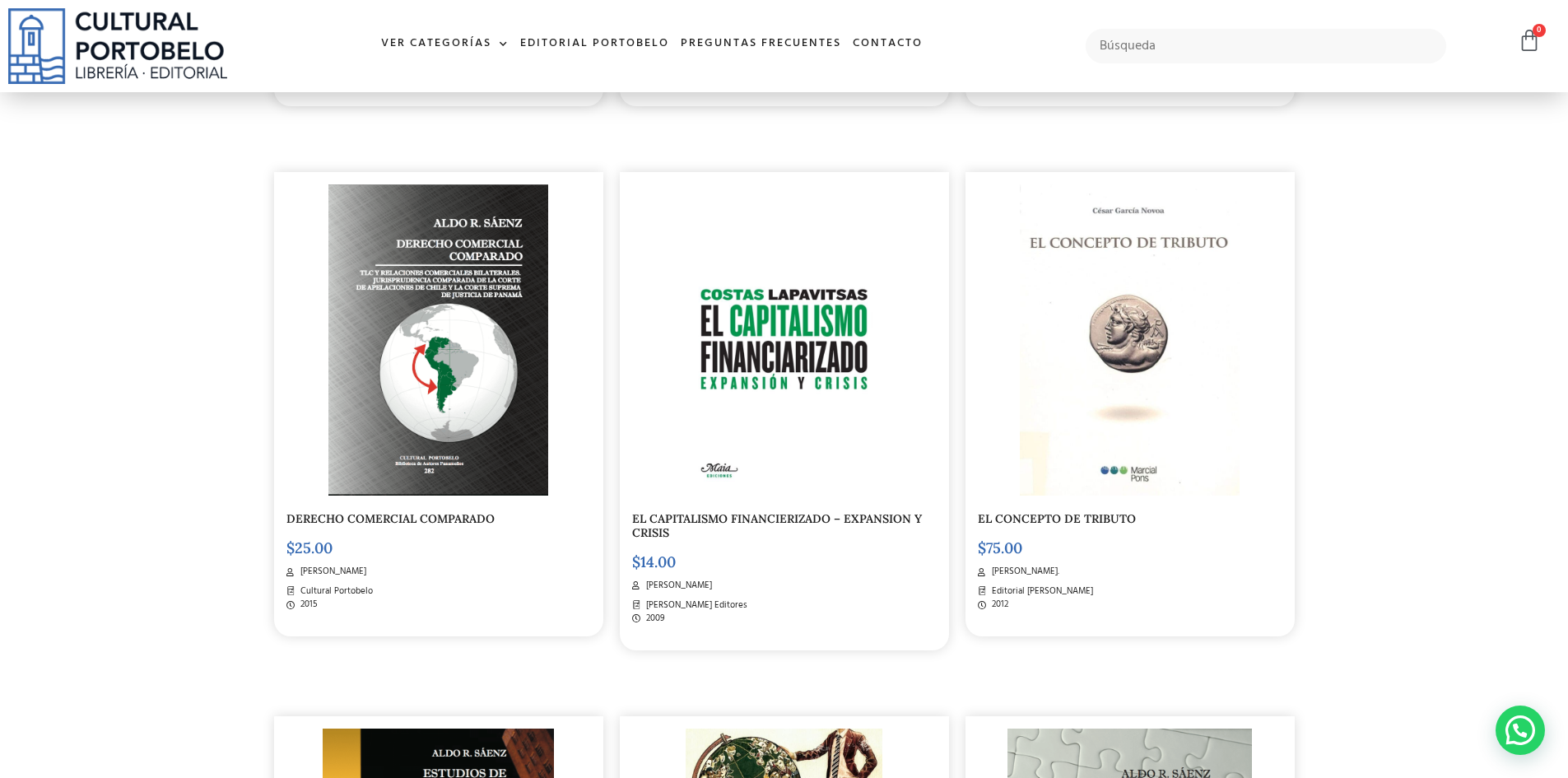
click at [1057, 517] on link "EL CONCEPTO DE TRIBUTO" at bounding box center [1057, 518] width 158 height 15
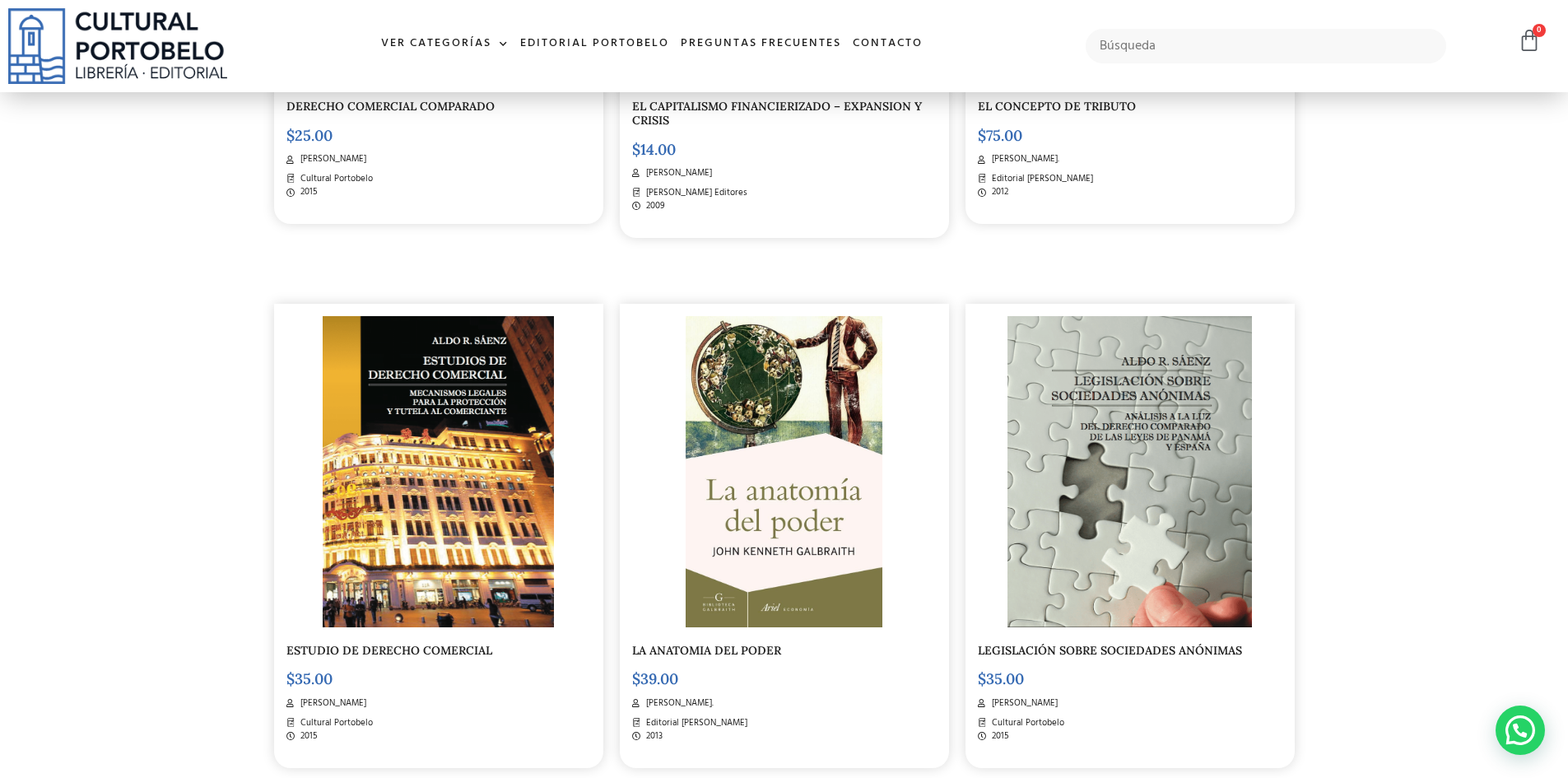
scroll to position [2470, 0]
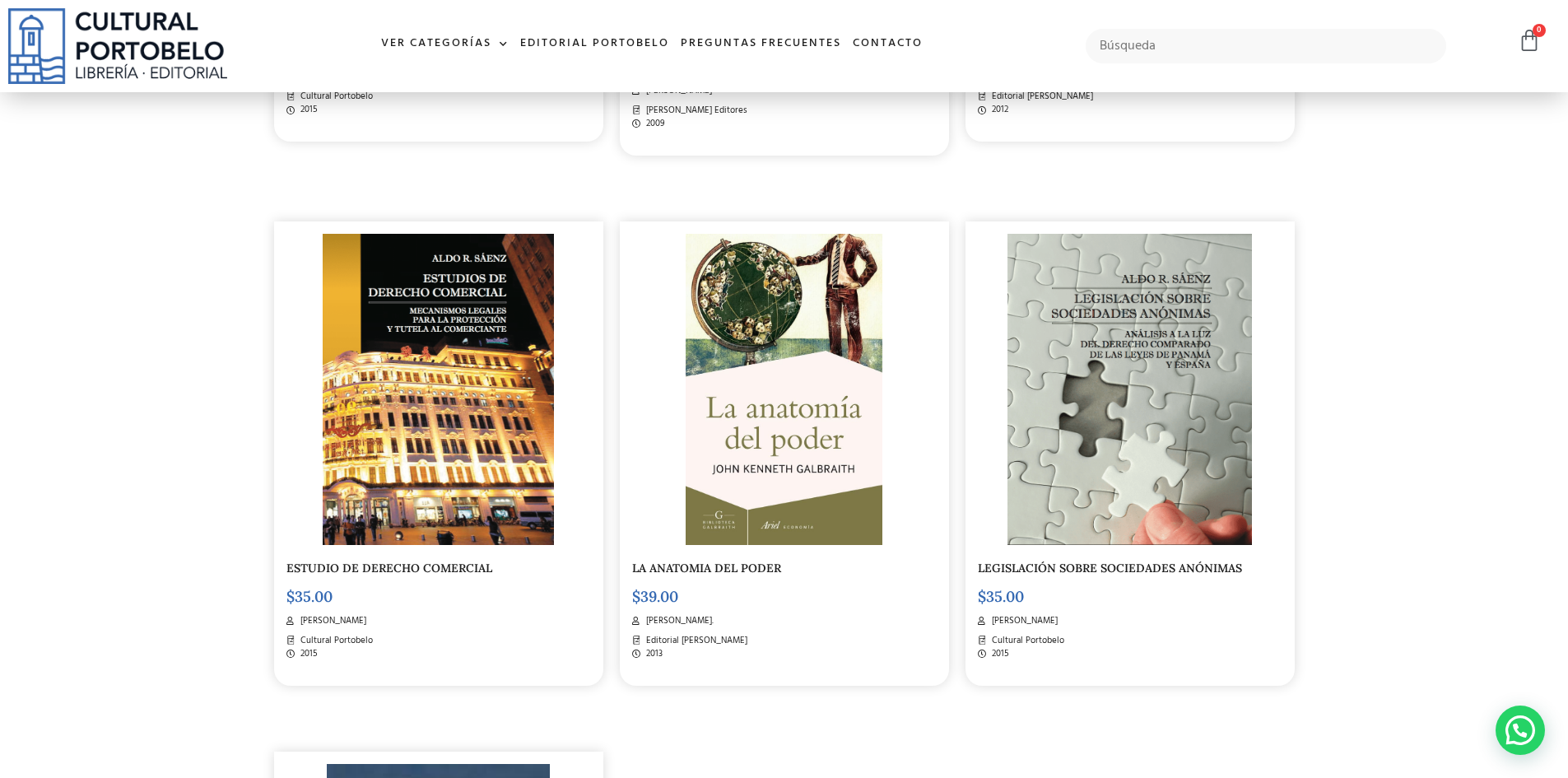
drag, startPoint x: 1438, startPoint y: 338, endPoint x: 1375, endPoint y: 235, distance: 120.7
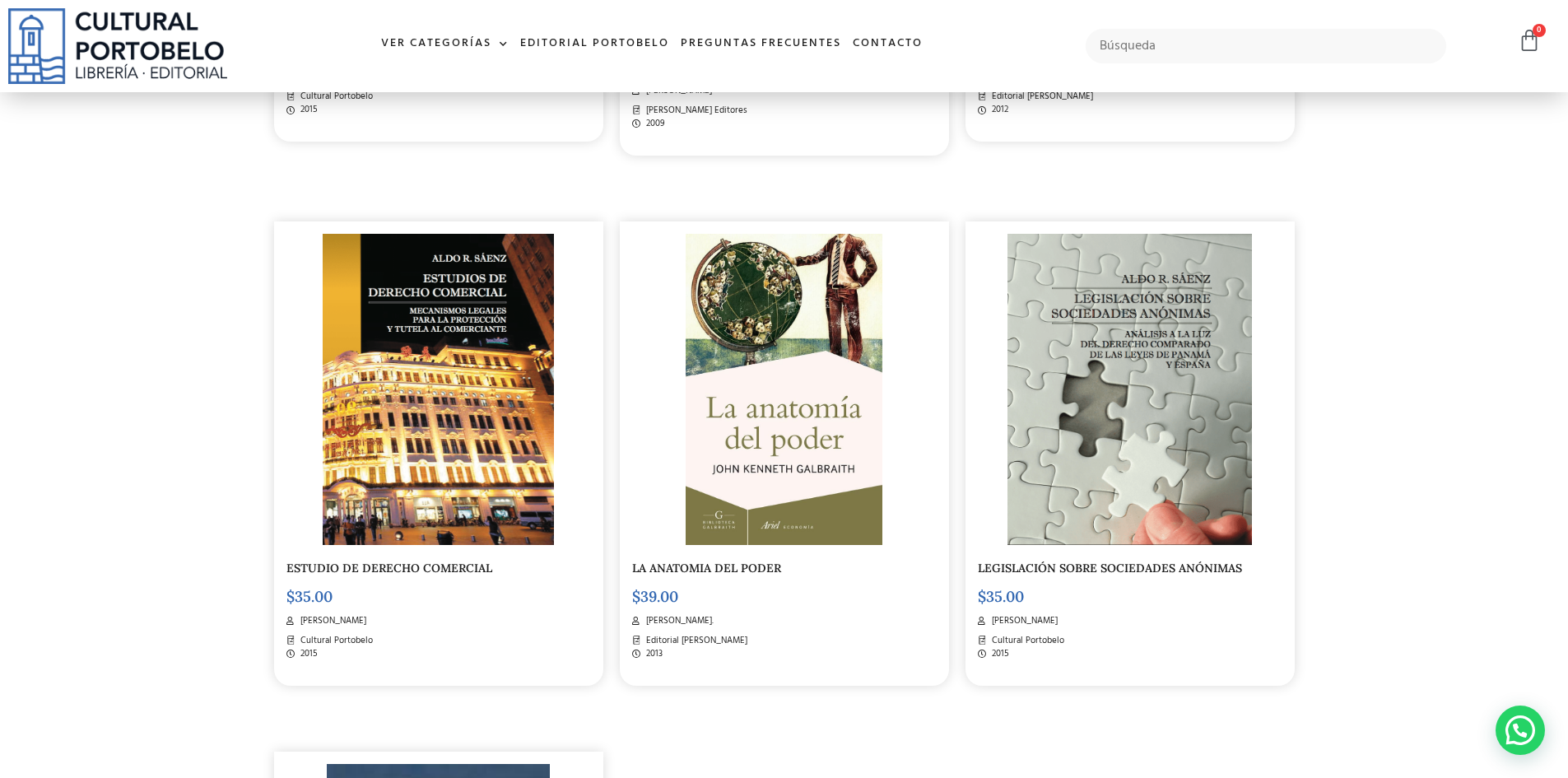
click at [456, 479] on img at bounding box center [439, 389] width 231 height 311
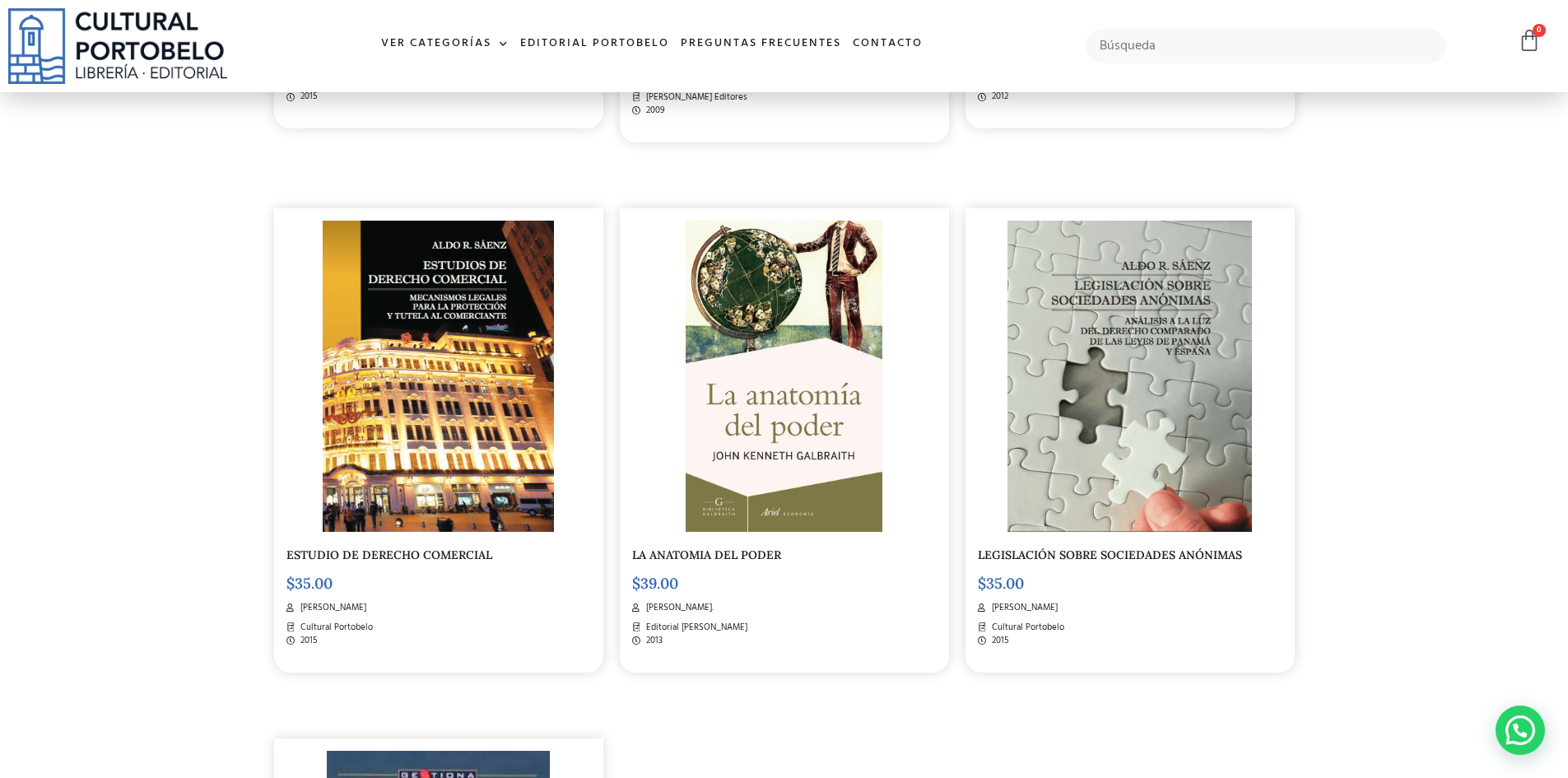
scroll to position [2469, 0]
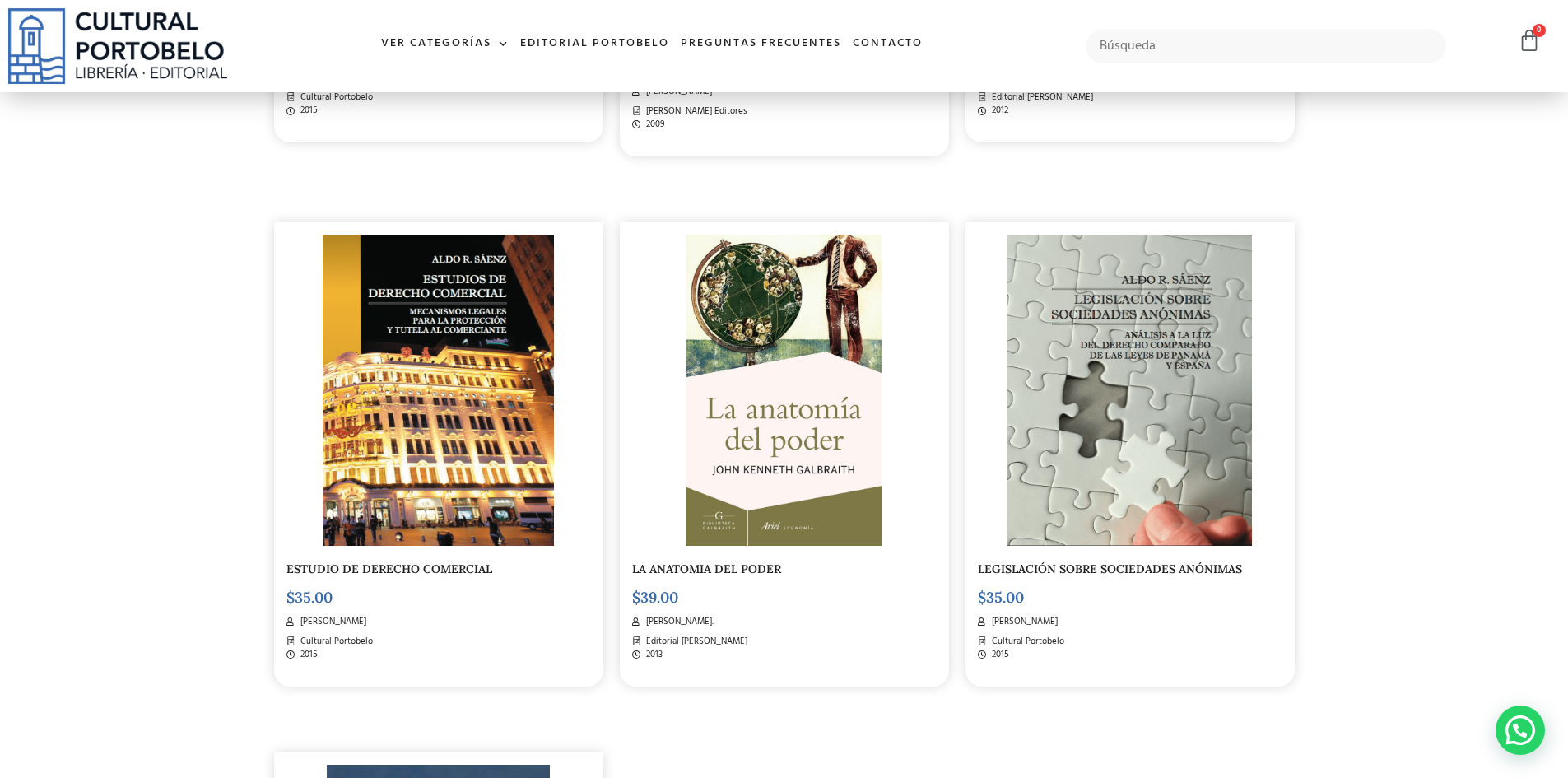
click at [1112, 521] on img at bounding box center [1130, 390] width 245 height 311
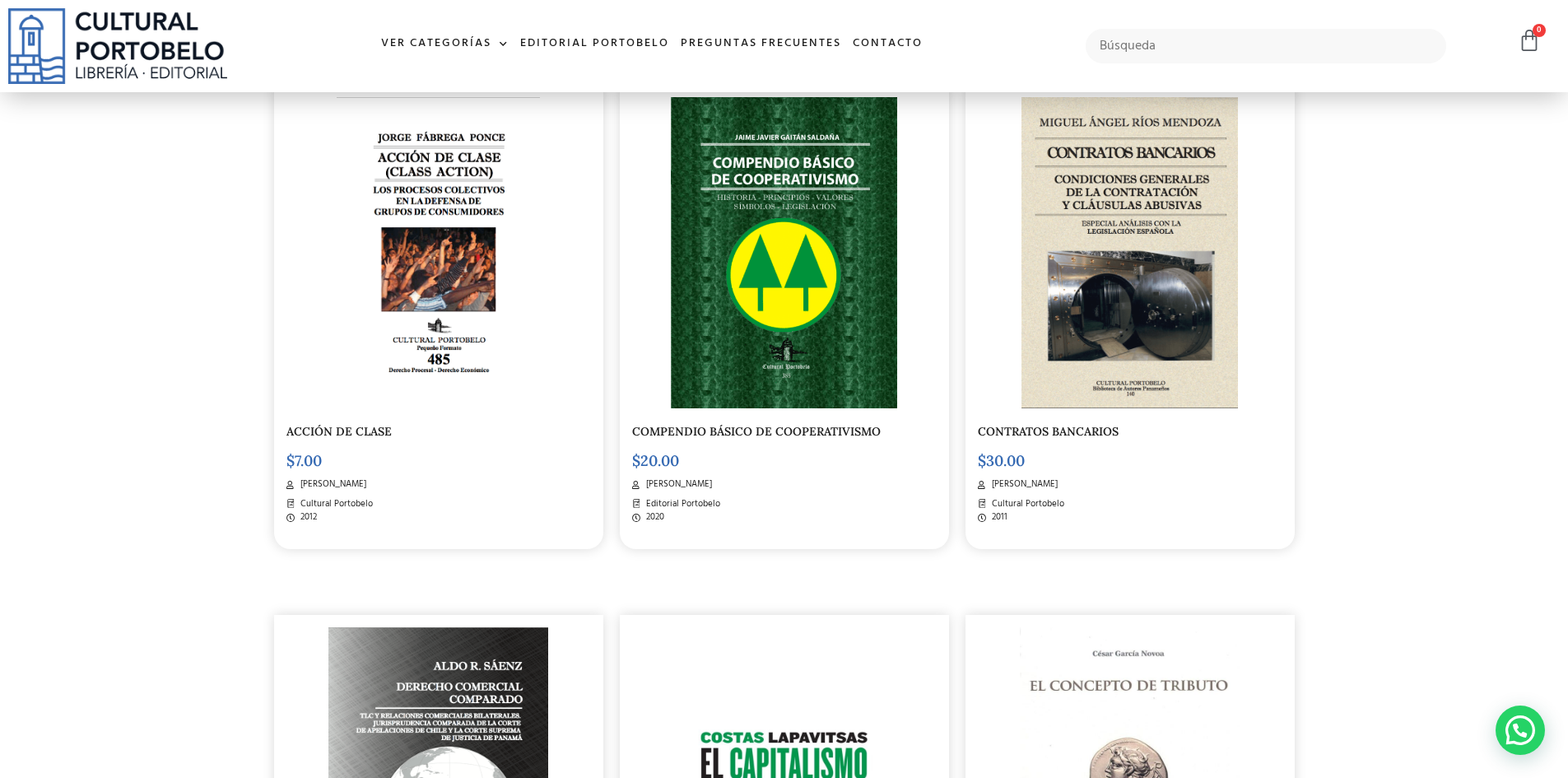
scroll to position [1809, 0]
